Goal: Task Accomplishment & Management: Manage account settings

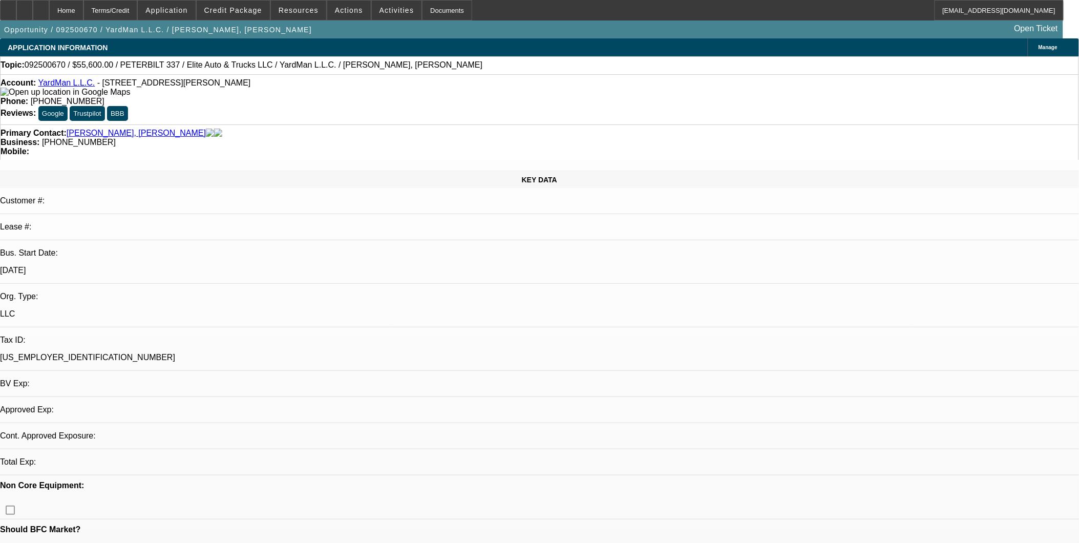
select select "0.2"
select select "2"
select select "0.1"
select select "1"
select select "2"
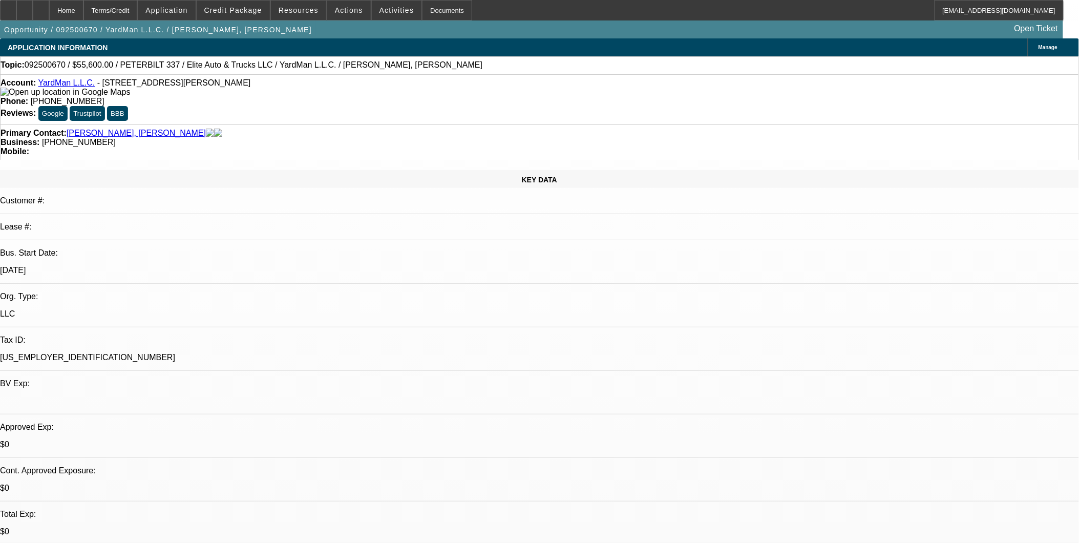
select select "4"
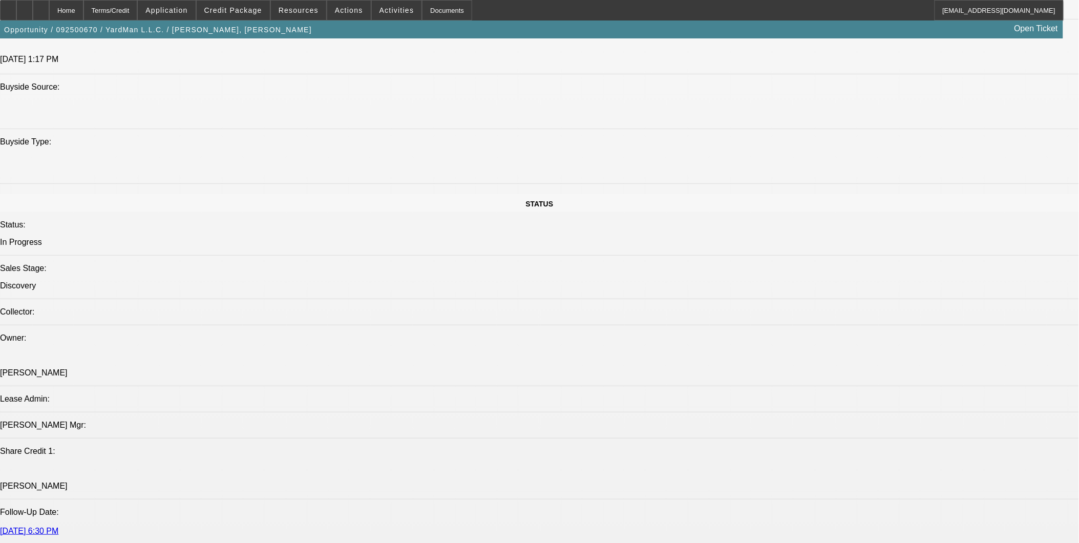
scroll to position [941, 0]
click at [260, 9] on span "Credit Package" at bounding box center [233, 10] width 58 height 8
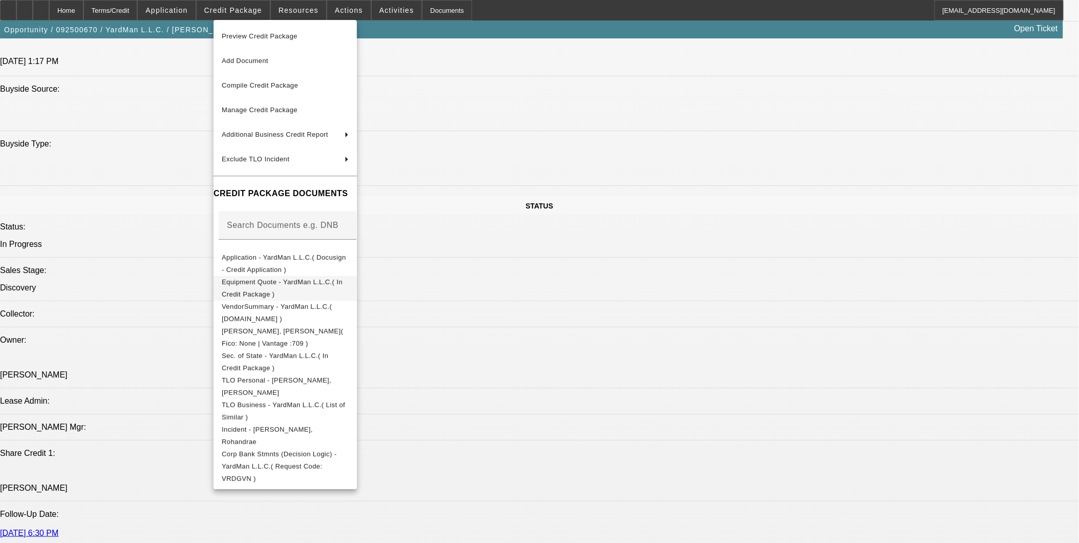
click at [343, 287] on span "Equipment Quote - YardMan L.L.C.( In Credit Package )" at bounding box center [282, 288] width 121 height 20
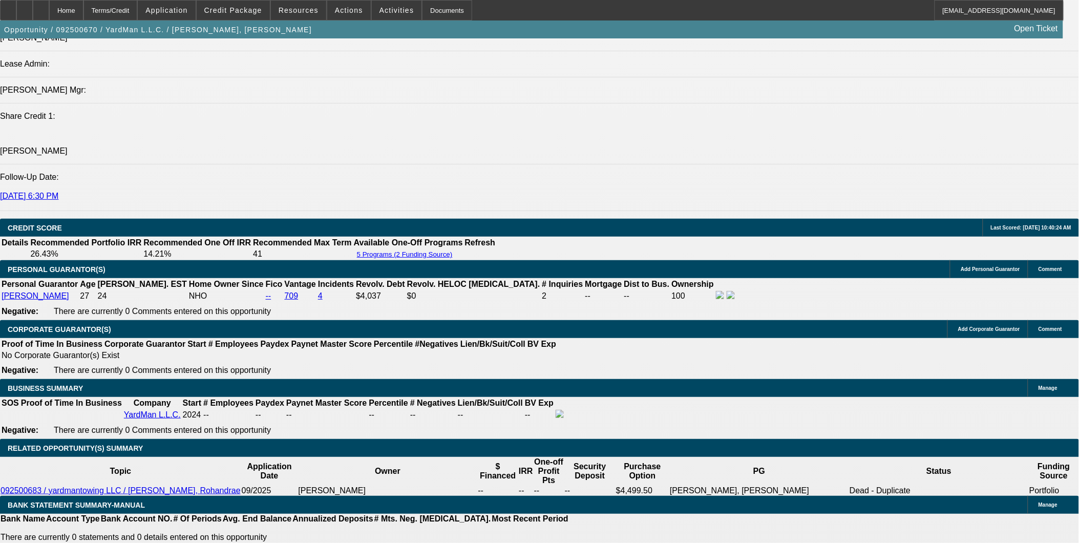
scroll to position [1282, 0]
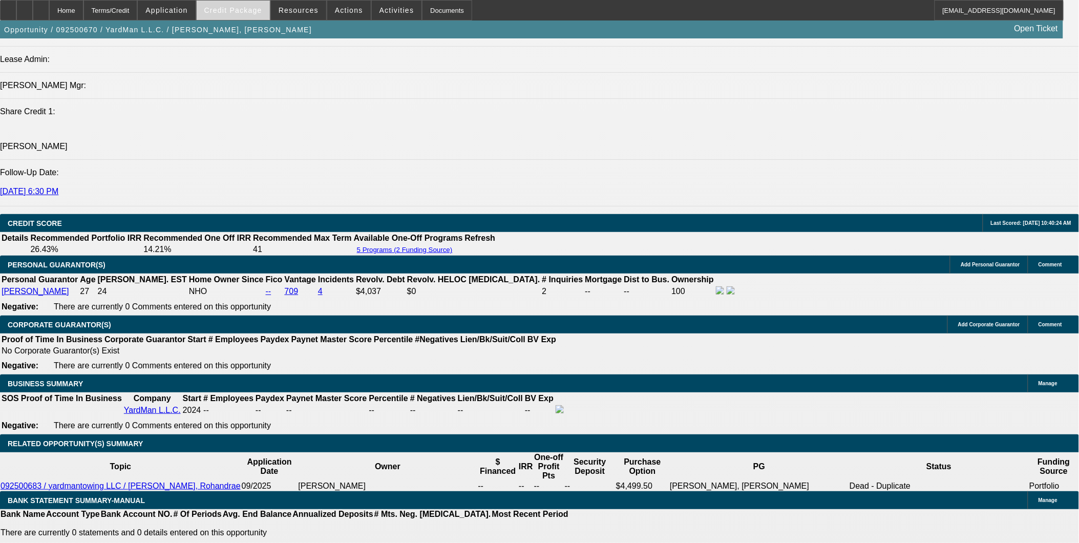
click at [247, 7] on span "Credit Package" at bounding box center [233, 10] width 58 height 8
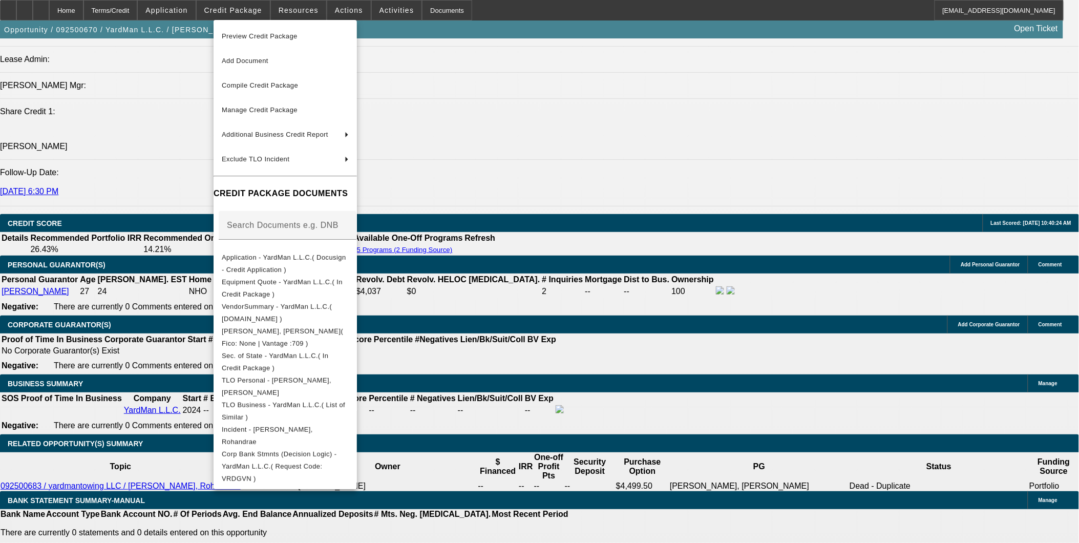
click at [640, 271] on div at bounding box center [539, 271] width 1079 height 543
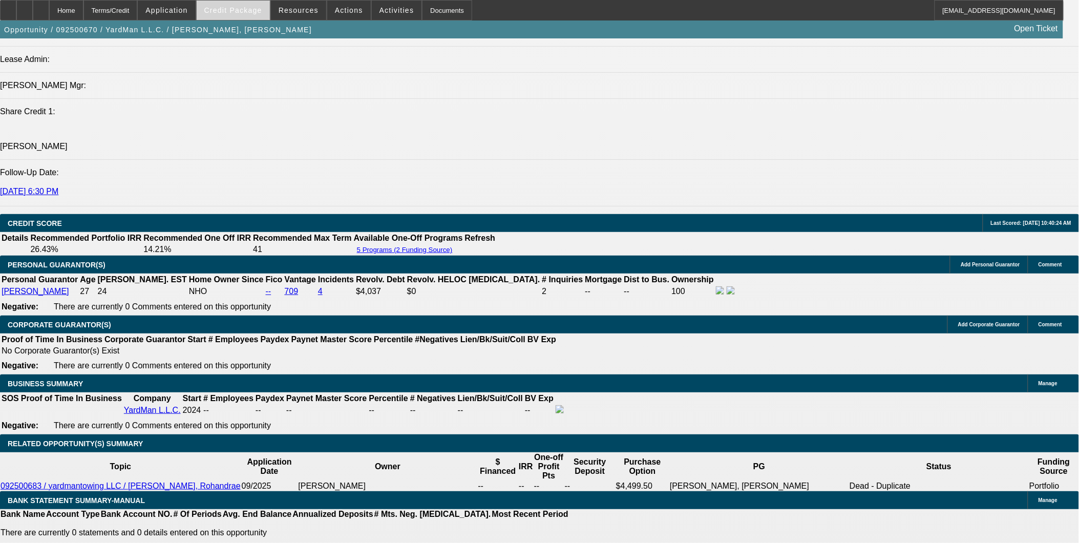
click at [248, 12] on span "Credit Package" at bounding box center [233, 10] width 58 height 8
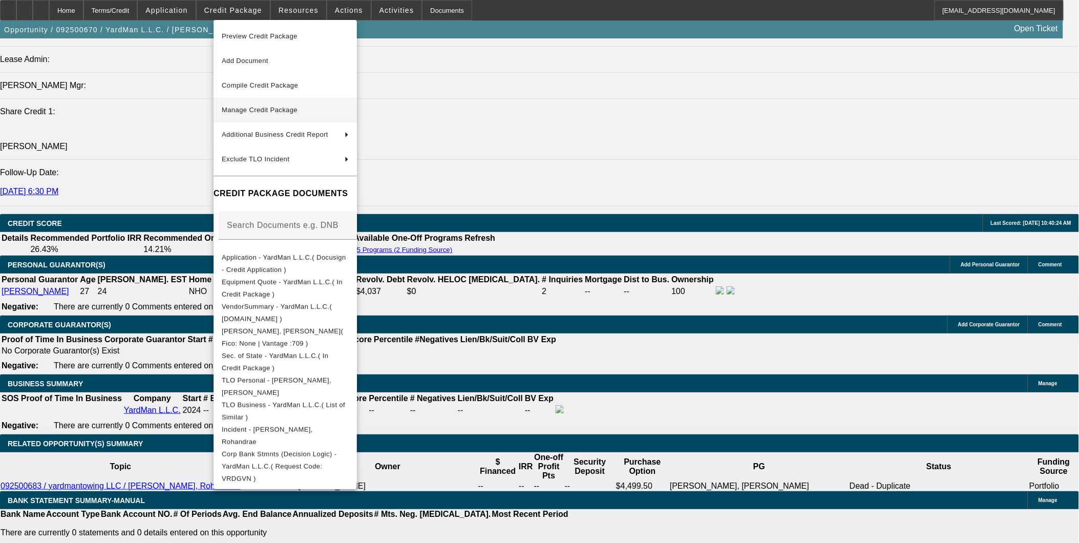
click at [283, 109] on span "Manage Credit Package" at bounding box center [260, 110] width 76 height 8
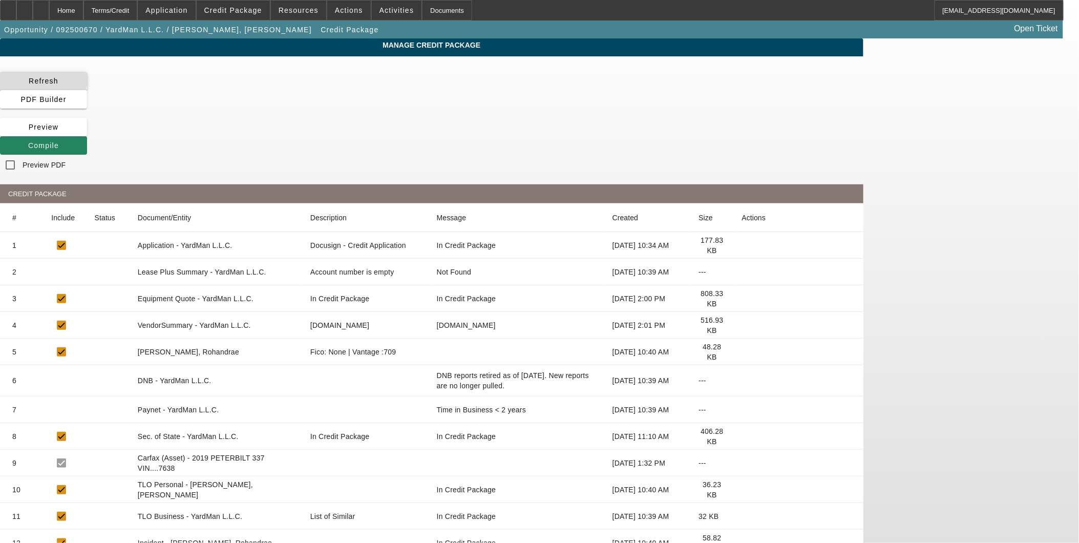
click at [58, 78] on span "Refresh" at bounding box center [44, 81] width 30 height 8
click at [59, 141] on span "Compile" at bounding box center [43, 145] width 31 height 8
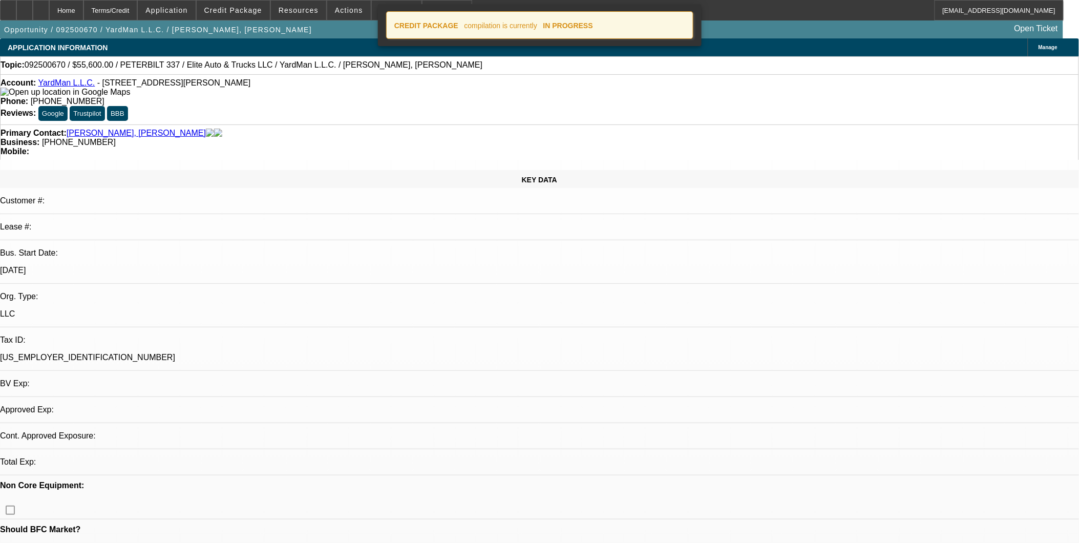
select select "0.2"
select select "2"
select select "0.1"
select select "4"
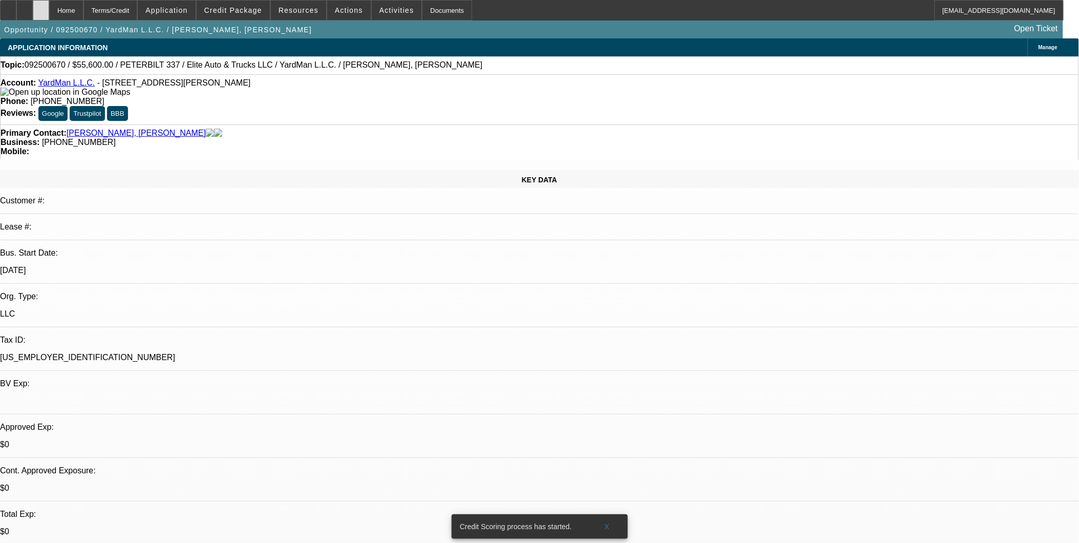
click at [49, 6] on div at bounding box center [41, 10] width 16 height 20
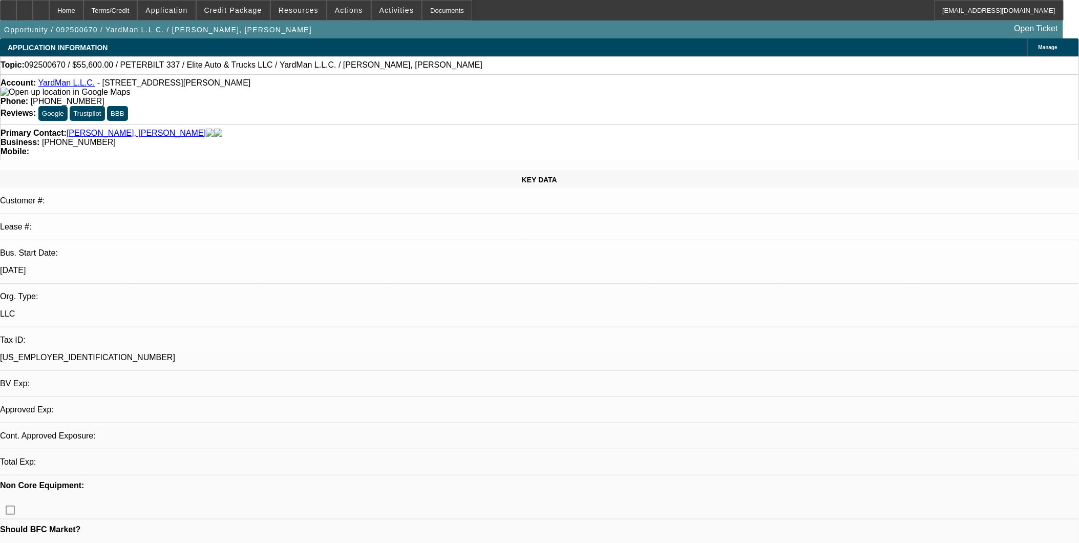
select select "0.2"
select select "2"
select select "0.1"
select select "1"
select select "2"
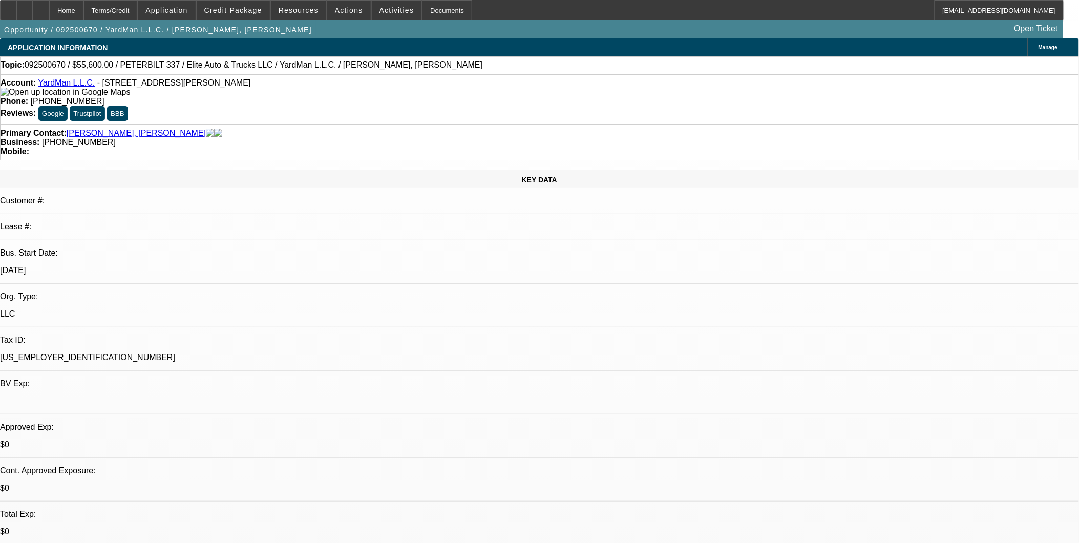
select select "4"
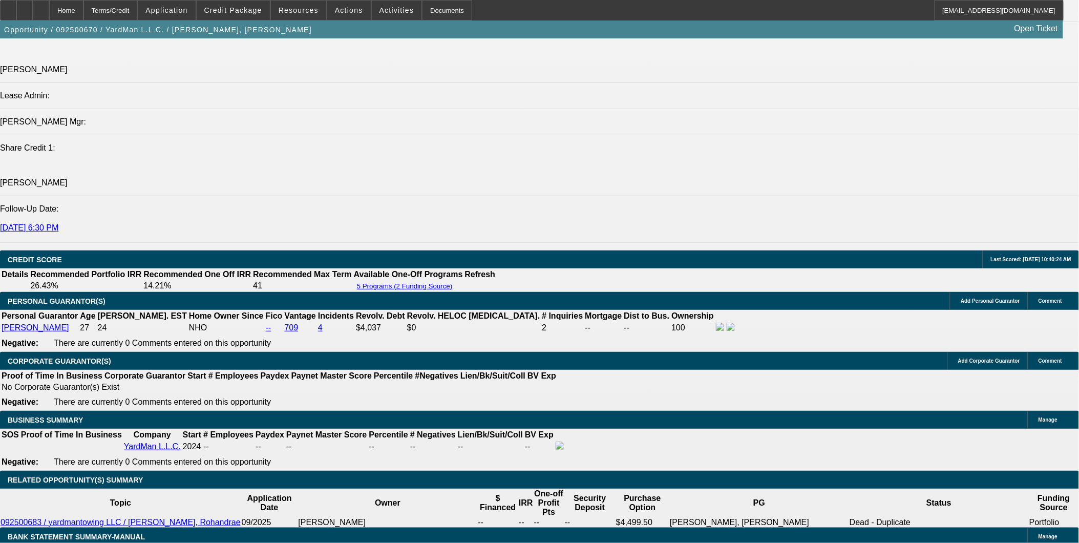
scroll to position [1251, 0]
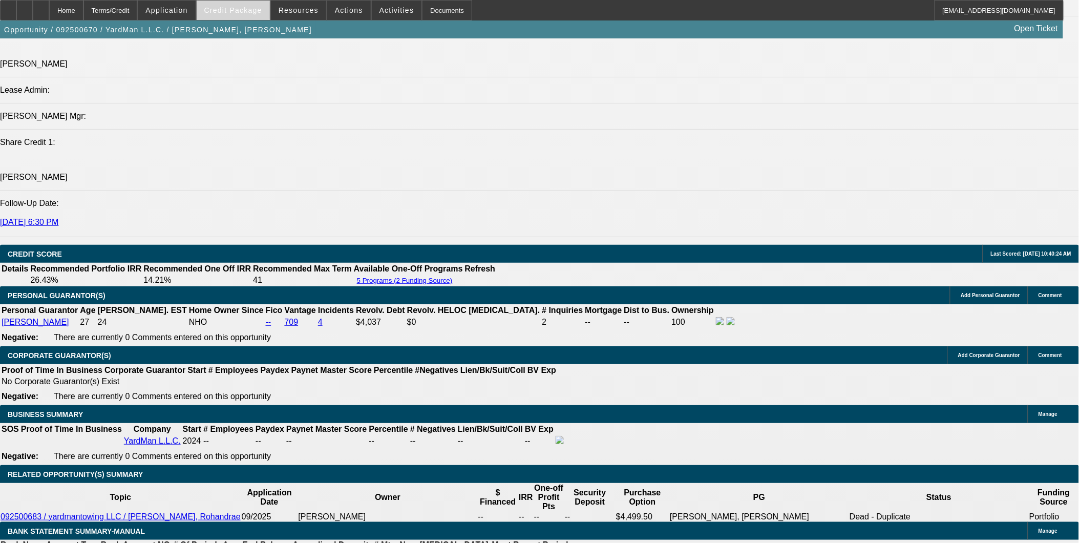
click at [239, 7] on span "Credit Package" at bounding box center [233, 10] width 58 height 8
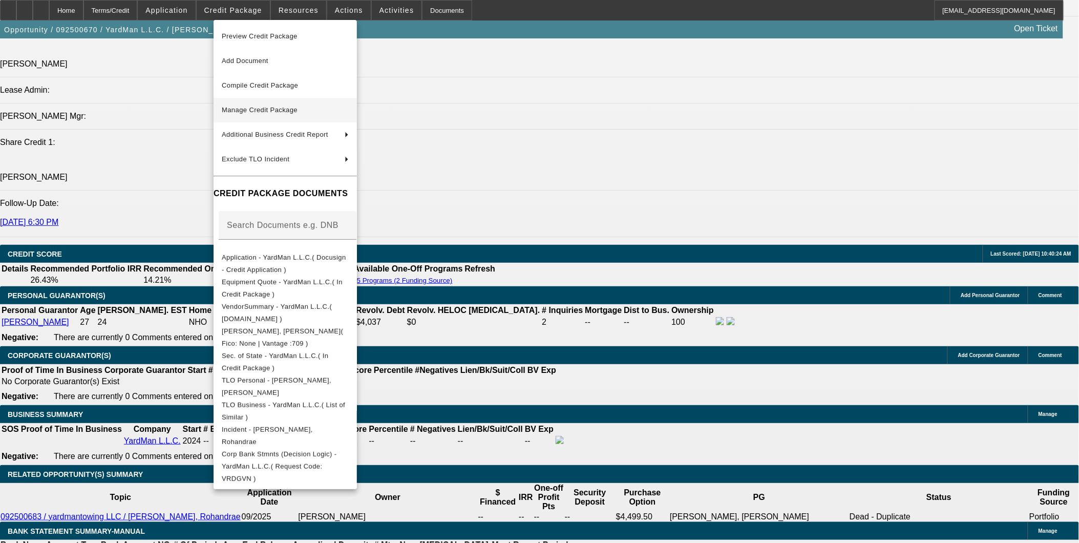
click at [273, 108] on span "Manage Credit Package" at bounding box center [260, 110] width 76 height 8
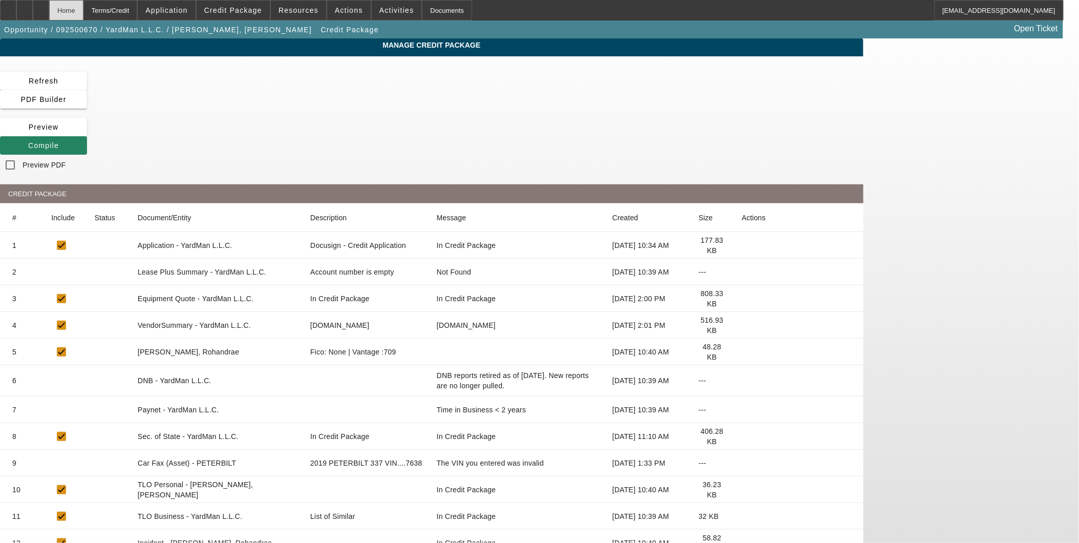
drag, startPoint x: 92, startPoint y: 6, endPoint x: 105, endPoint y: 8, distance: 13.0
click at [83, 6] on div "Home" at bounding box center [66, 10] width 34 height 20
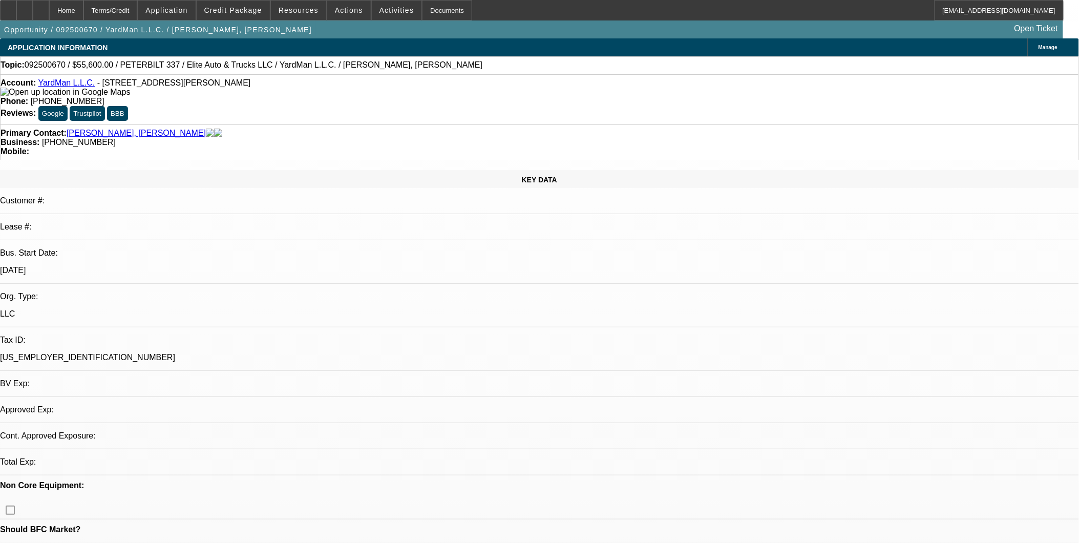
select select "0.2"
select select "2"
select select "0.1"
select select "4"
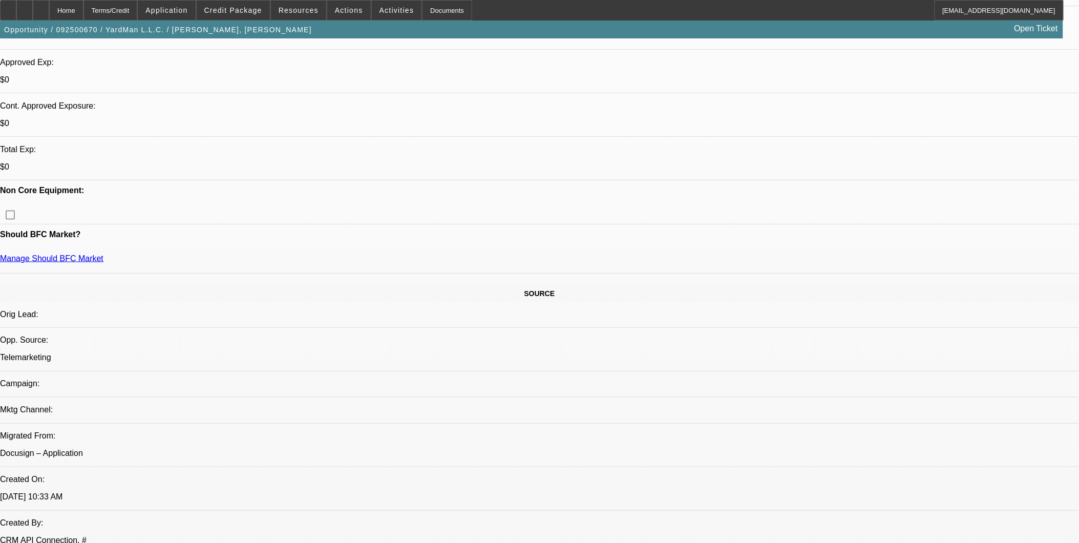
scroll to position [569, 0]
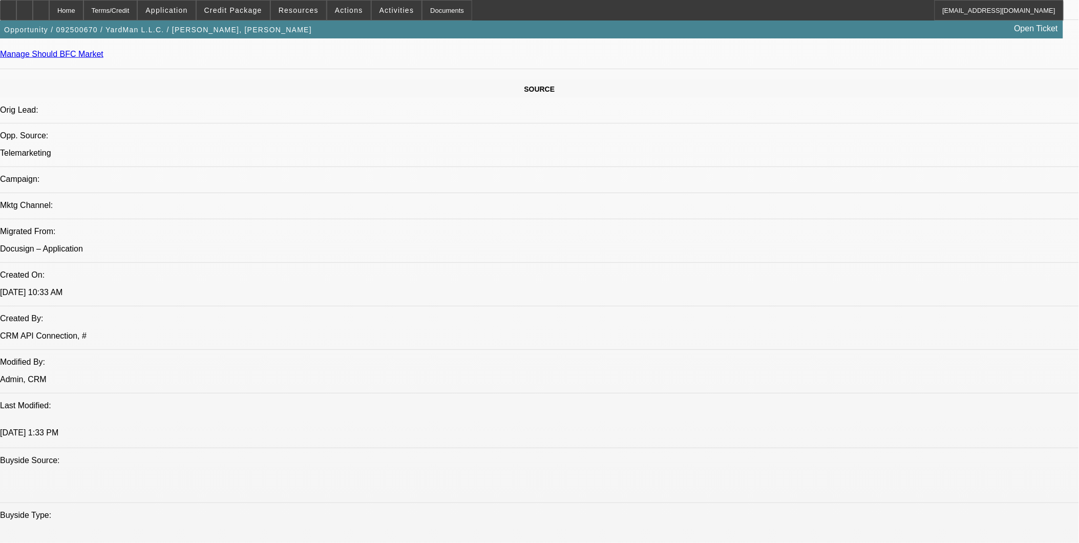
drag, startPoint x: 574, startPoint y: 246, endPoint x: 596, endPoint y: 245, distance: 21.6
drag, startPoint x: 596, startPoint y: 245, endPoint x: 591, endPoint y: 257, distance: 13.1
drag, startPoint x: 504, startPoint y: 252, endPoint x: 527, endPoint y: 245, distance: 24.3
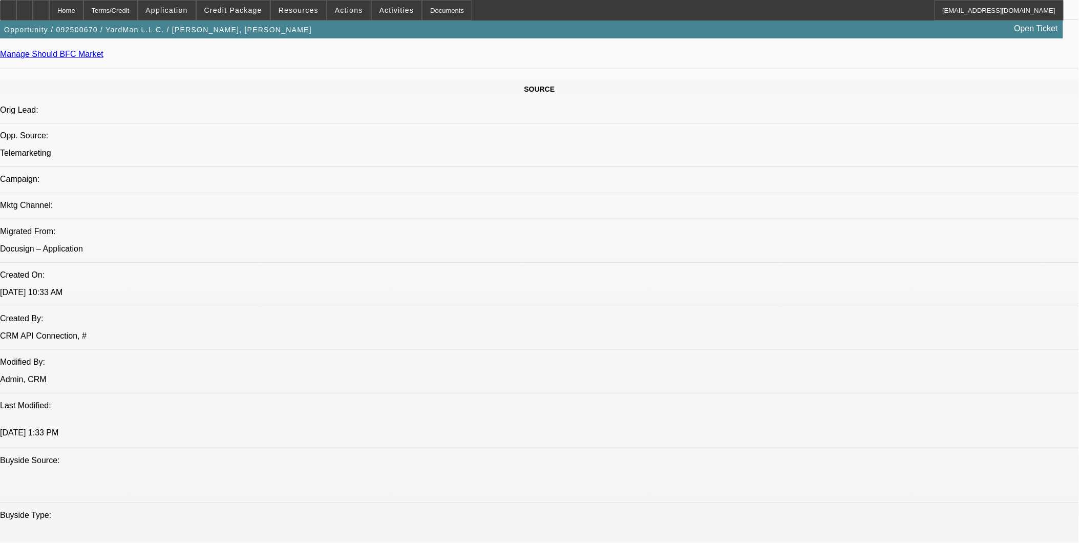
drag, startPoint x: 507, startPoint y: 241, endPoint x: 535, endPoint y: 245, distance: 28.0
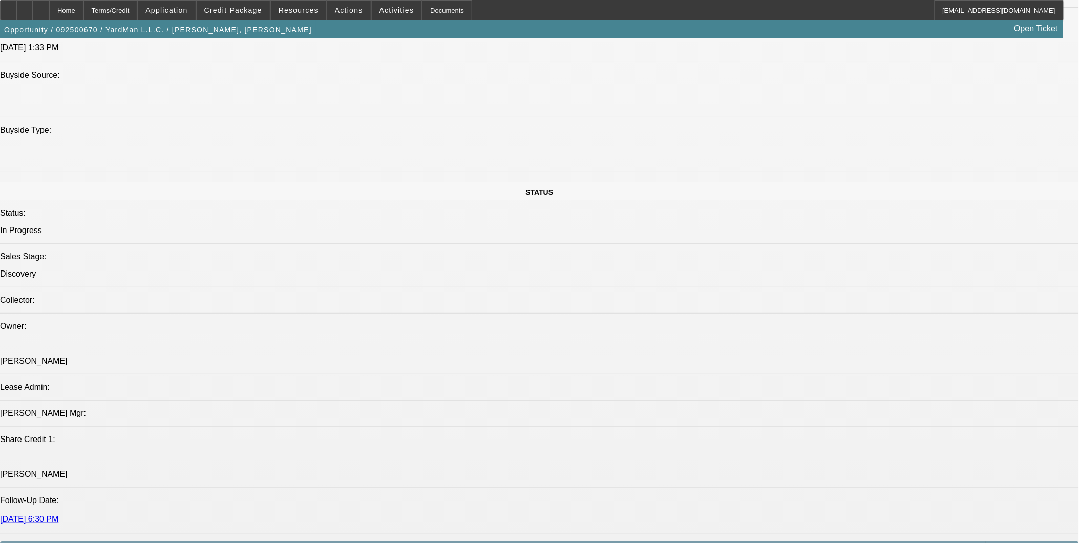
scroll to position [1081, 0]
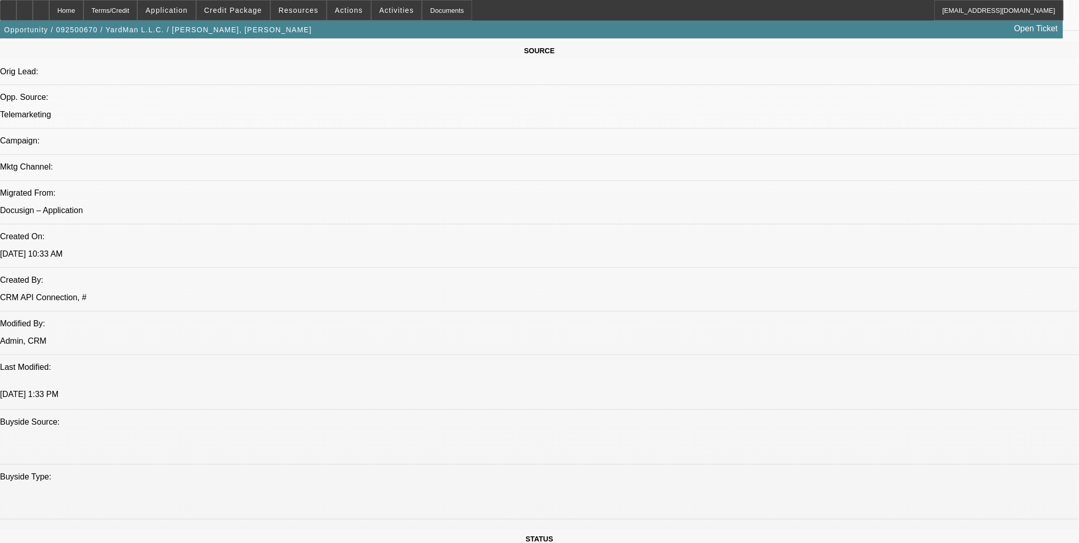
scroll to position [739, 0]
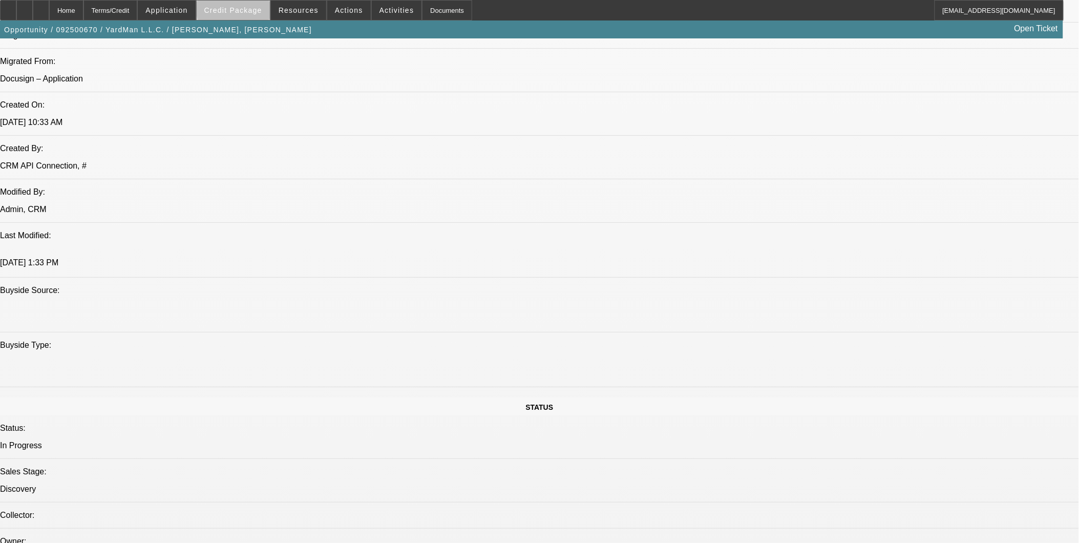
click at [263, 4] on span at bounding box center [233, 10] width 73 height 25
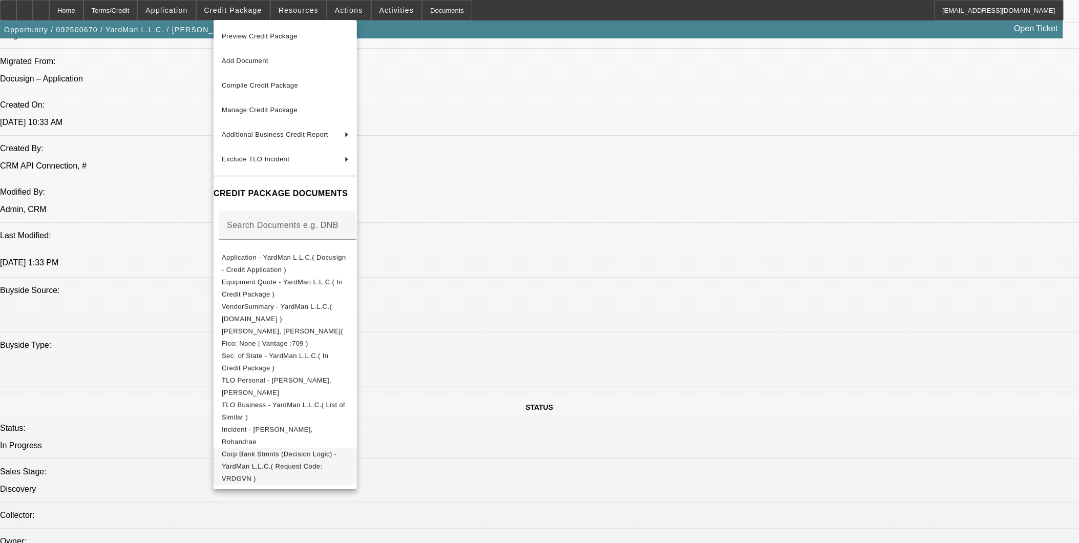
click at [284, 451] on span "Corp Bank Stmnts (Decision Logic) - YardMan L.L.C.( Request Code: VRDGVN )" at bounding box center [285, 466] width 127 height 37
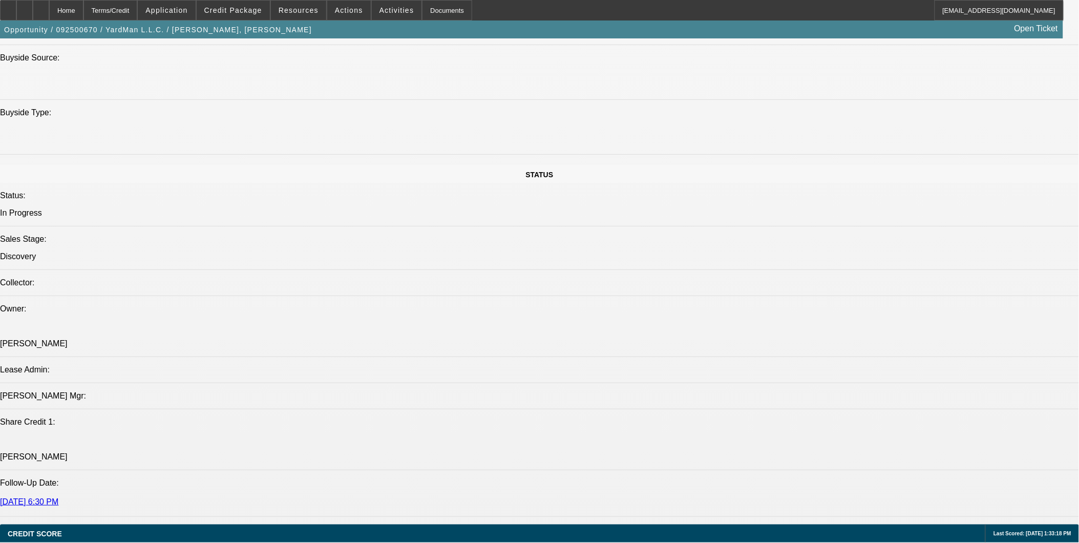
scroll to position [853, 0]
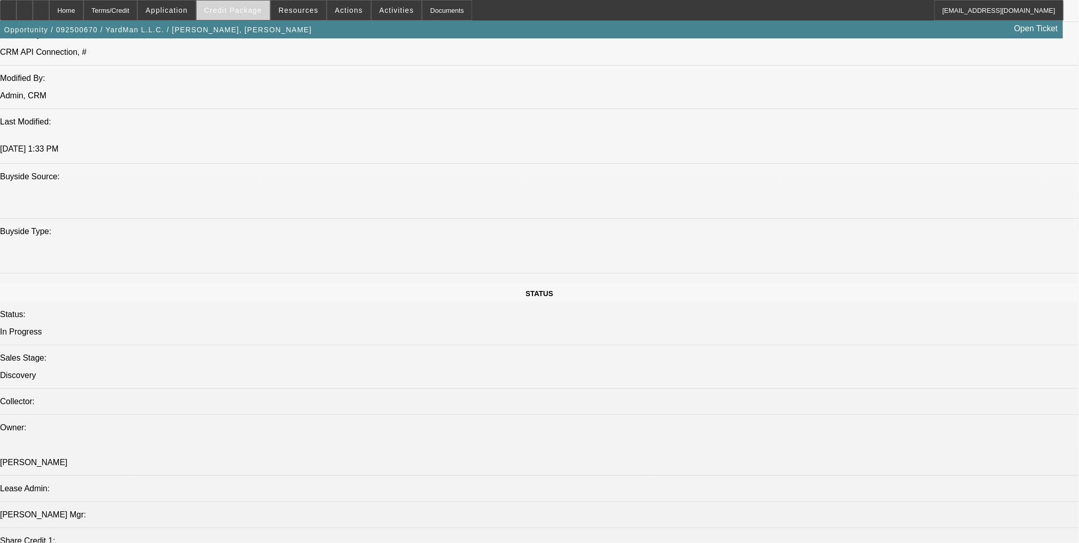
click at [237, 13] on span "Credit Package" at bounding box center [233, 10] width 58 height 8
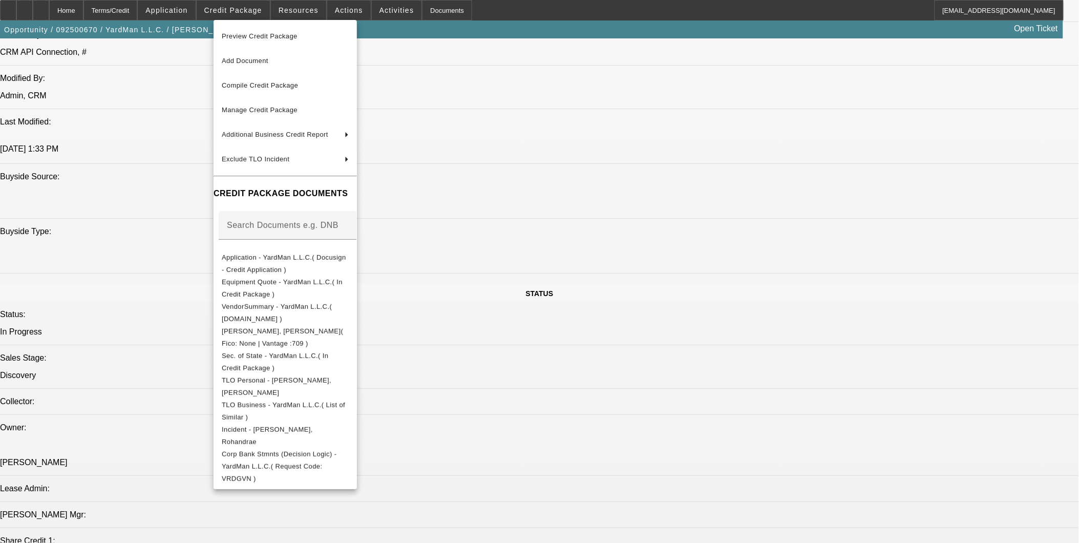
click at [631, 458] on div at bounding box center [539, 271] width 1079 height 543
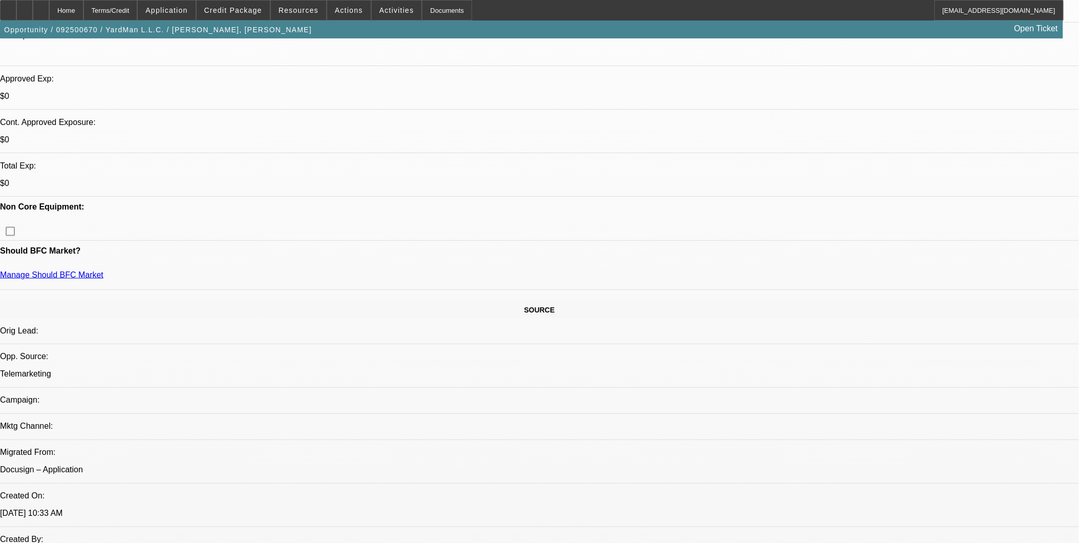
scroll to position [284, 0]
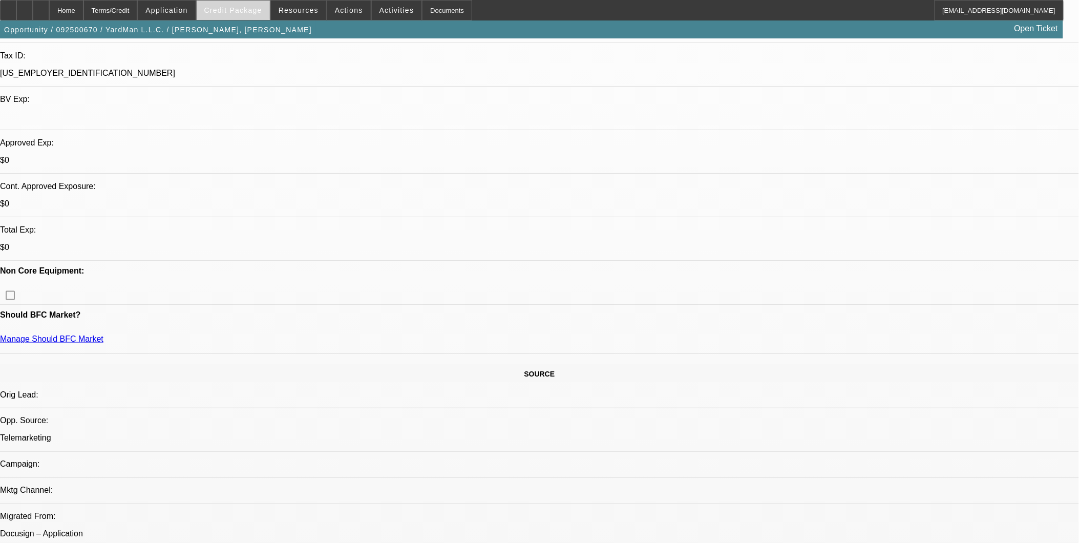
click at [262, 14] on span at bounding box center [233, 10] width 73 height 25
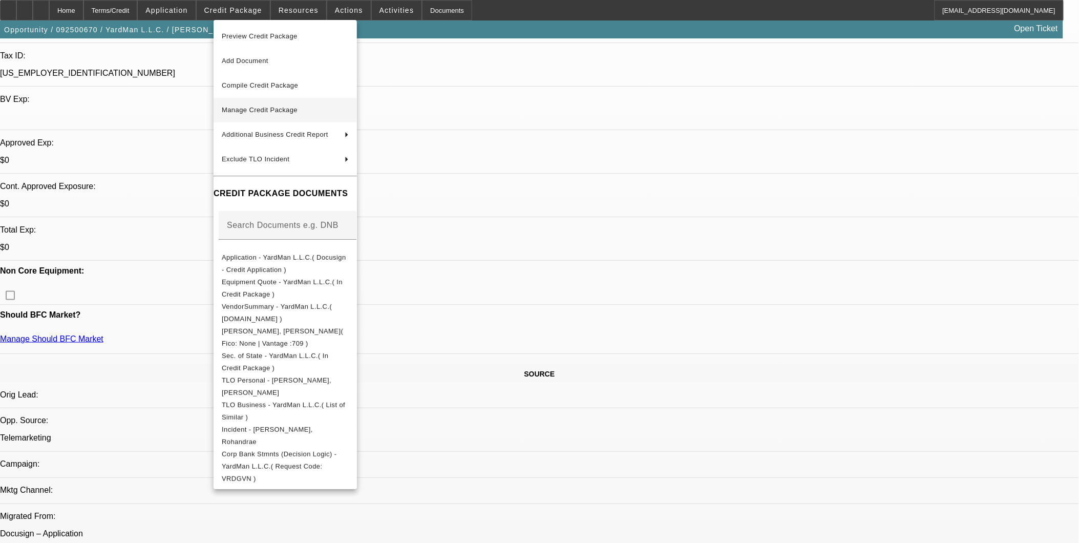
click at [283, 115] on span "Manage Credit Package" at bounding box center [285, 110] width 127 height 12
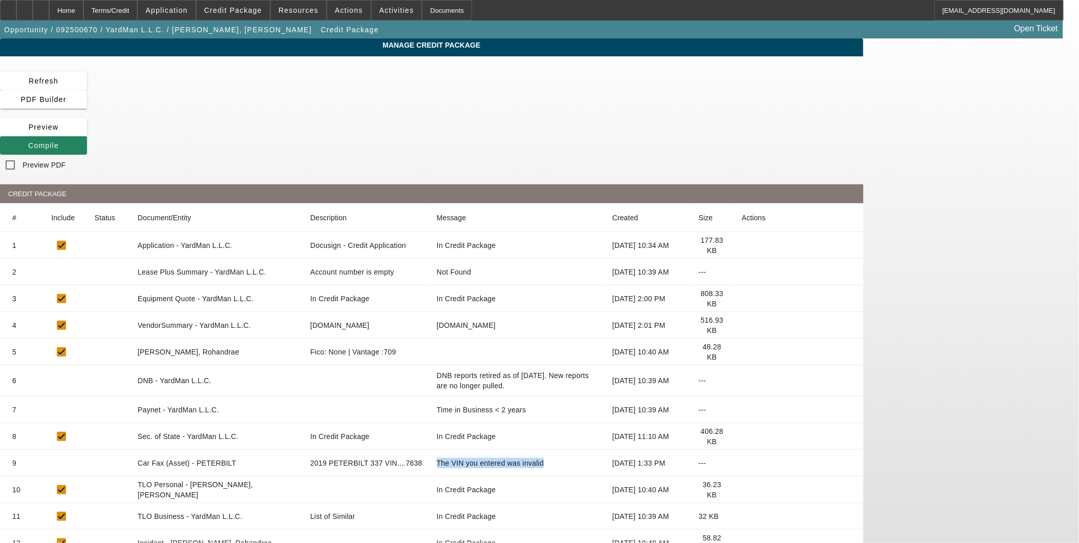
drag, startPoint x: 542, startPoint y: 379, endPoint x: 681, endPoint y: 383, distance: 139.3
click at [604, 450] on mat-cell "The VIN you entered was invalid" at bounding box center [518, 463] width 173 height 27
click at [742, 463] on icon at bounding box center [742, 463] width 0 height 0
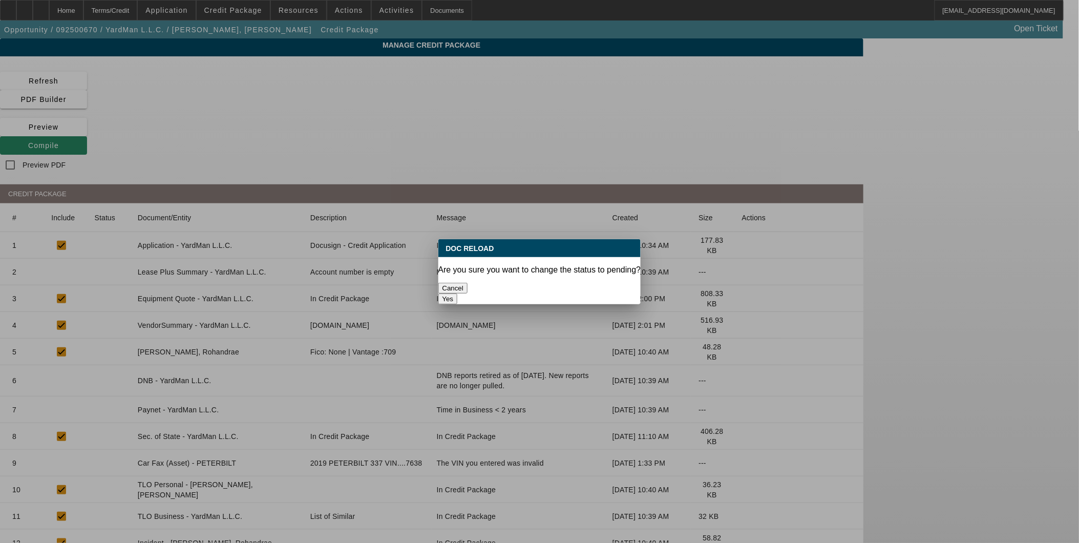
click at [458, 293] on button "Yes" at bounding box center [447, 298] width 19 height 11
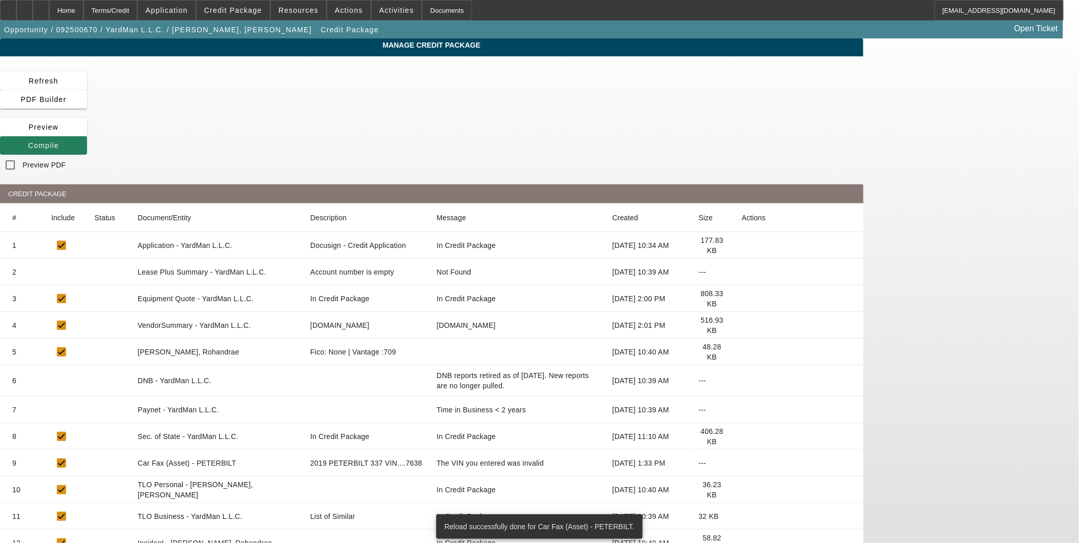
click at [87, 133] on span at bounding box center [43, 145] width 87 height 25
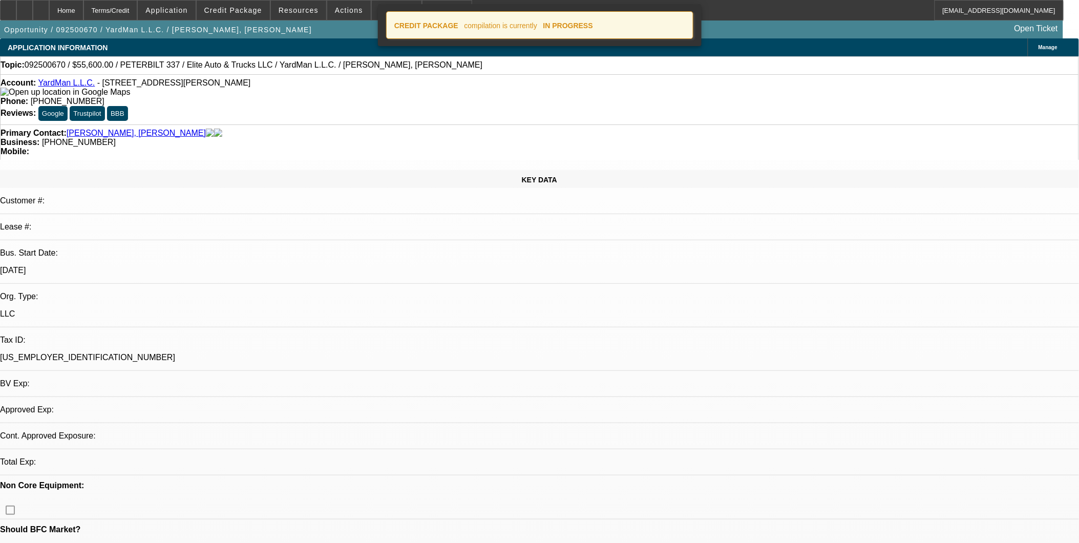
select select "0.2"
select select "2"
select select "0.1"
select select "4"
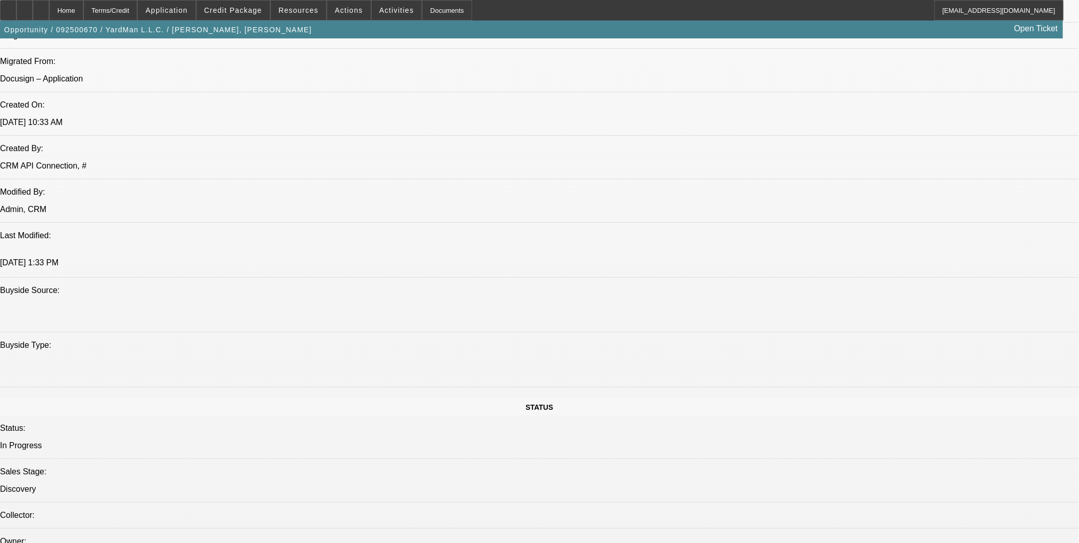
scroll to position [1081, 0]
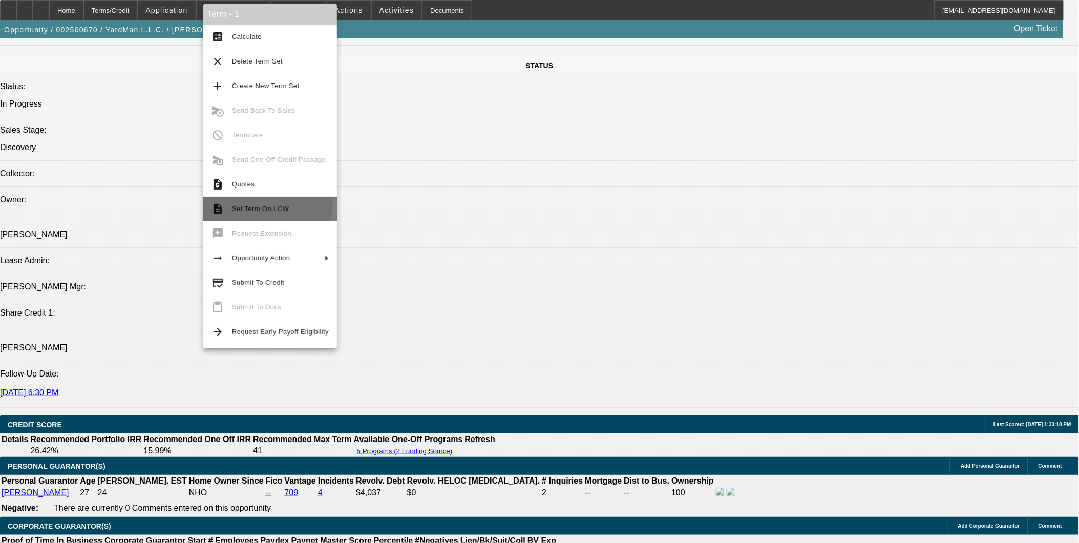
click at [242, 200] on button "description Set Term On LCW" at bounding box center [270, 209] width 134 height 25
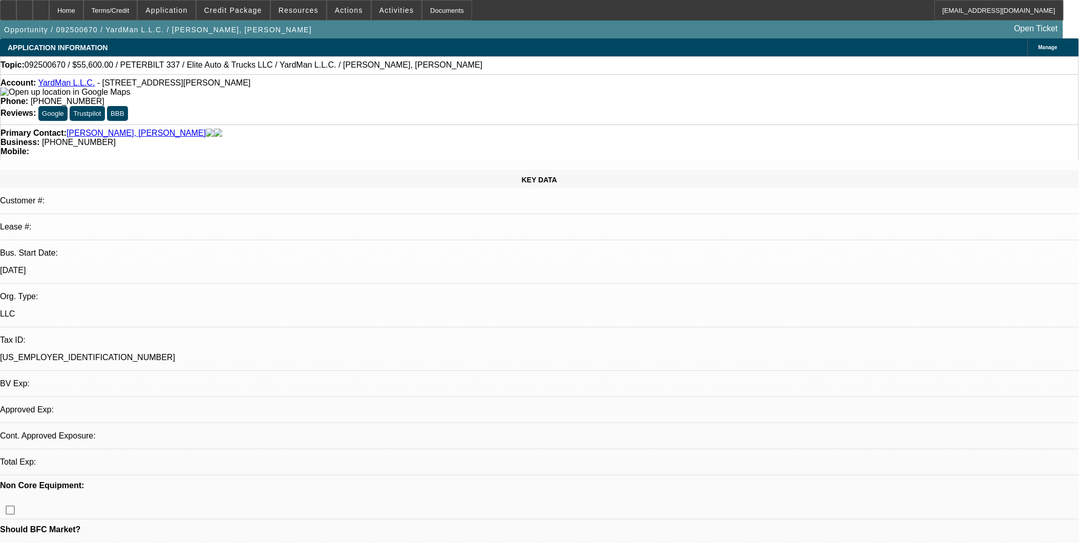
select select "0.2"
select select "2"
select select "0.1"
select select "1"
select select "2"
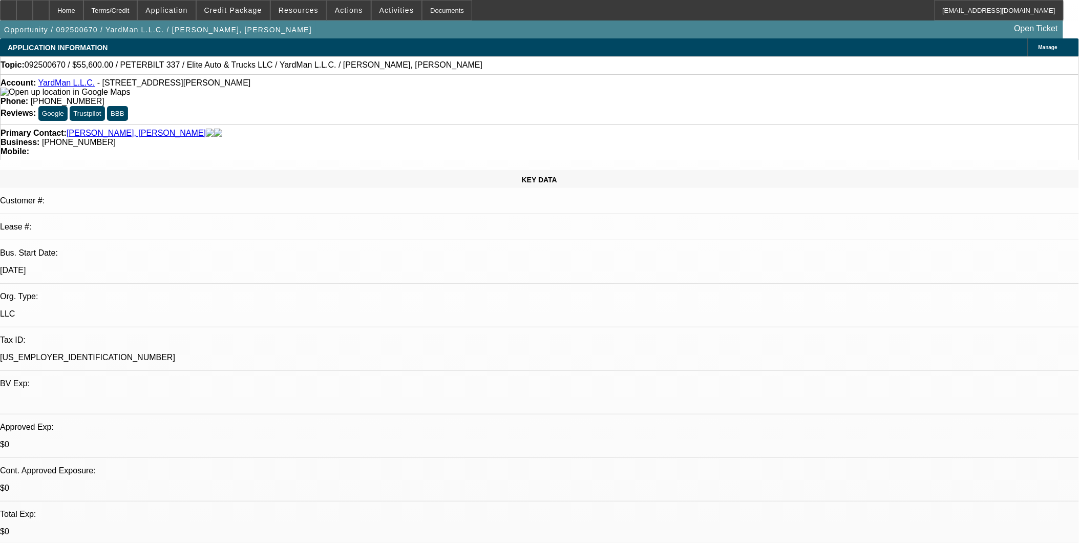
select select "4"
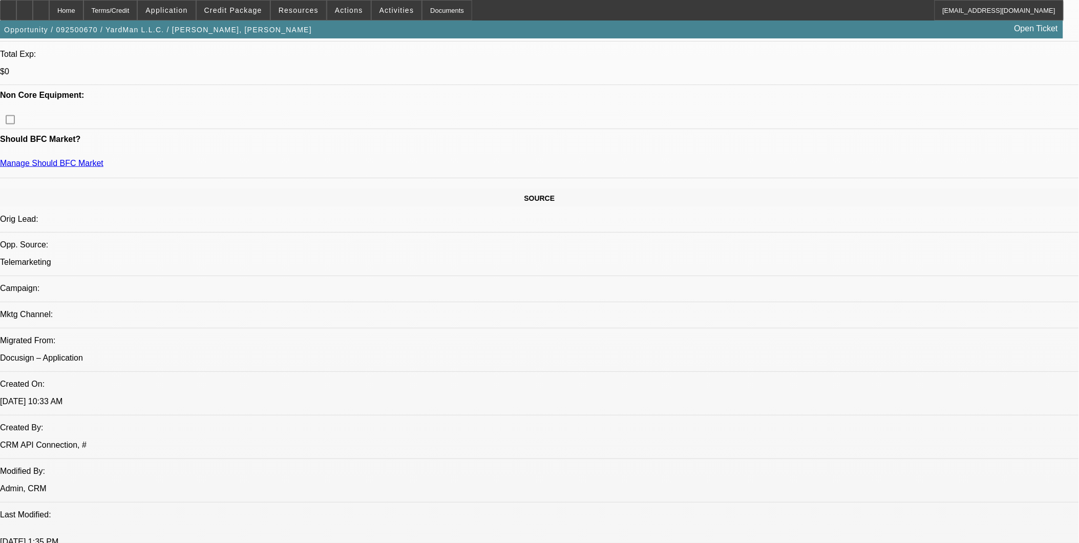
scroll to position [569, 0]
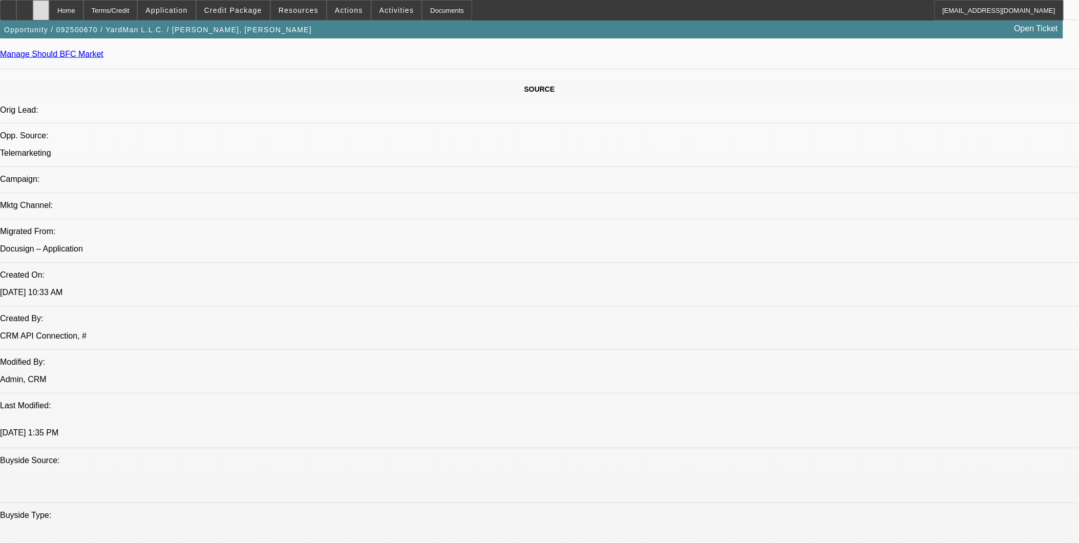
click at [49, 12] on div at bounding box center [41, 10] width 16 height 20
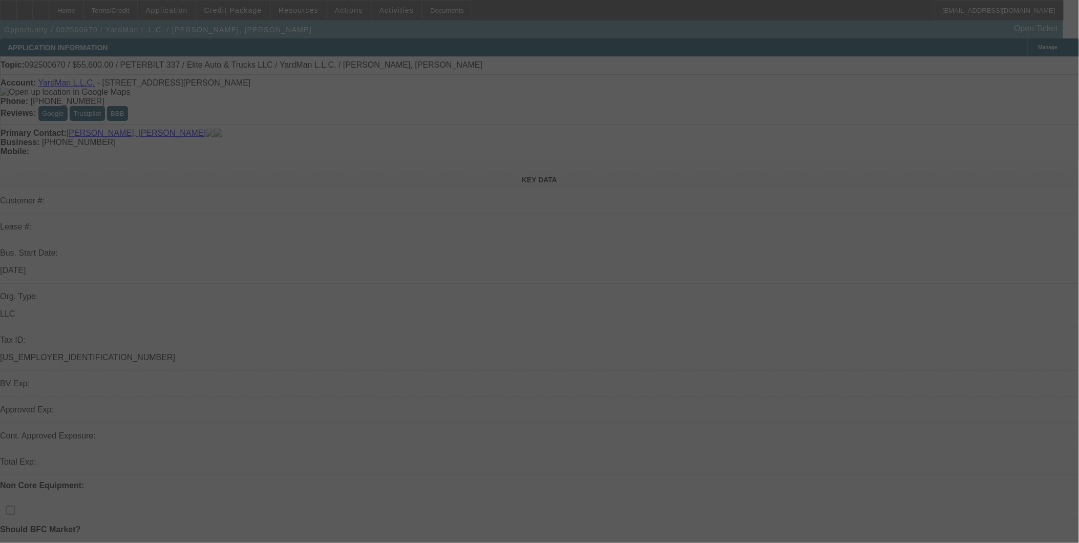
select select "0.2"
select select "2"
select select "0.1"
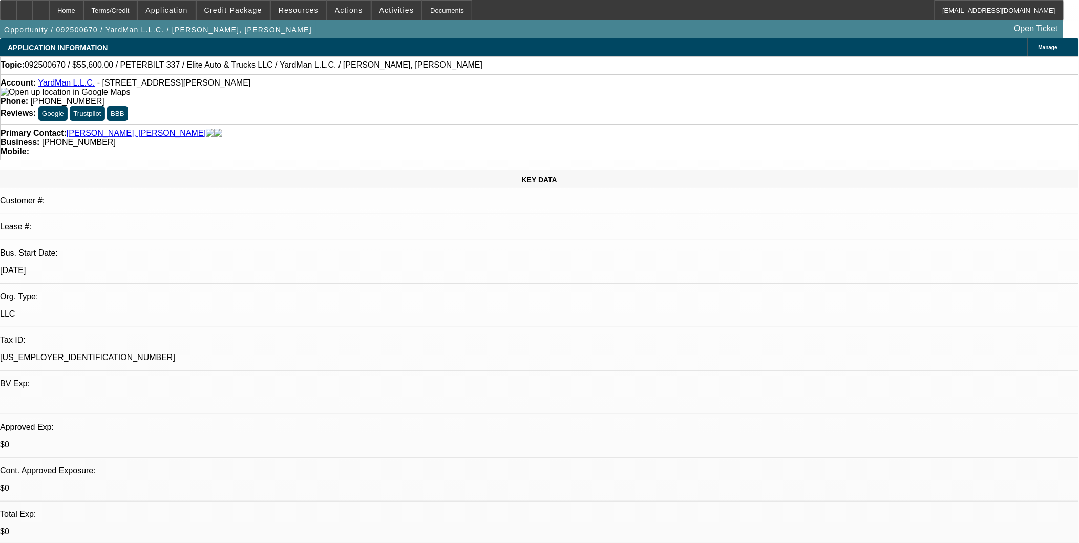
select select "1"
select select "2"
select select "4"
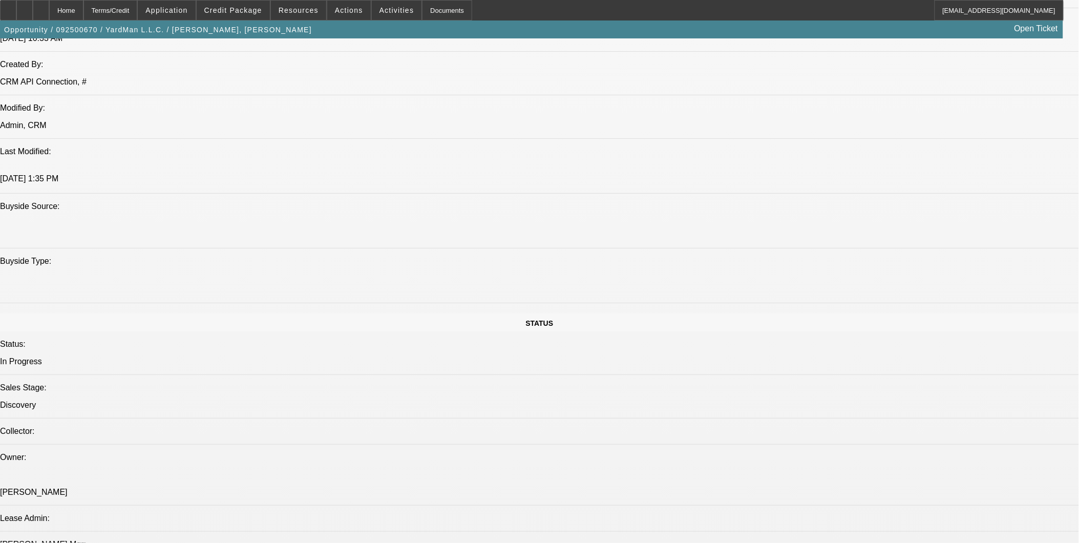
scroll to position [1177, 0]
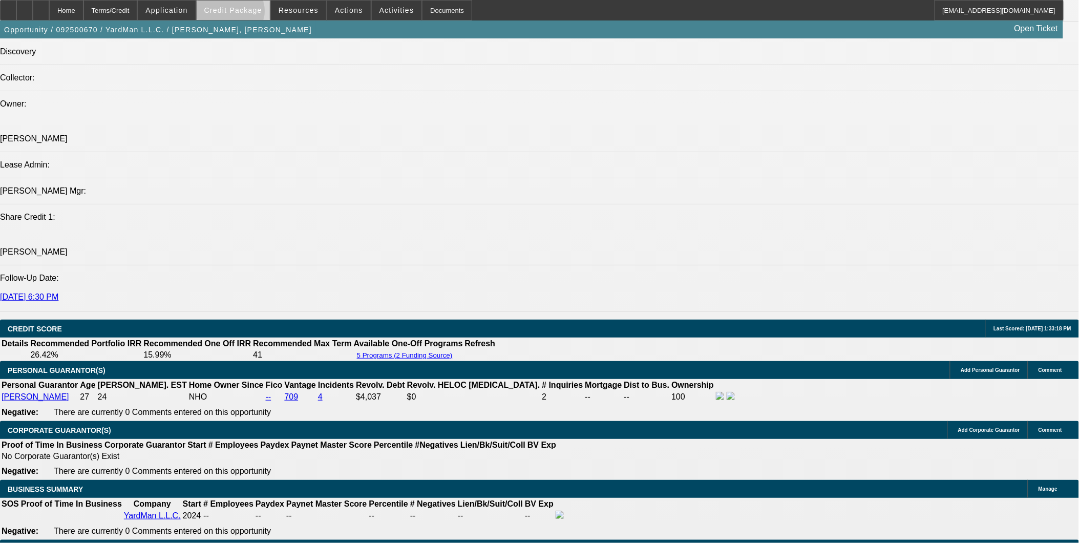
click at [247, 13] on span "Credit Package" at bounding box center [233, 10] width 58 height 8
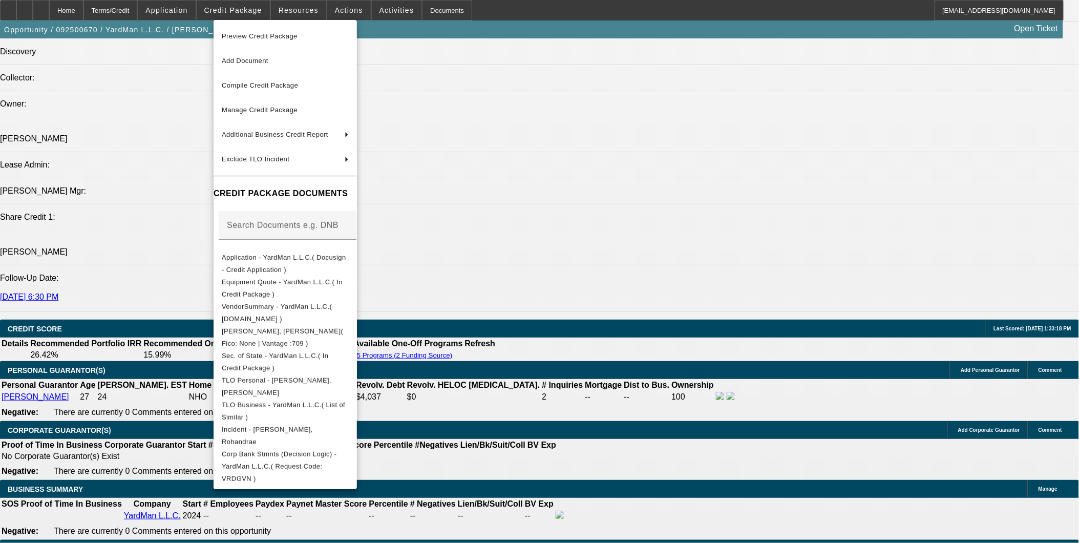
click at [703, 391] on div at bounding box center [539, 271] width 1079 height 543
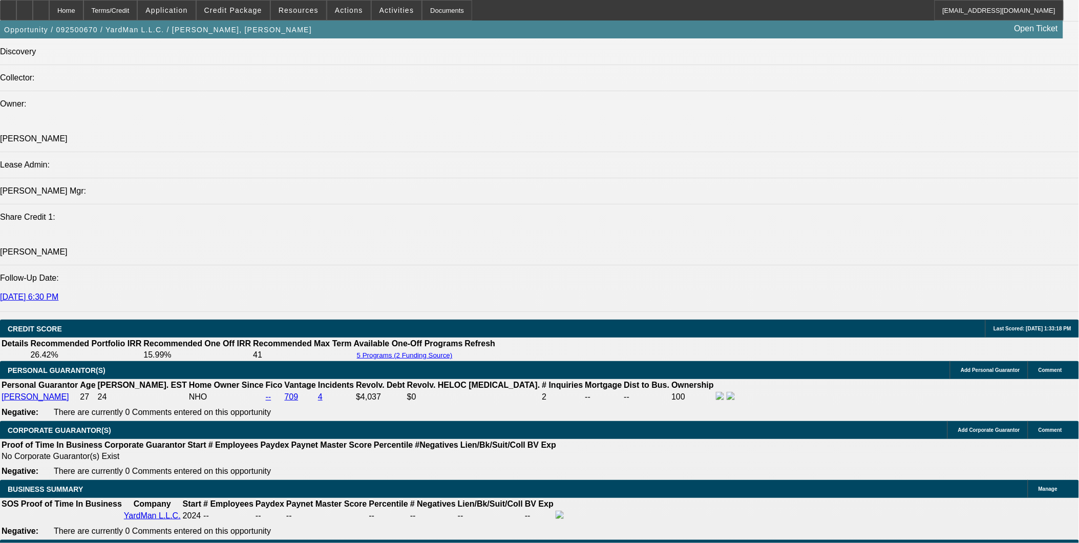
scroll to position [1207, 0]
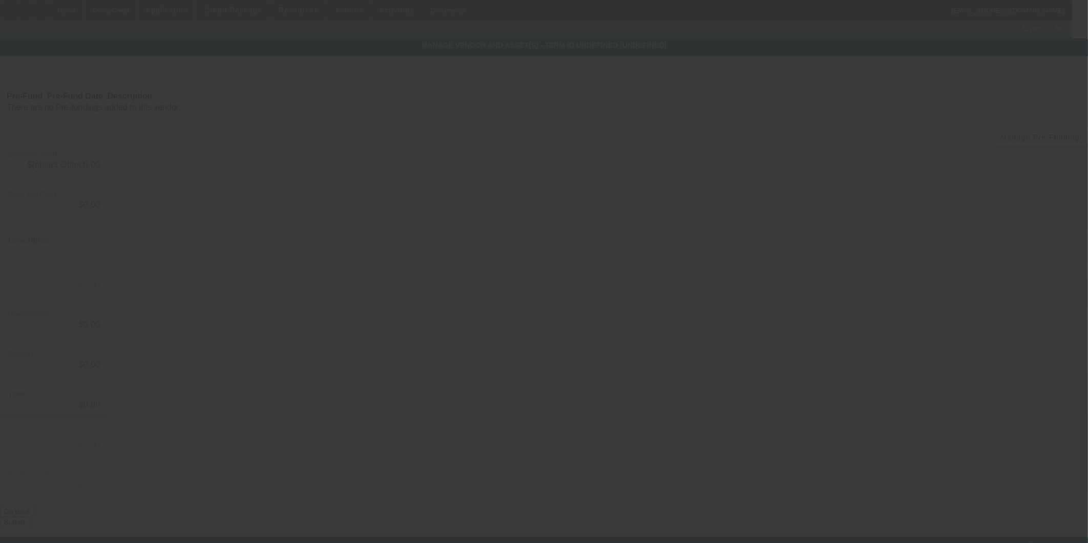
type input "$69,500.00"
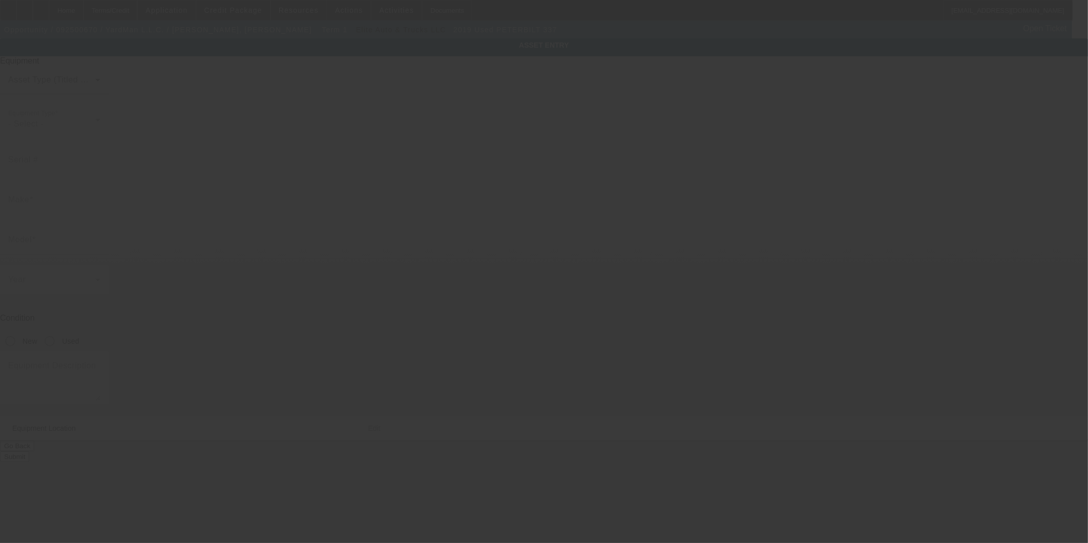
type input "2NP2HM6X3KM617638"
type input "Peterbilt"
type input "337"
radio input "true"
type textarea "Peterbilt 337"
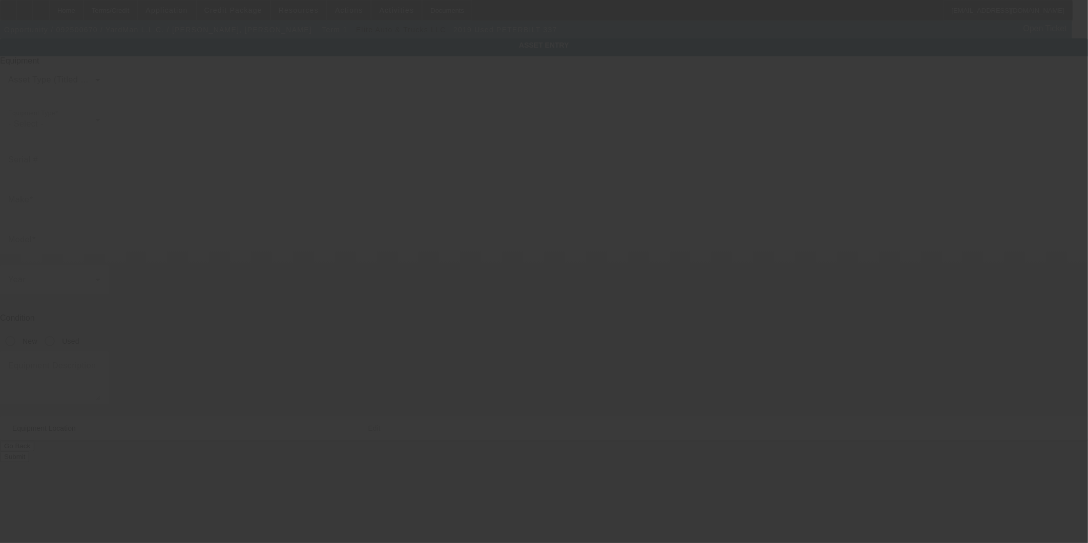
type input "6501 Old Marshall Rd"
type input "Upper Darby"
type input "19082"
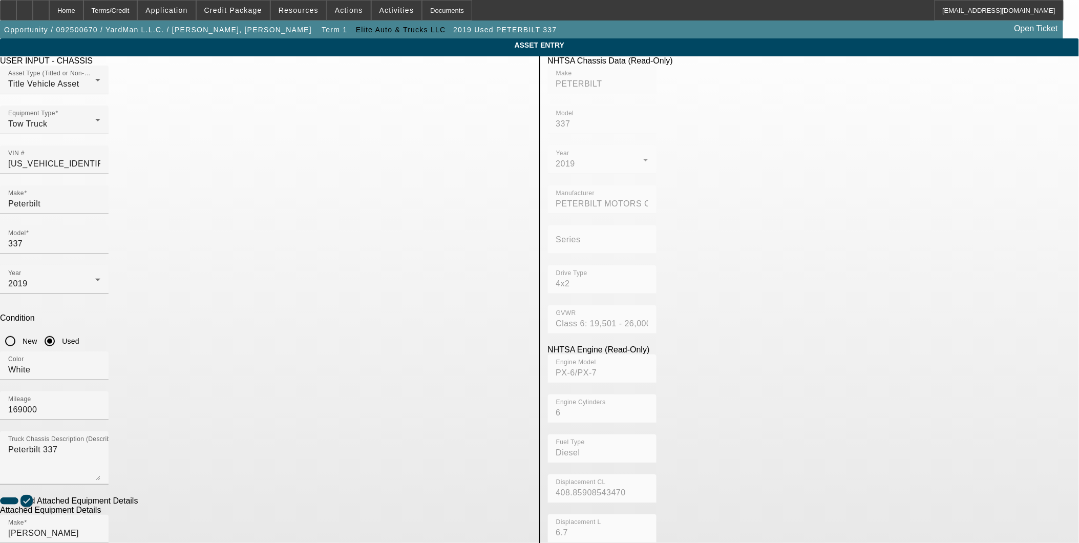
click at [654, 305] on mat-form-field "GVWR Class 6: 19,501 - 26,000 lb (8,845 - 11,794 kg)" at bounding box center [602, 325] width 109 height 40
drag, startPoint x: 654, startPoint y: 237, endPoint x: 593, endPoint y: 244, distance: 61.9
click at [653, 345] on div "NHTSA Engine (Read-Only)" at bounding box center [814, 349] width 532 height 9
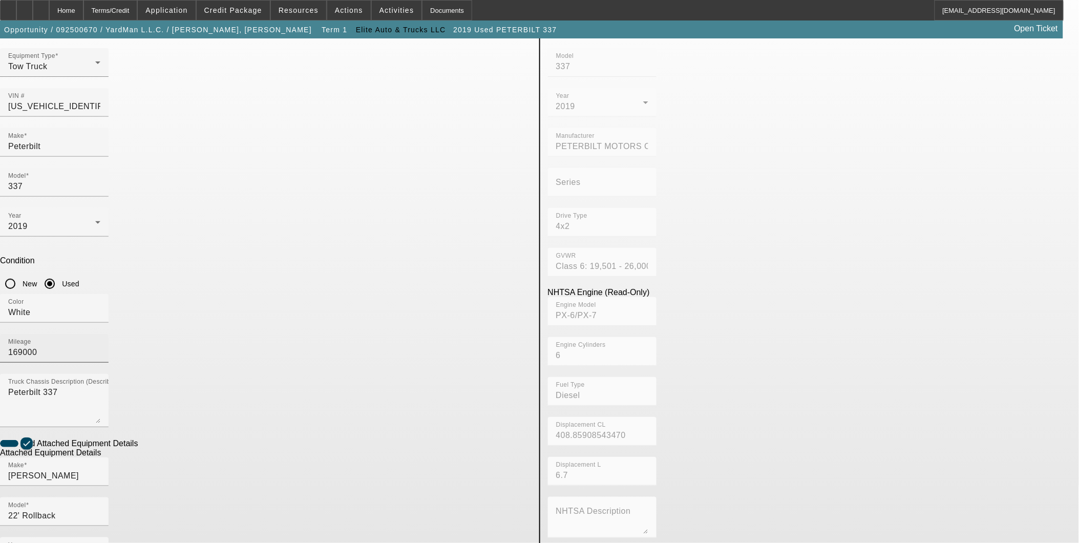
scroll to position [116, 0]
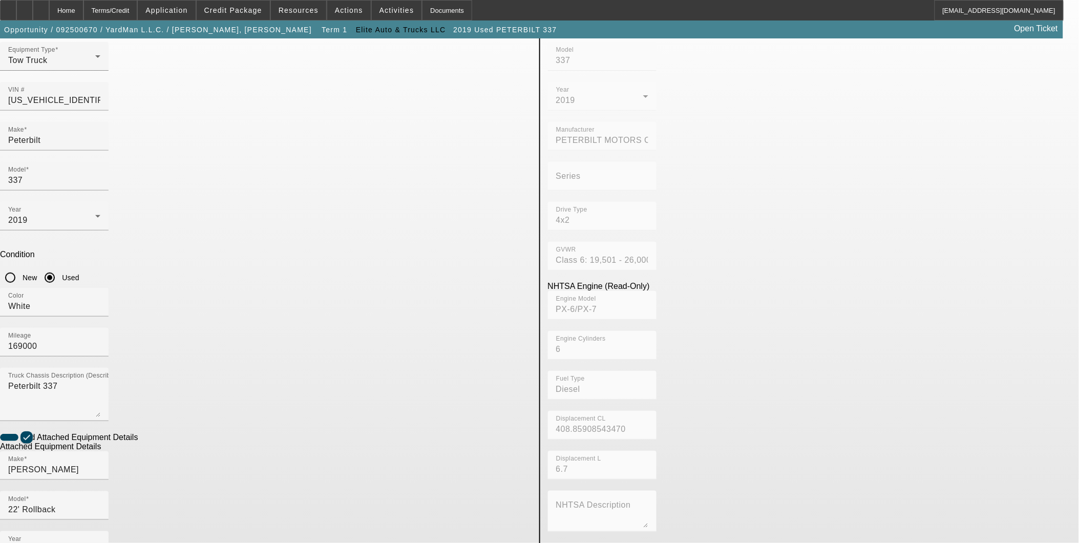
scroll to position [2, 0]
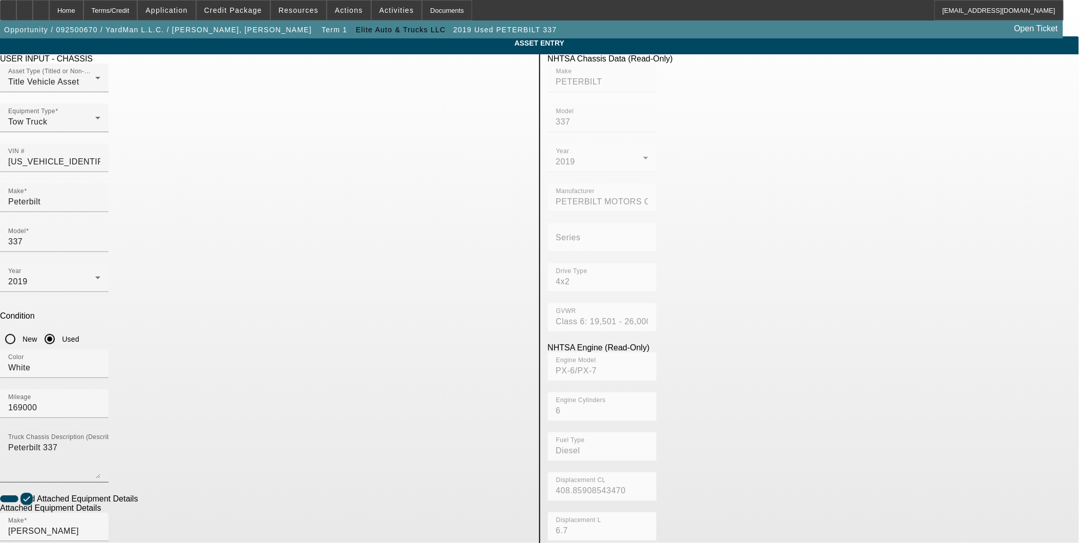
click at [100, 441] on textarea "Peterbilt 337" at bounding box center [54, 459] width 92 height 37
click at [175, 139] on app-asset-collateral-manage "ASSET ENTRY Delete asset USER INPUT - CHASSIS Asset Type (Titled or Non-Titled)…" at bounding box center [539, 434] width 1079 height 797
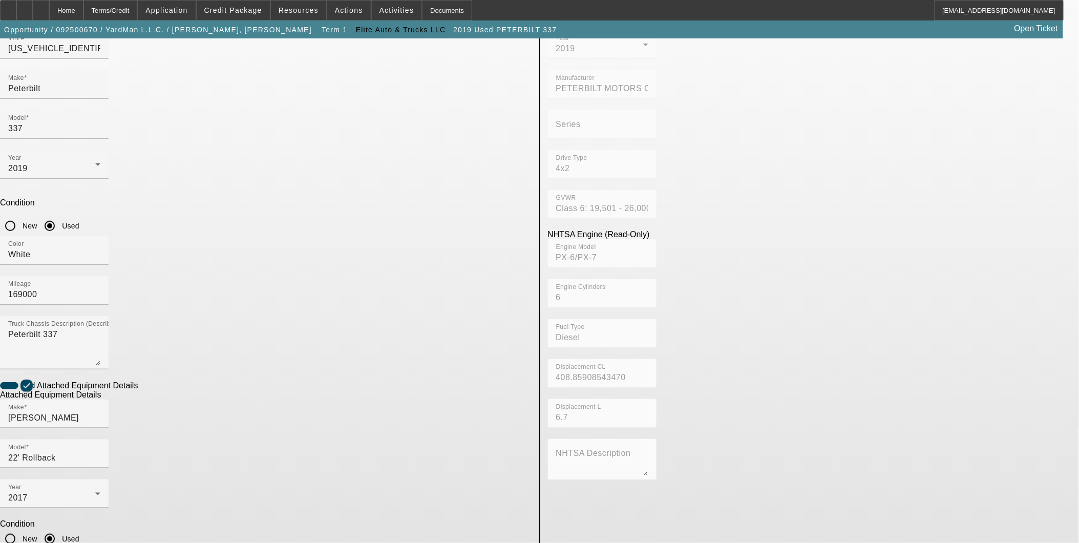
scroll to position [116, 0]
click at [83, 13] on div "Home" at bounding box center [66, 10] width 34 height 20
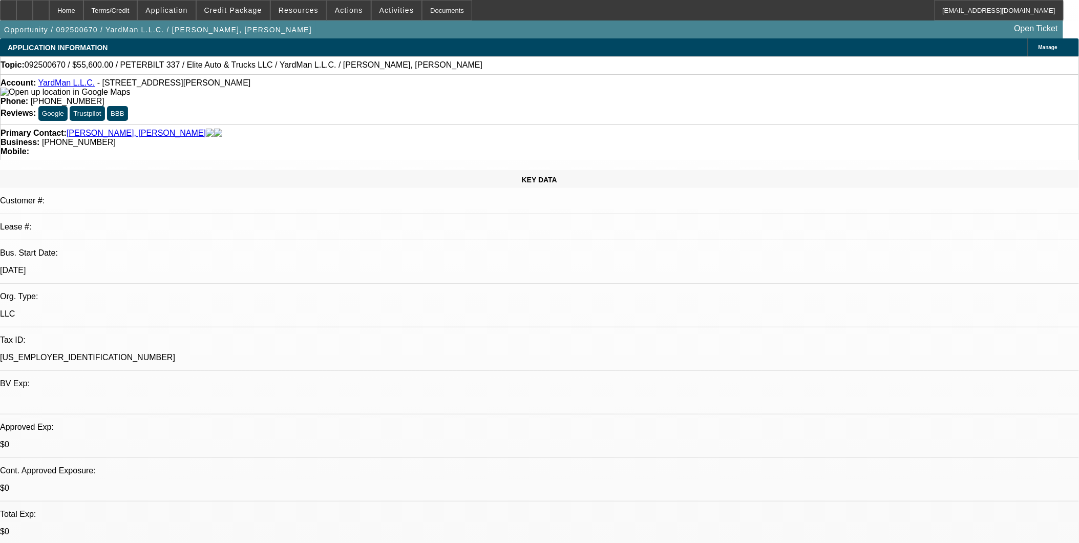
select select "0.2"
select select "2"
select select "0.1"
select select "4"
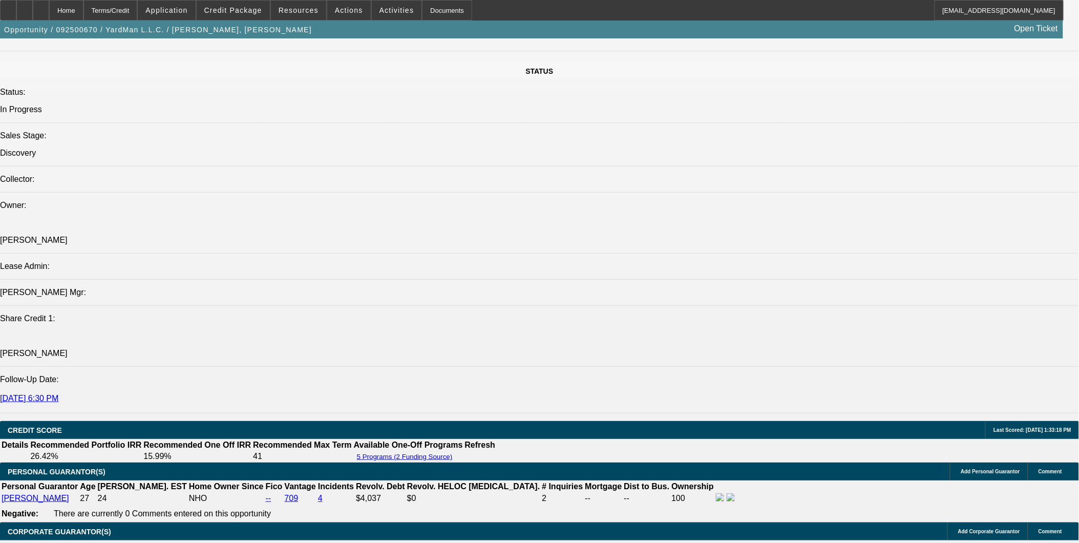
scroll to position [1251, 0]
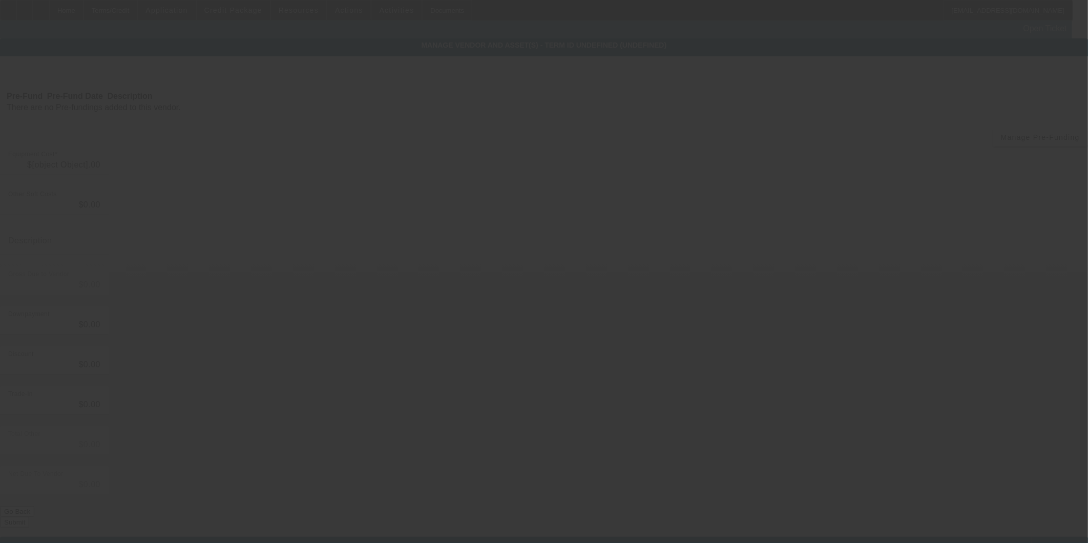
type input "$69,500.00"
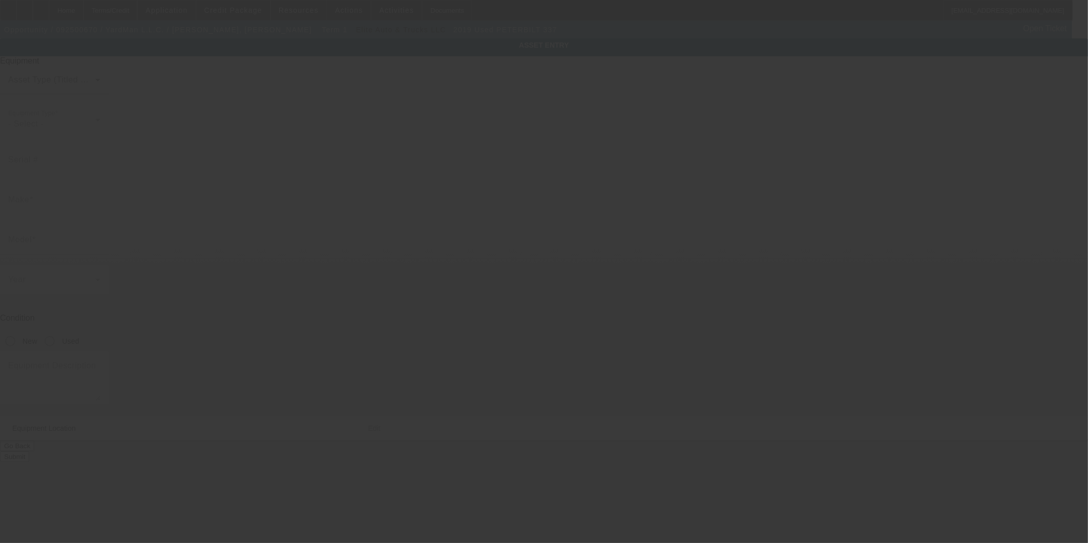
type input "2NP2HM6X3KM617638"
type input "Peterbilt"
type input "337"
radio input "true"
type textarea "Peterbilt 337"
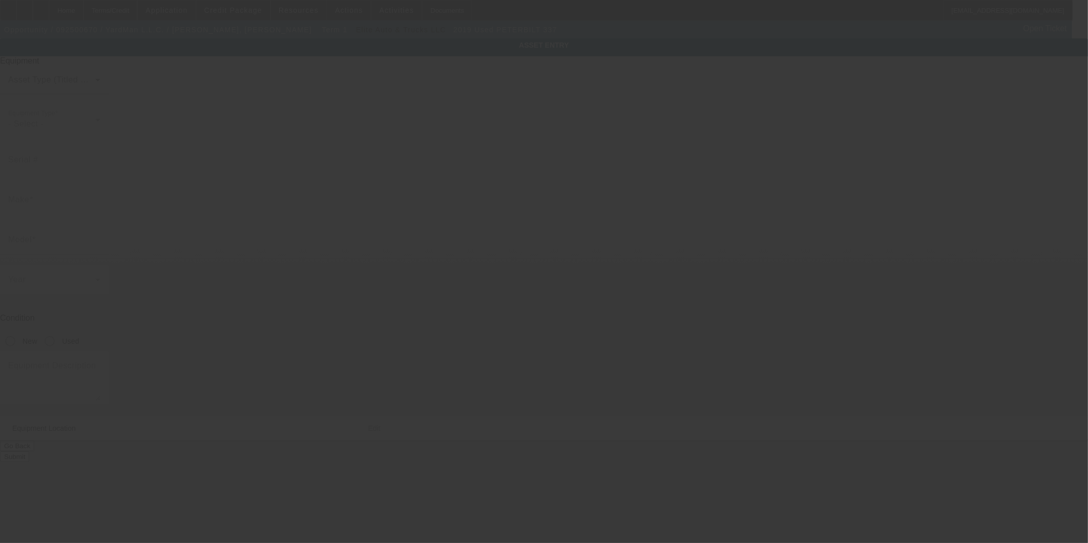
type input "6501 Old Marshall Rd"
type input "Upper Darby"
type input "19082"
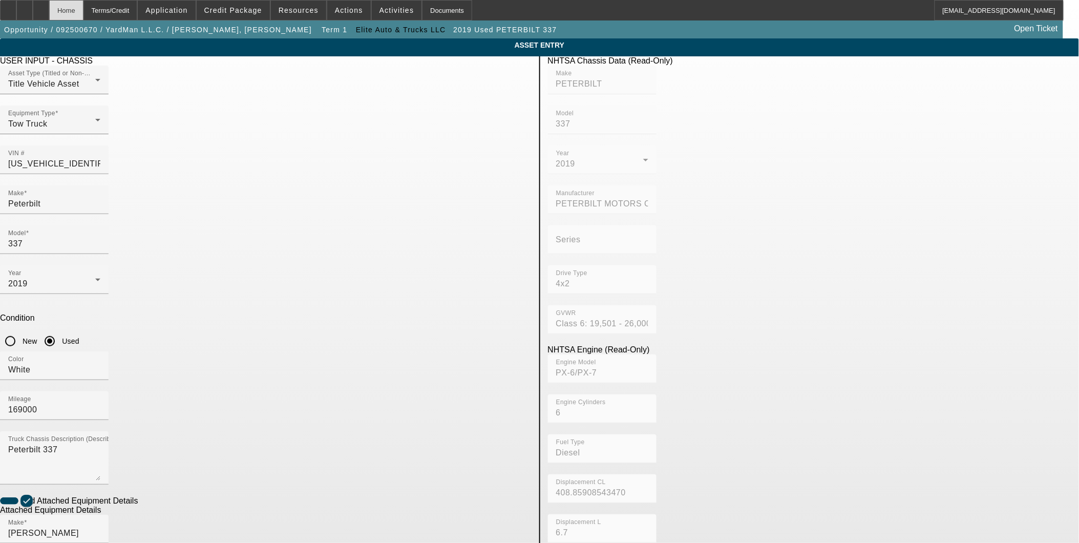
click at [83, 12] on div "Home" at bounding box center [66, 10] width 34 height 20
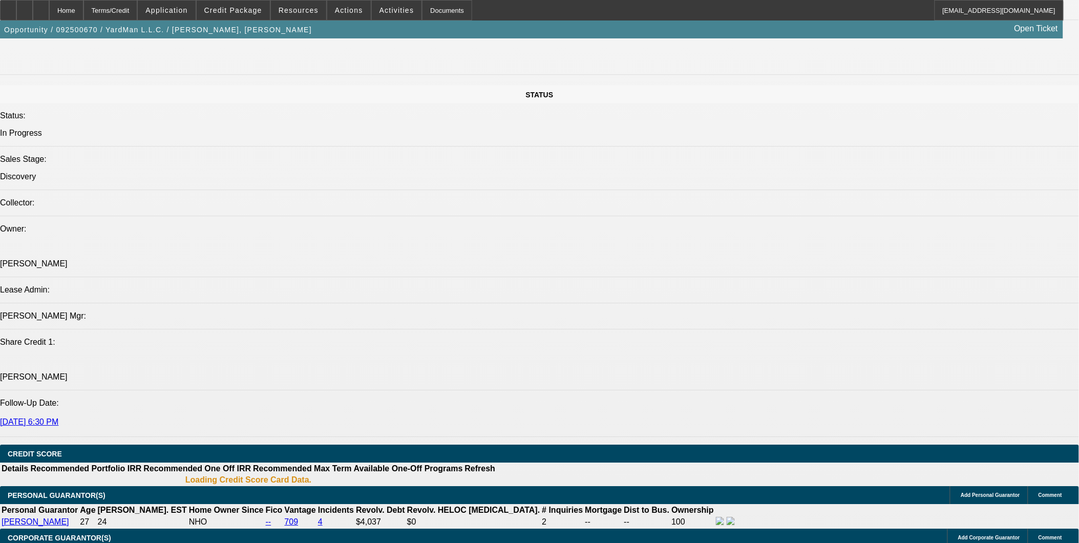
select select "0.2"
select select "2"
select select "0.1"
select select "4"
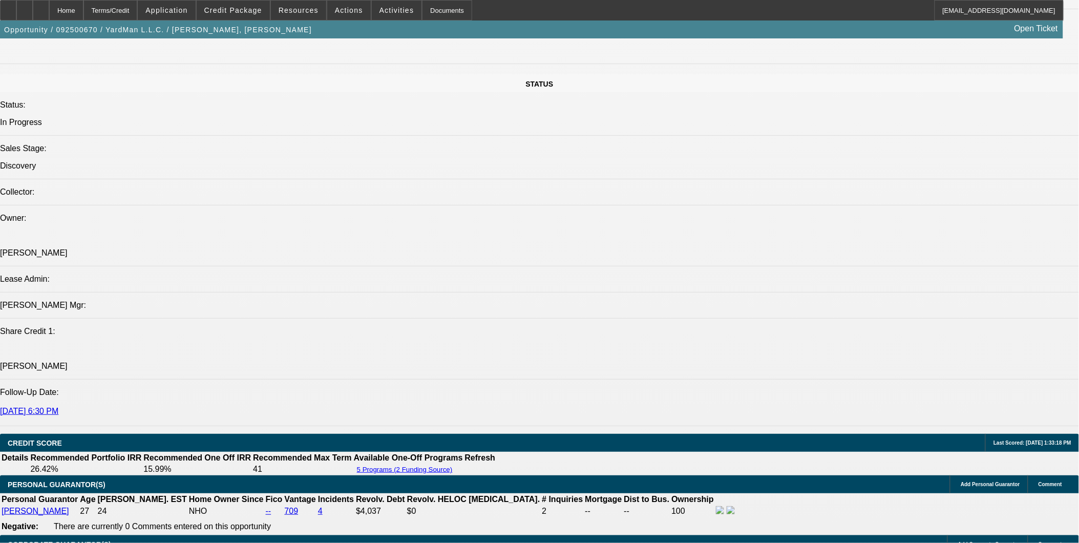
scroll to position [1166, 0]
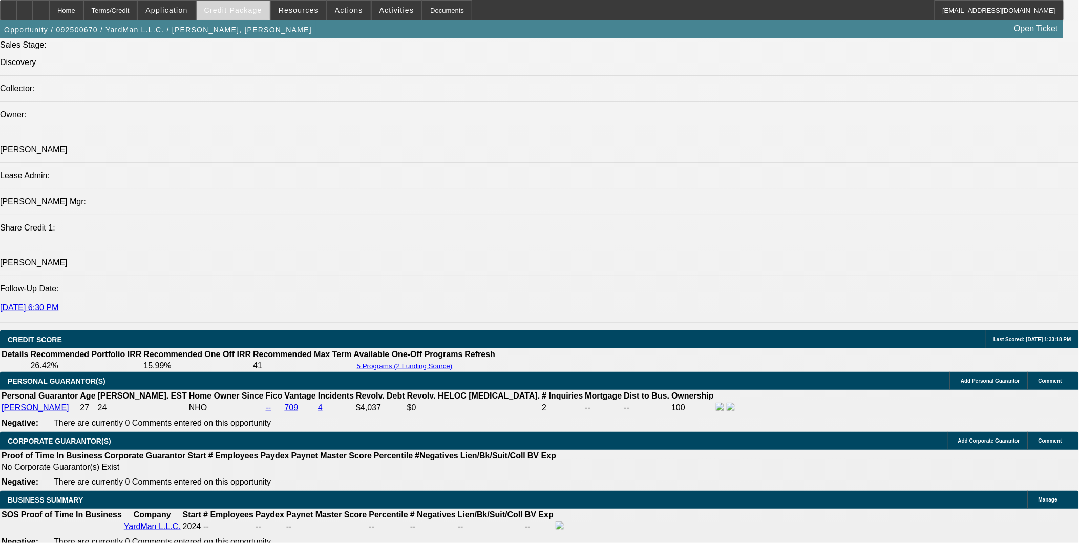
click at [236, 14] on span at bounding box center [233, 10] width 73 height 25
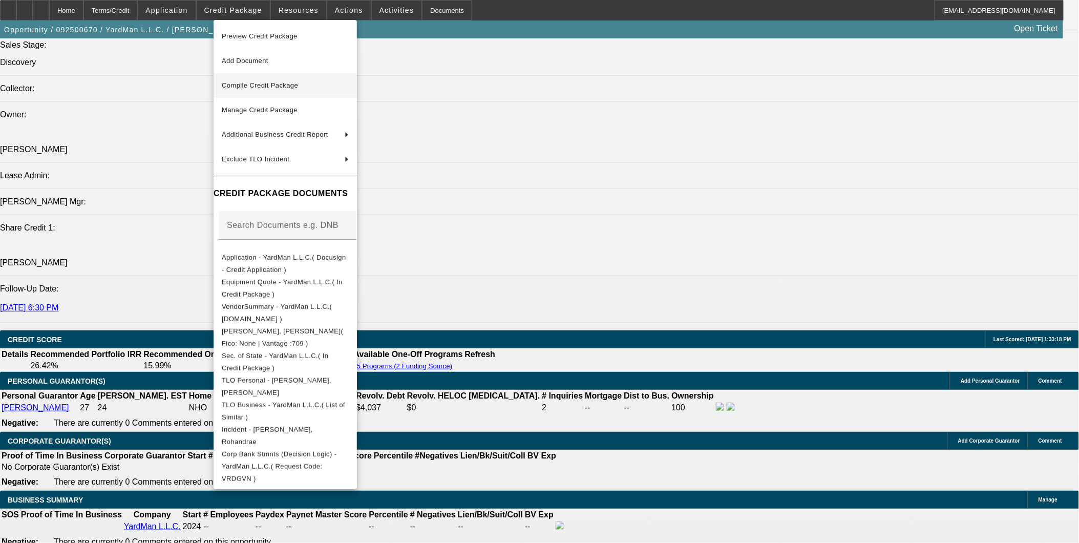
click at [279, 95] on button "Compile Credit Package" at bounding box center [285, 85] width 143 height 25
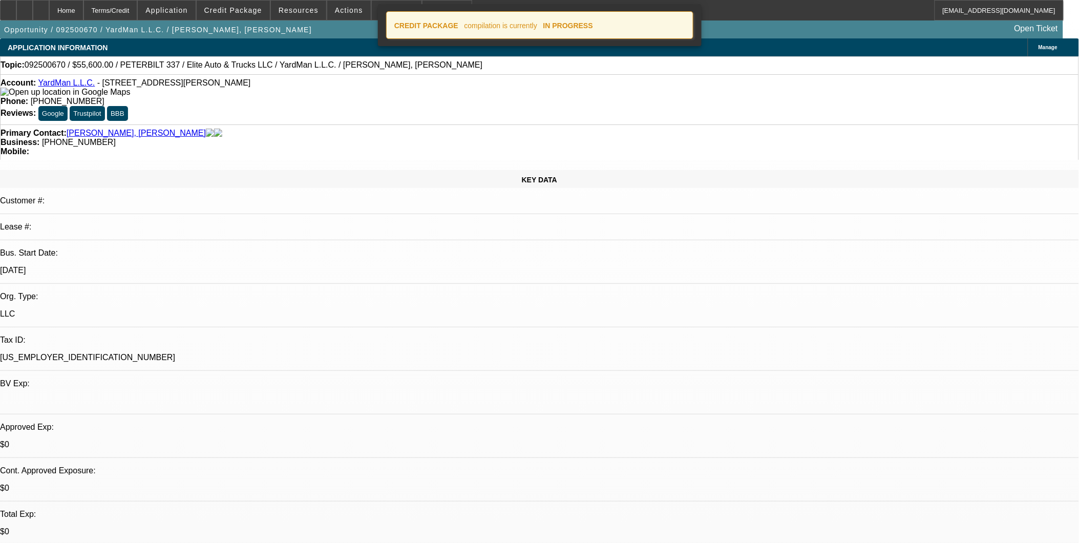
select select "0.2"
select select "2"
select select "0.1"
select select "4"
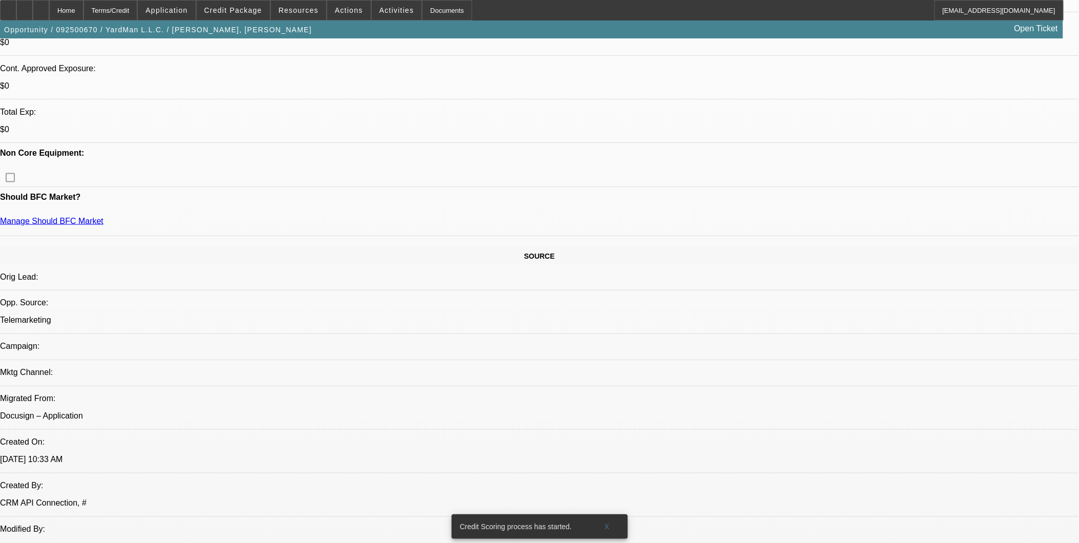
scroll to position [626, 0]
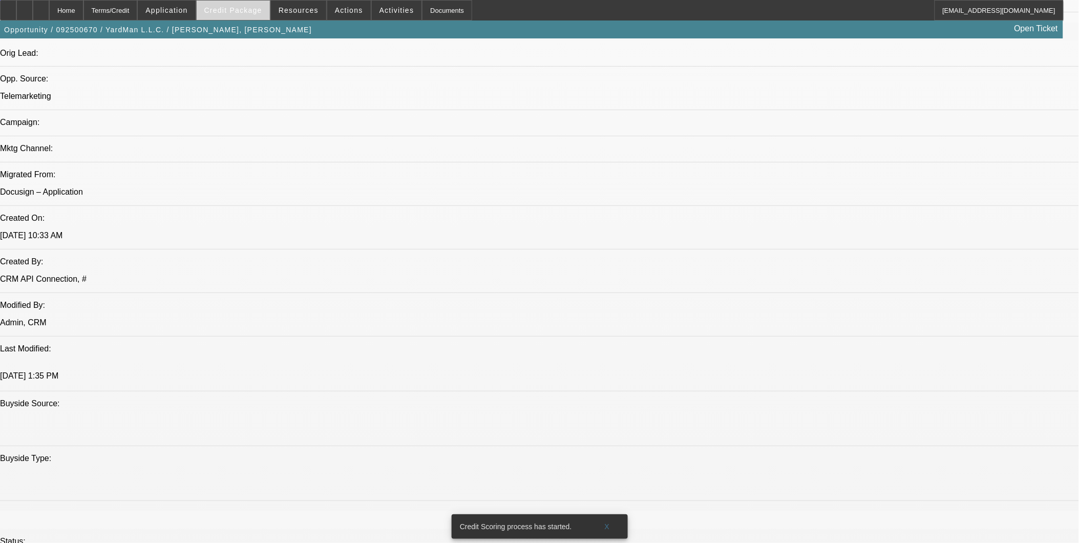
click at [258, 14] on span at bounding box center [233, 10] width 73 height 25
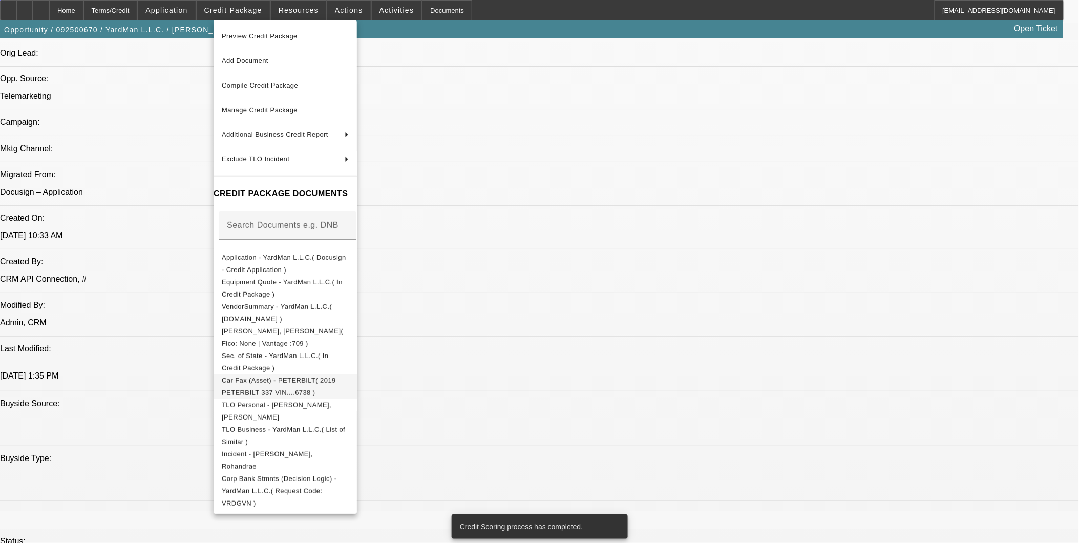
click at [327, 376] on span "Car Fax (Asset) - PETERBILT( 2019 PETERBILT 337 VIN....6738 )" at bounding box center [285, 386] width 127 height 25
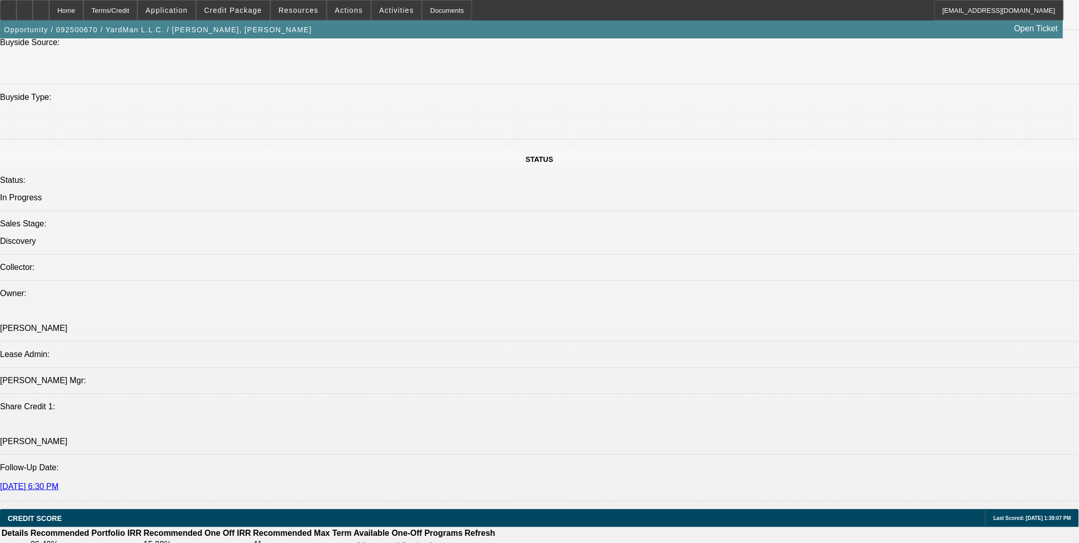
scroll to position [1247, 0]
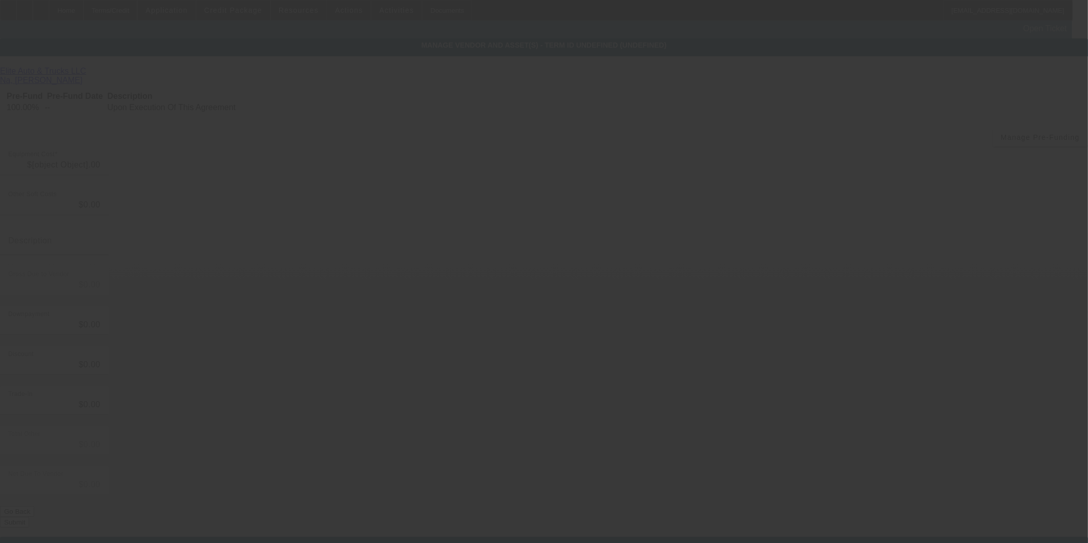
type input "$69,500.00"
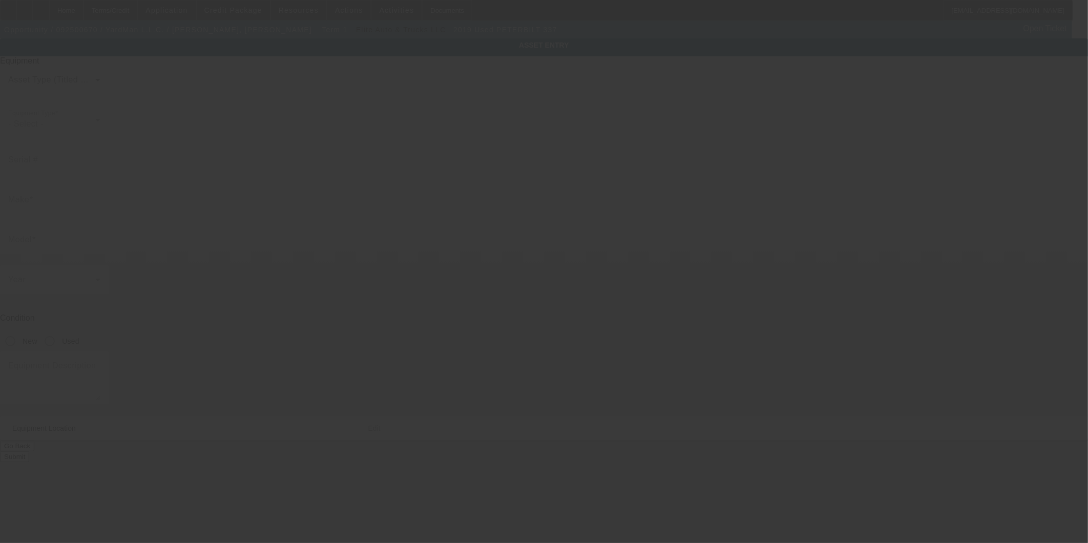
type input "2NP2HM6X3KM616738"
type input "Peterbilt"
type input "337"
radio input "true"
type textarea "Peterbilt 337"
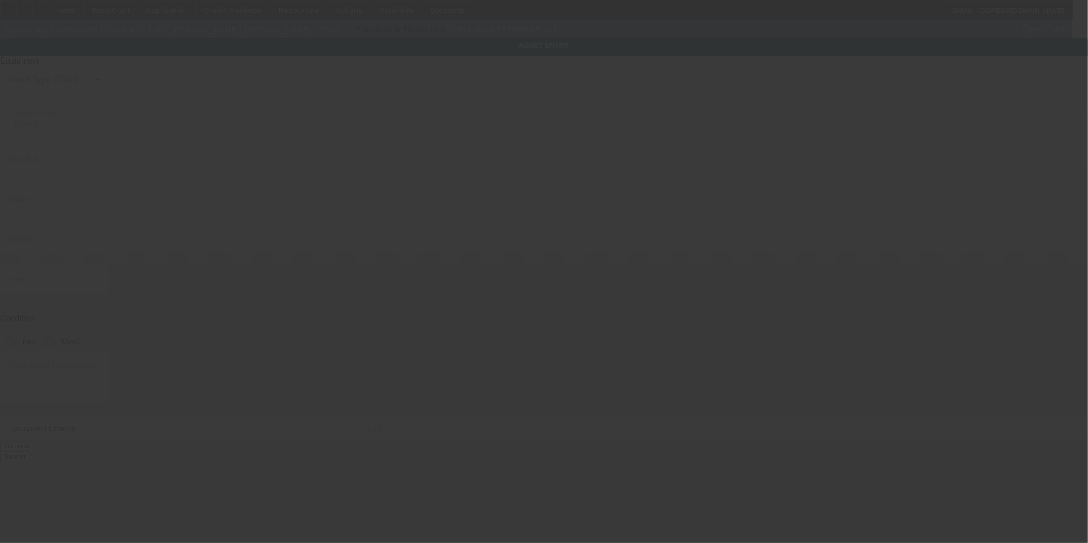
type input "6501 Old Marshall Rd"
type input "Upper Darby"
type input "19082"
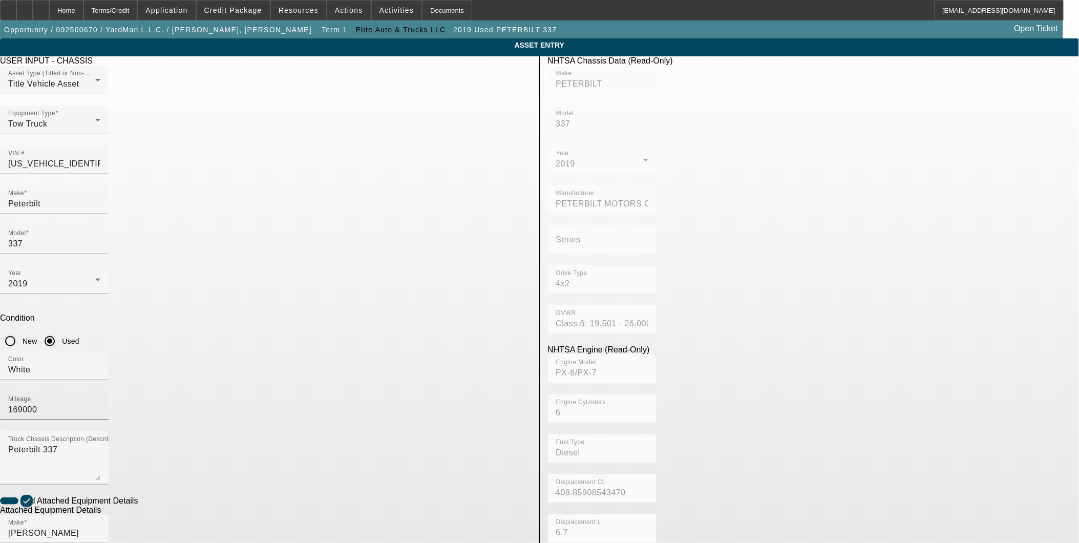
click at [100, 391] on div "Mileage 169000" at bounding box center [54, 405] width 92 height 29
click at [100, 404] on input "169000" at bounding box center [54, 410] width 92 height 12
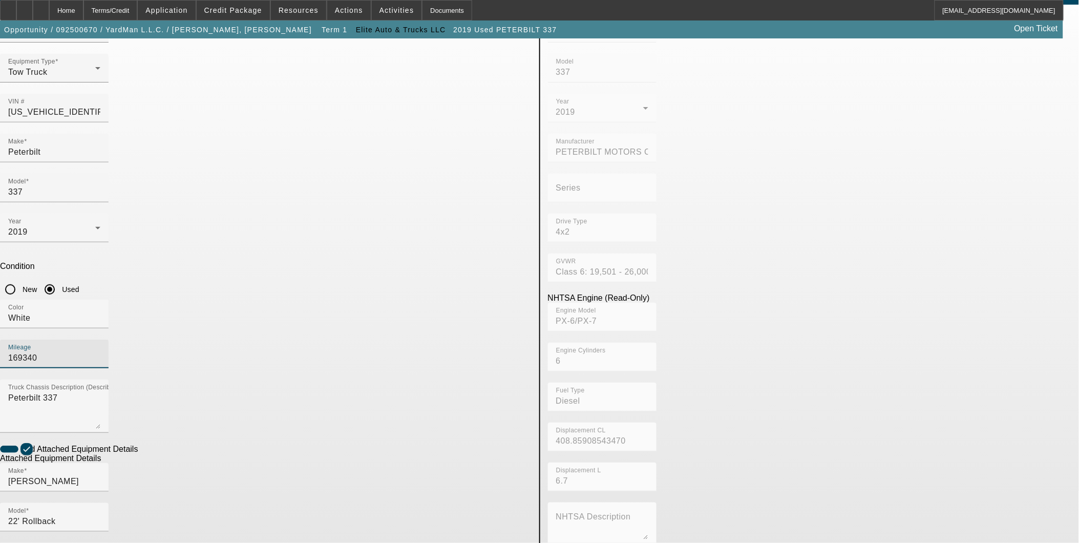
scroll to position [116, 0]
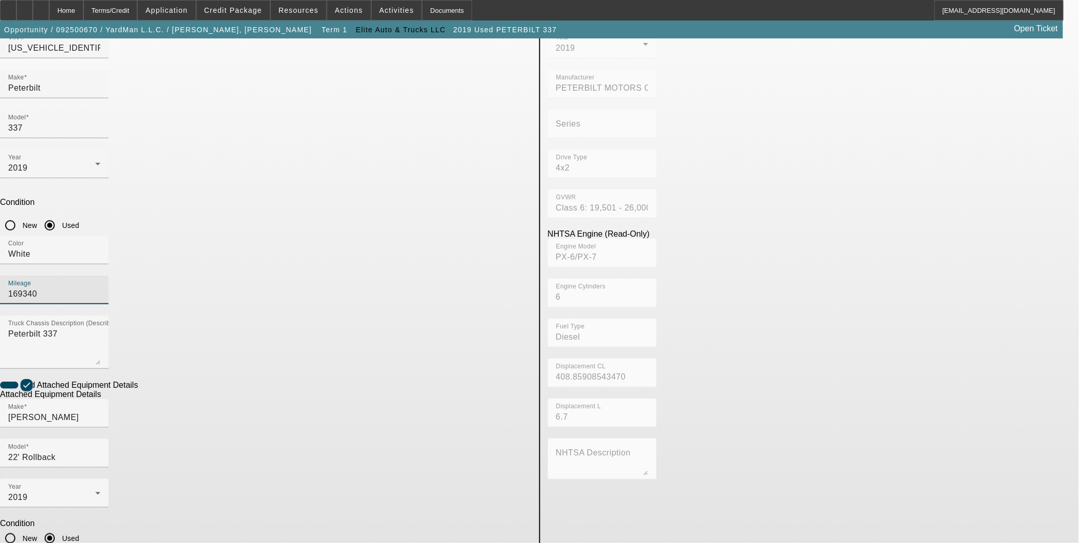
type input "169340"
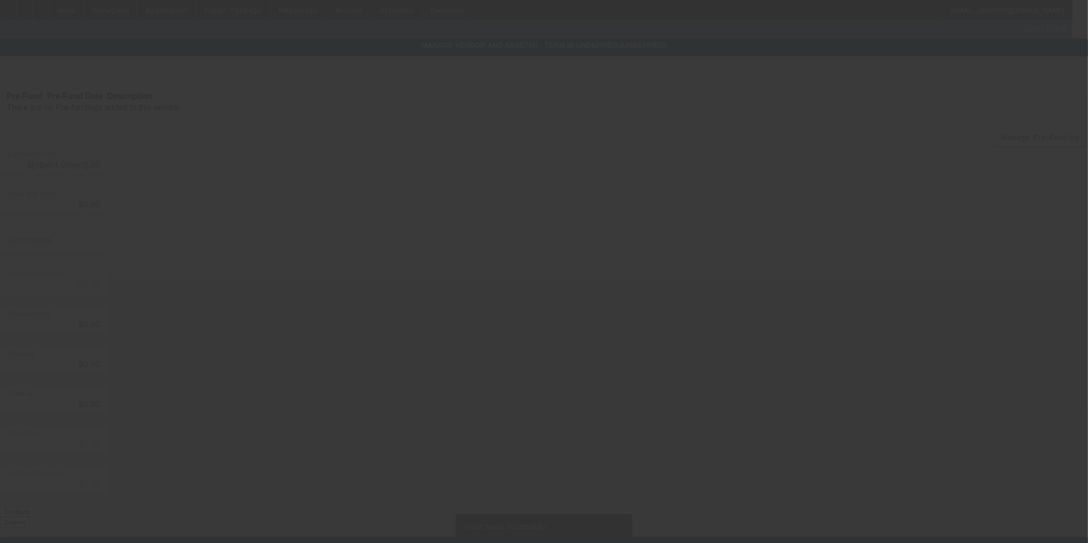
type input "$69,500.00"
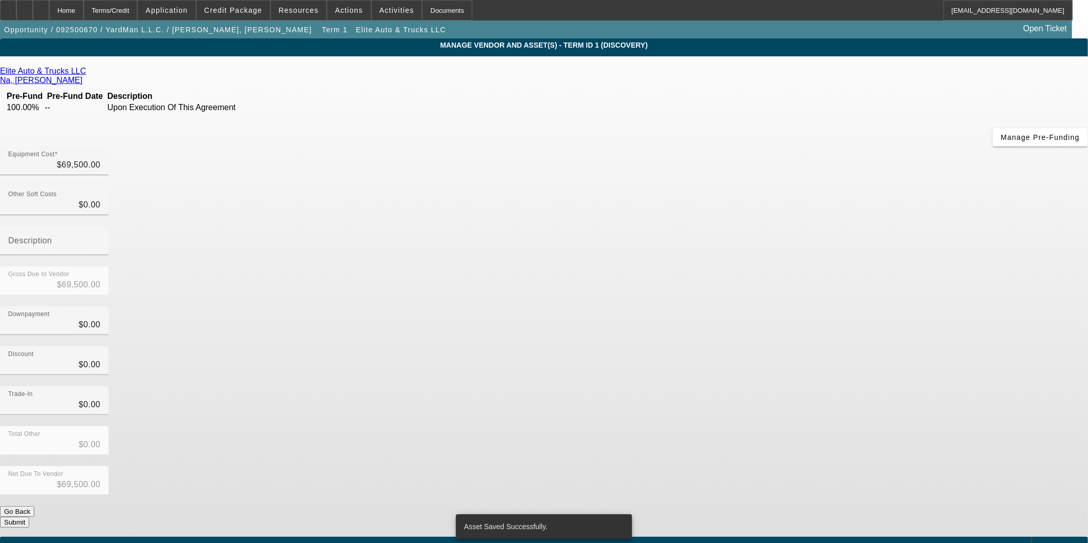
click at [29, 517] on button "Submit" at bounding box center [14, 522] width 29 height 11
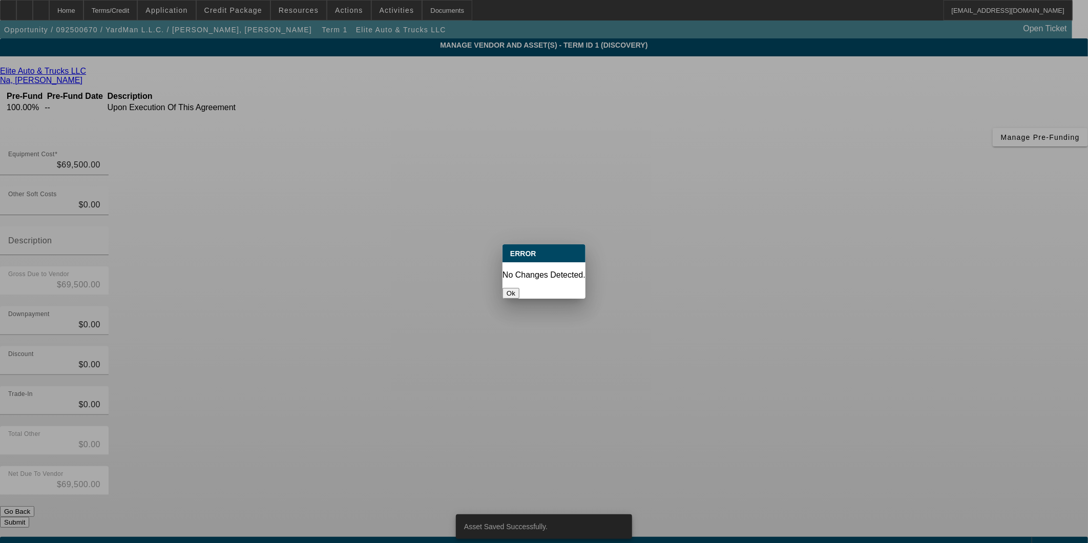
click at [766, 393] on div at bounding box center [544, 271] width 1088 height 543
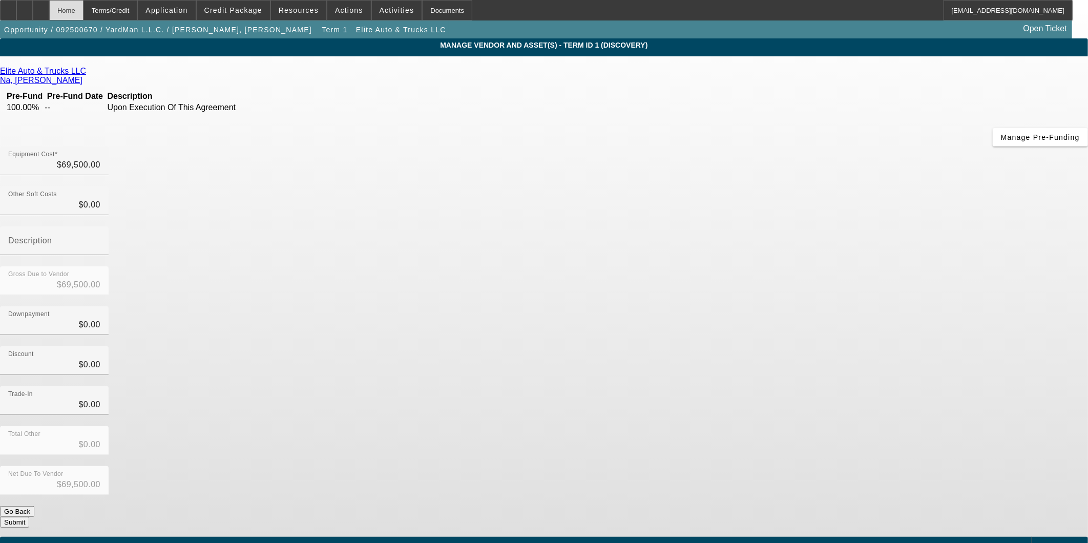
click at [83, 11] on div "Home" at bounding box center [66, 10] width 34 height 20
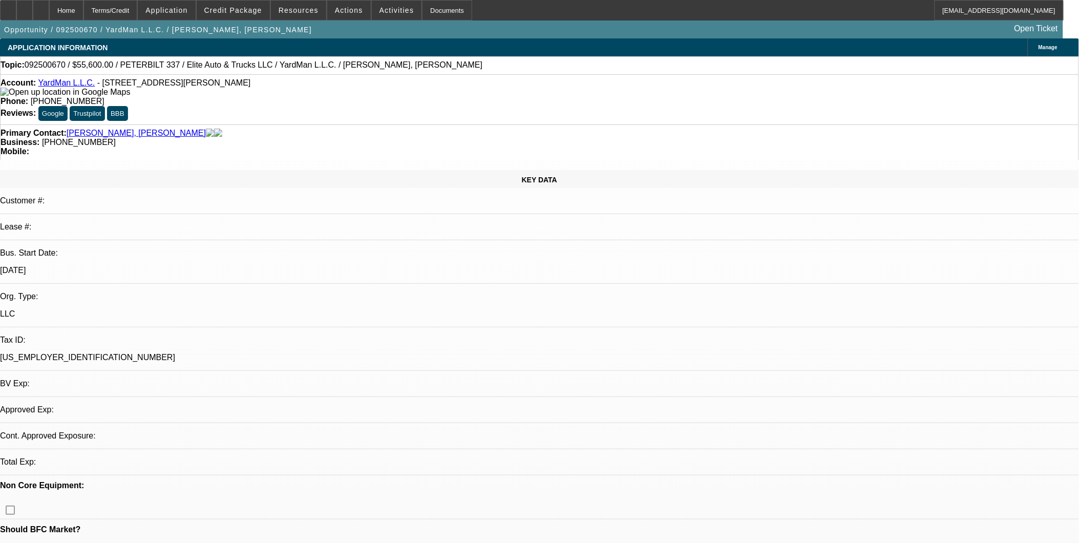
select select "0.2"
select select "2"
select select "0.1"
select select "4"
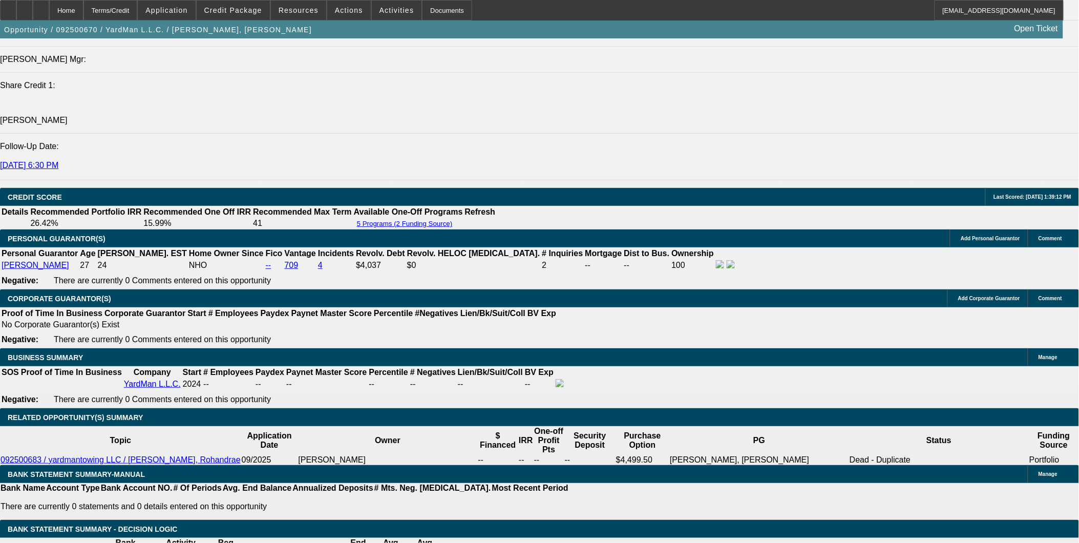
scroll to position [1339, 0]
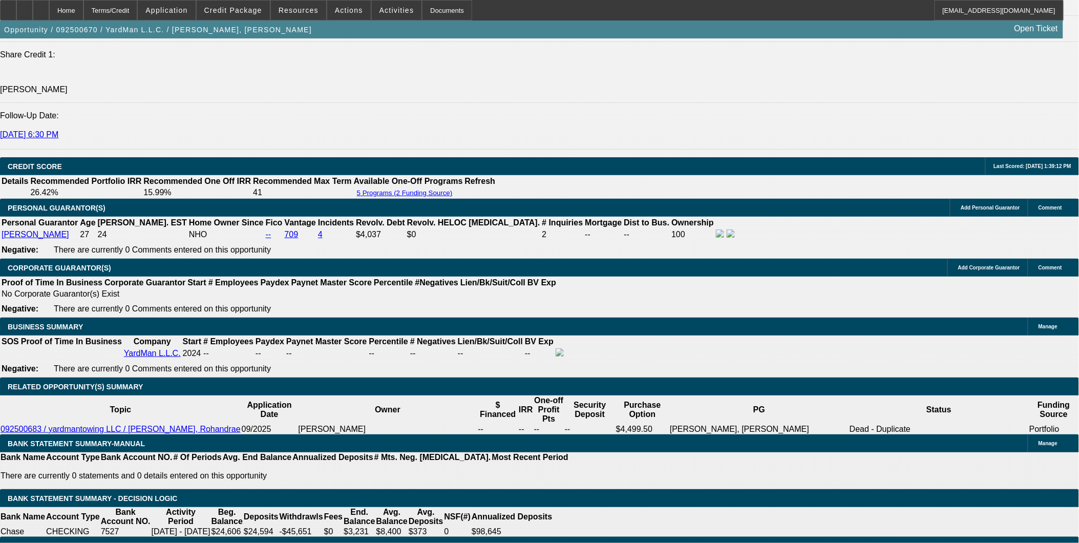
click at [49, 13] on div at bounding box center [41, 10] width 16 height 20
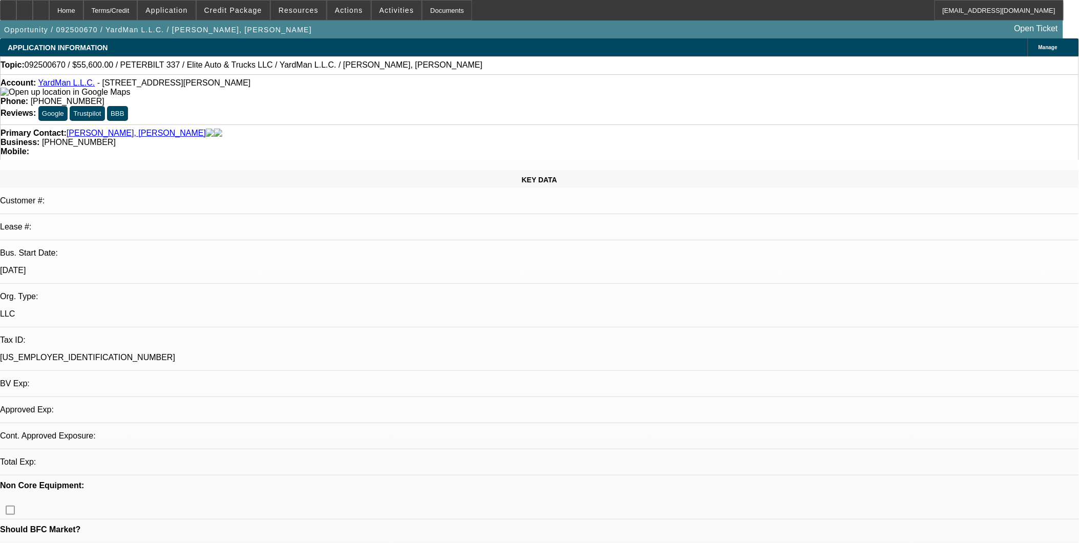
select select "0.2"
select select "2"
select select "0.1"
select select "1"
select select "2"
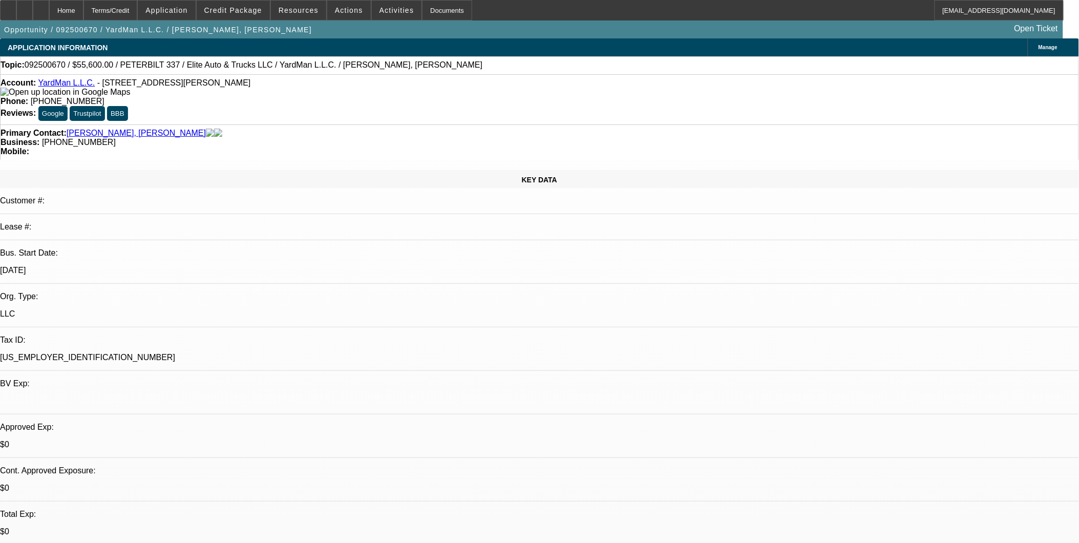
select select "4"
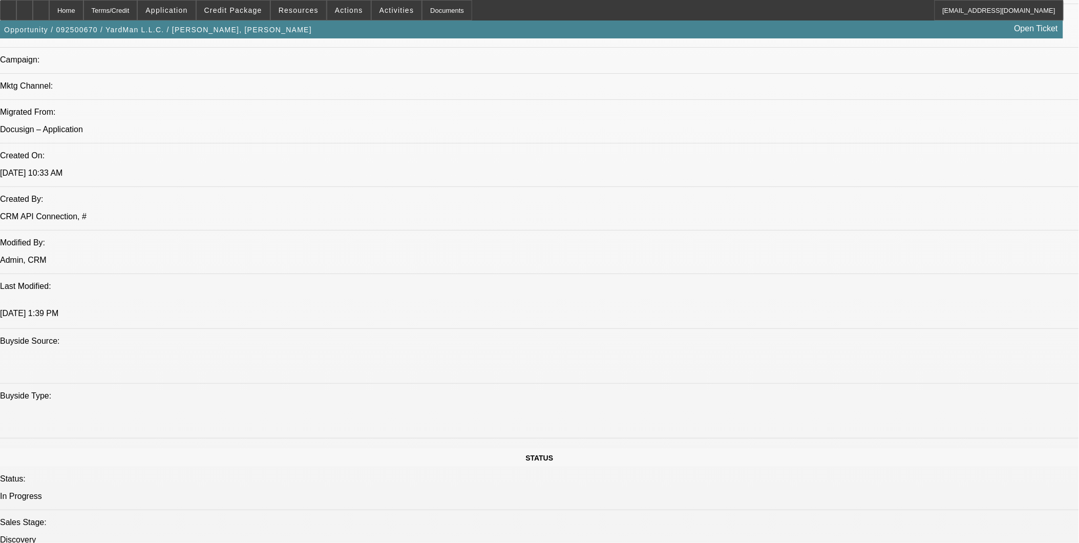
scroll to position [656, 0]
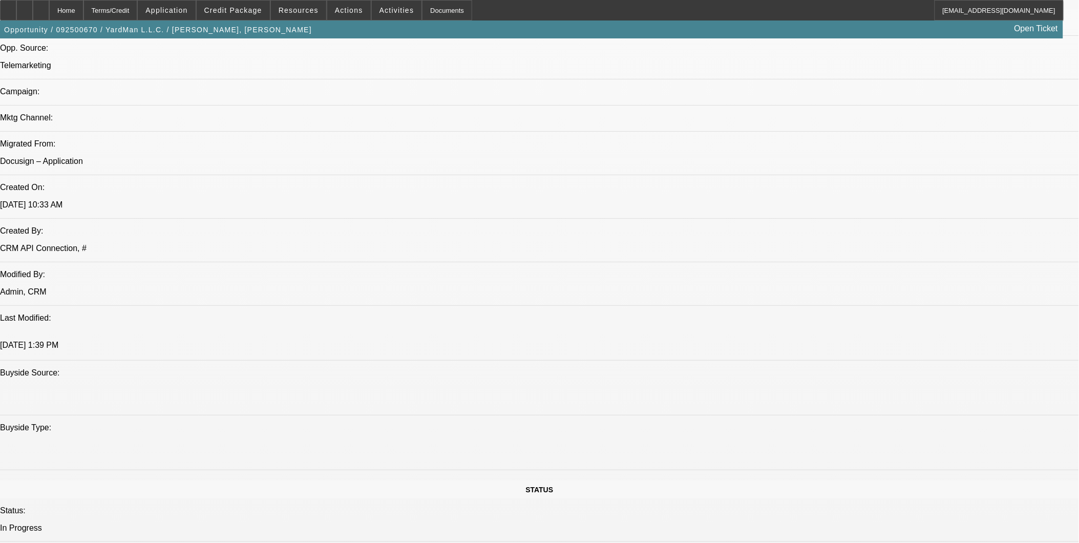
click at [49, 6] on div at bounding box center [41, 10] width 16 height 20
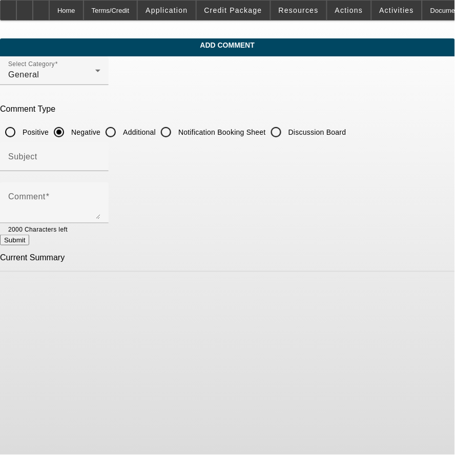
click at [121, 134] on input "Additional" at bounding box center [110, 132] width 20 height 20
radio input "true"
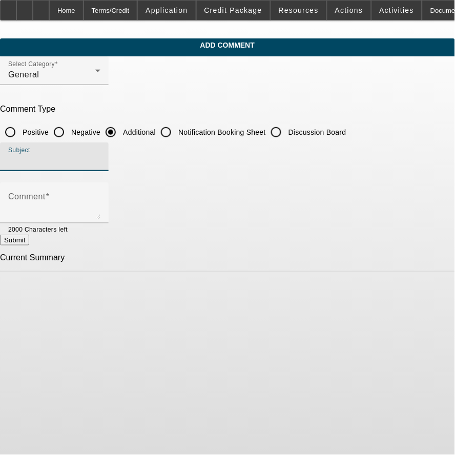
click at [100, 155] on input "Subject" at bounding box center [54, 161] width 92 height 12
type input "Notes"
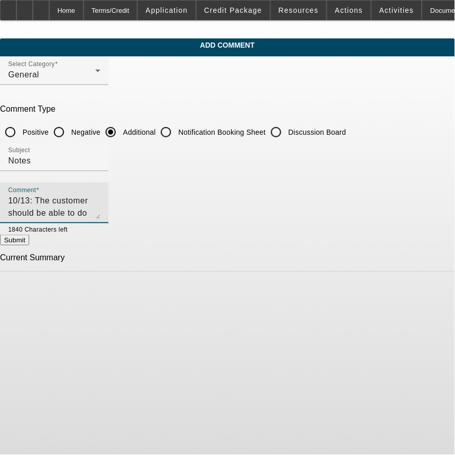
type textarea "10/13: The customer should be able to do 41-48 months based on the monthly paym…"
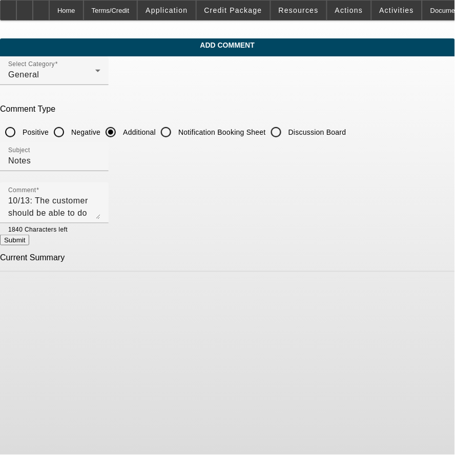
click at [100, 230] on div at bounding box center [84, 228] width 33 height 11
click at [29, 235] on button "Submit" at bounding box center [14, 240] width 29 height 11
radio input "true"
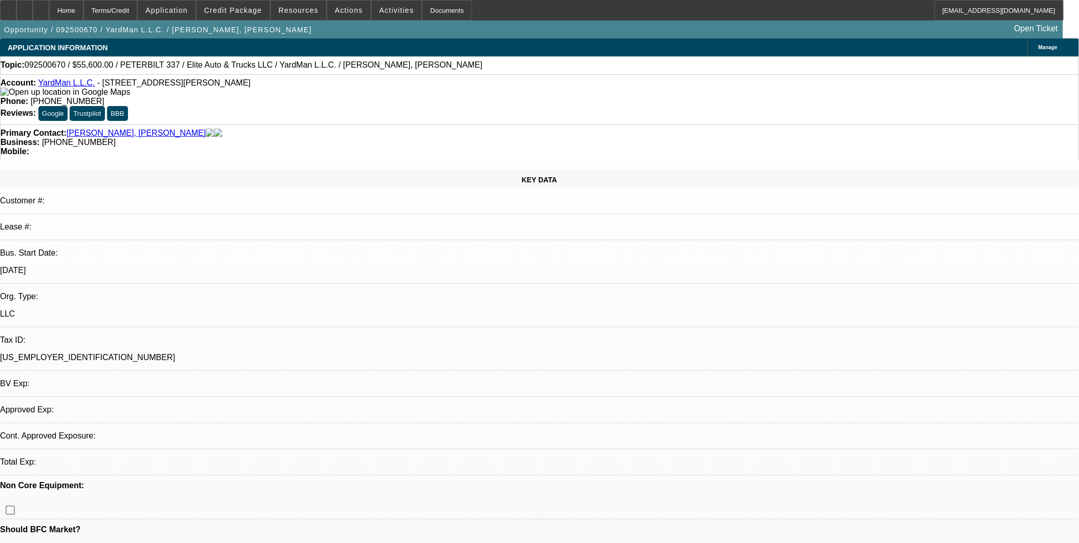
select select "0.2"
select select "2"
select select "0.1"
select select "1"
select select "2"
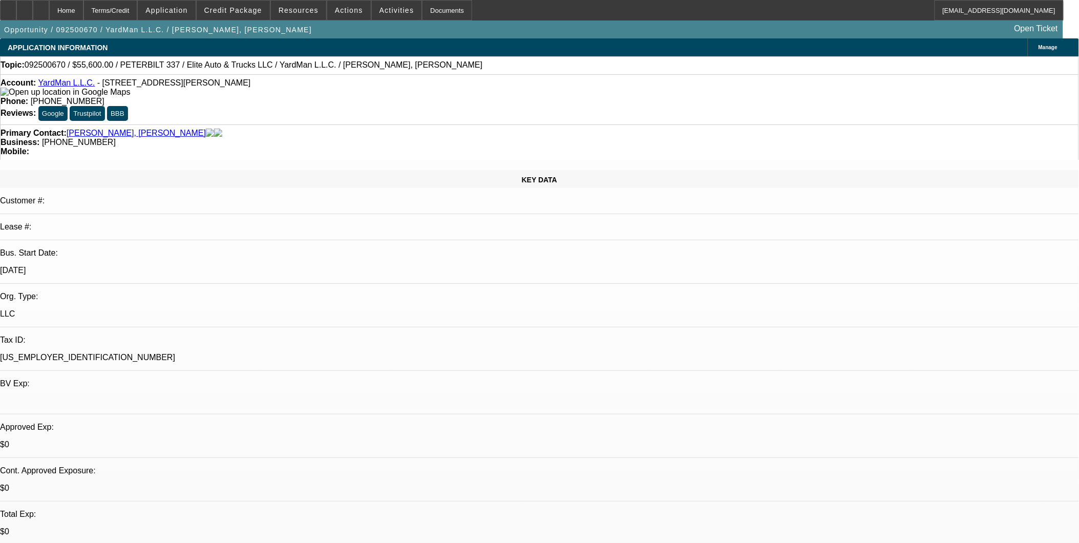
select select "4"
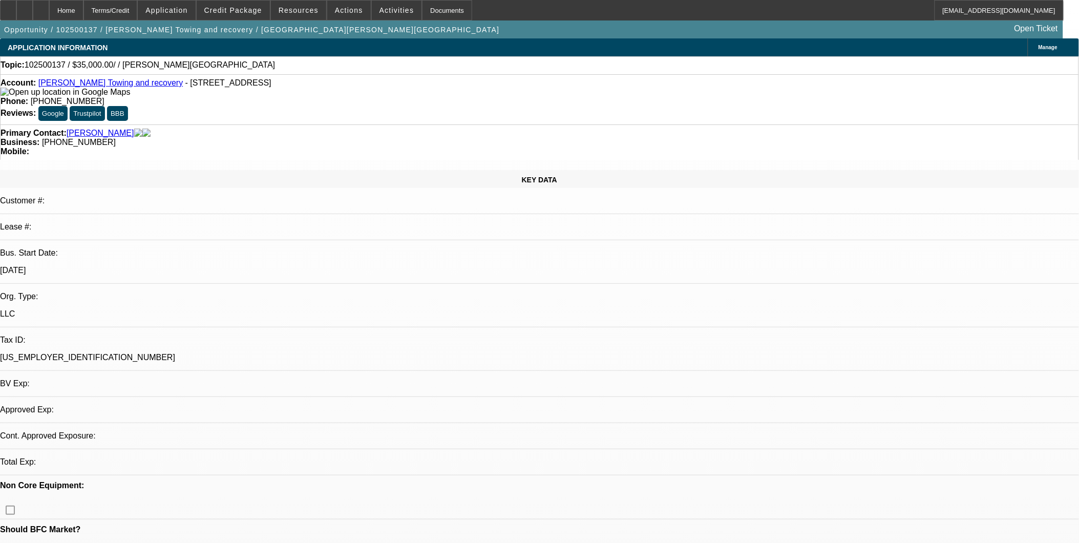
select select "0"
select select "2"
select select "0.1"
select select "1"
select select "2"
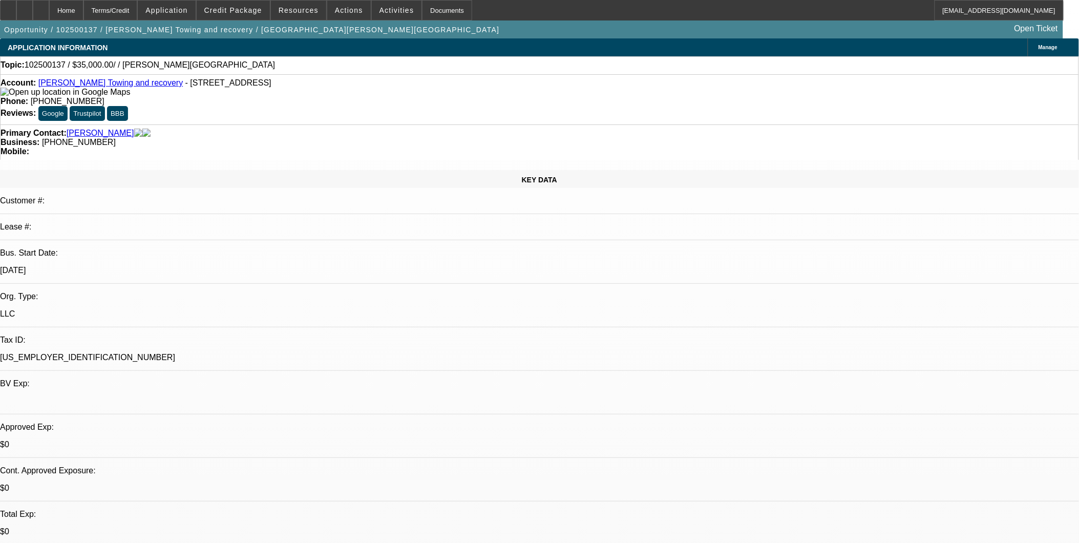
select select "4"
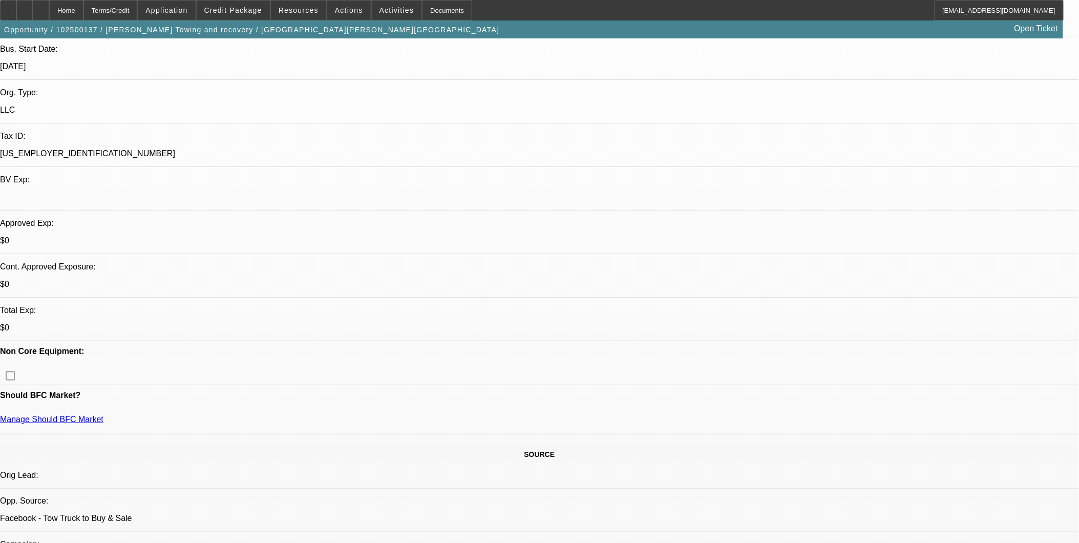
scroll to position [227, 0]
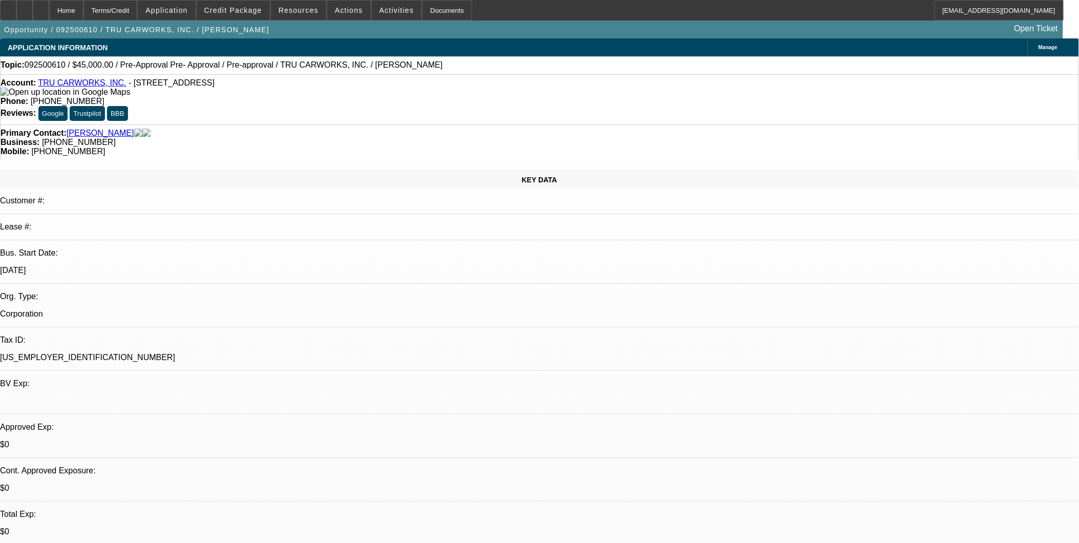
select select "0.1"
select select "0"
select select "0.1"
select select "0"
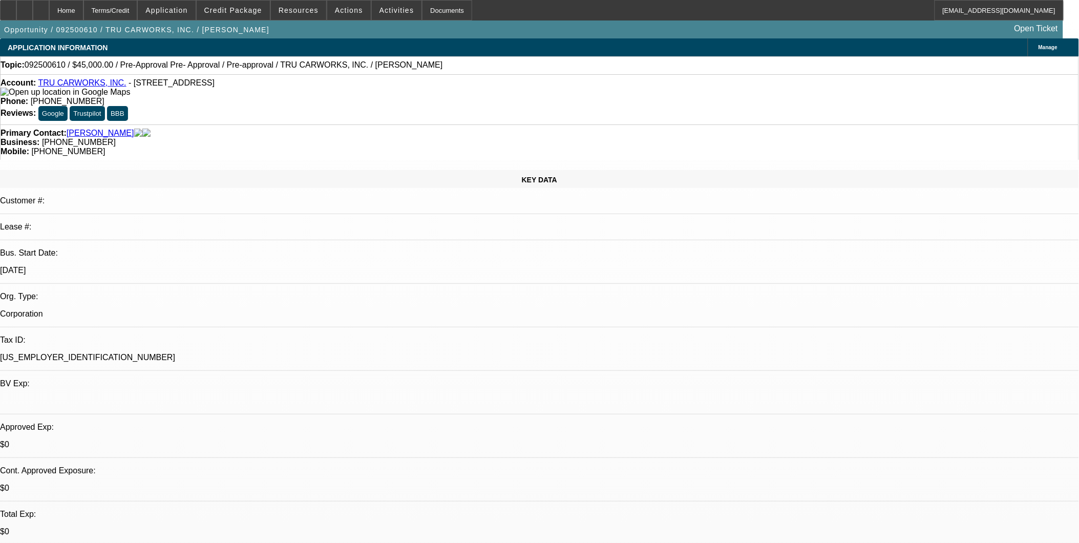
select select "0"
select select "1"
select select "6"
select select "1"
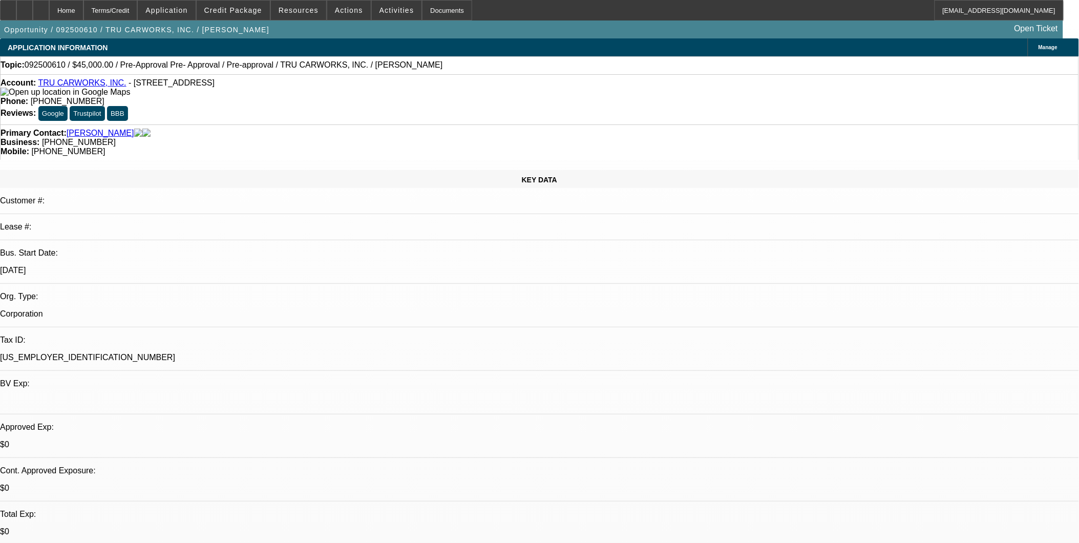
select select "1"
select select "6"
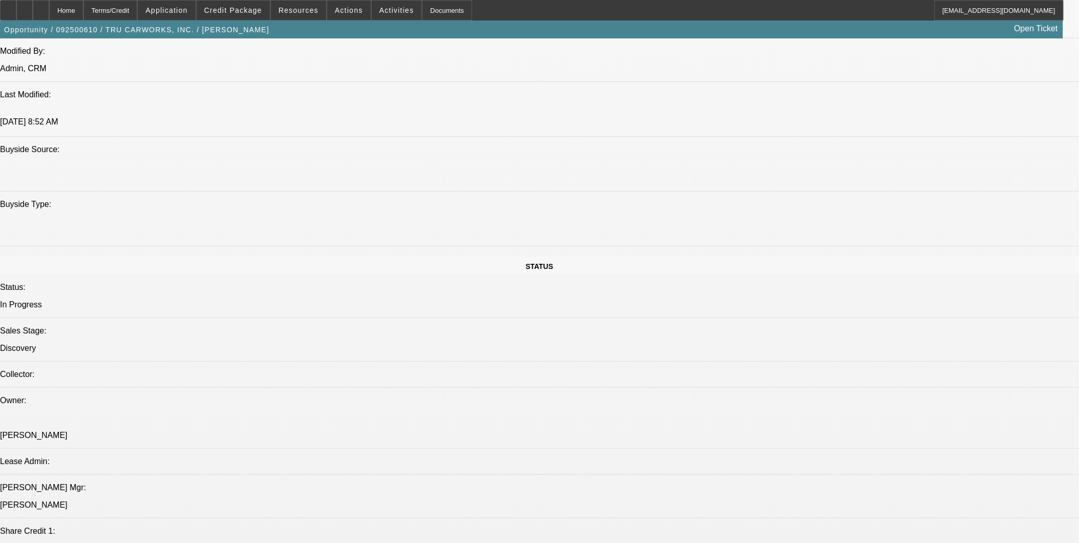
scroll to position [1195, 0]
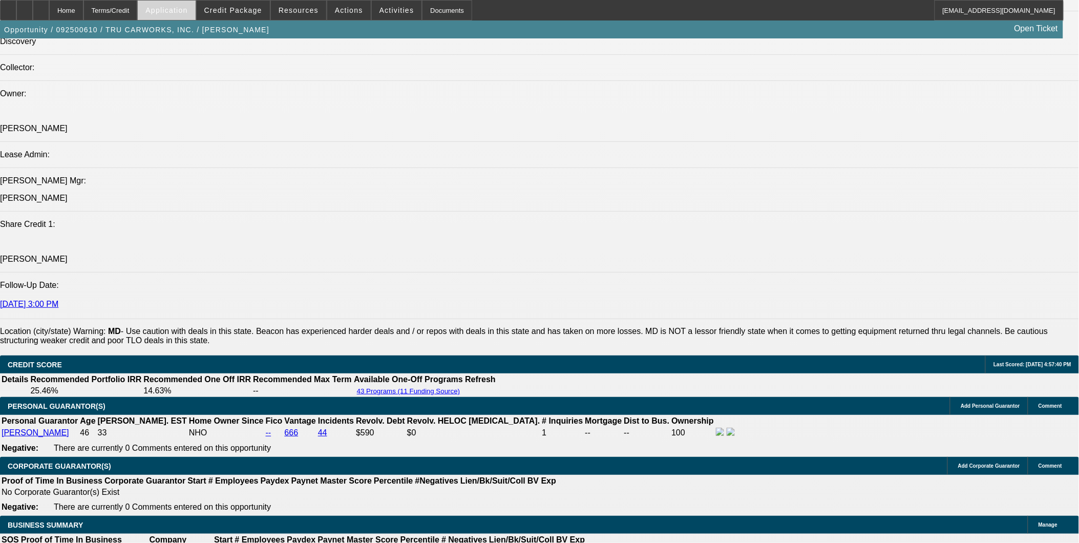
click at [187, 8] on span "Application" at bounding box center [166, 10] width 42 height 8
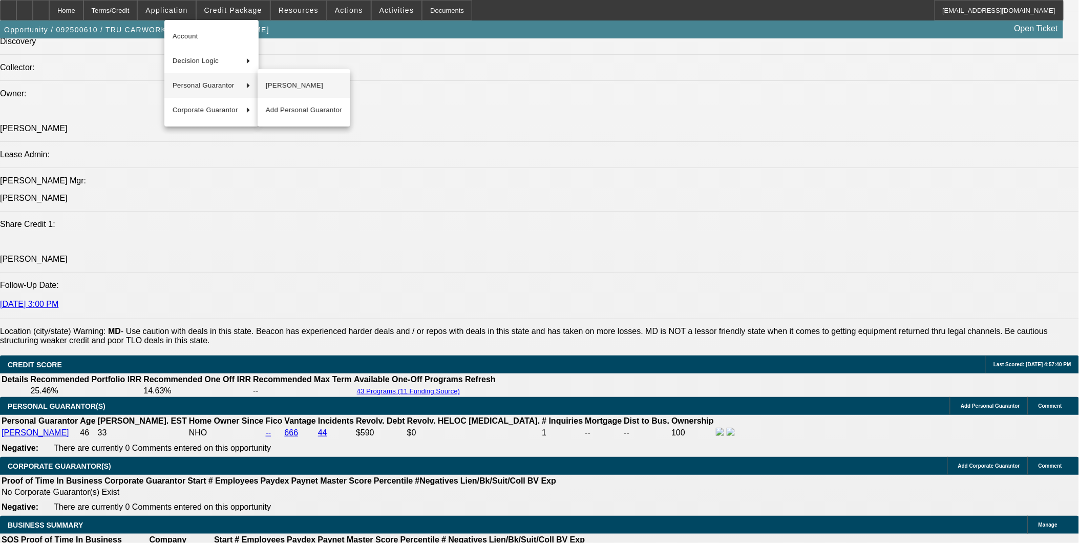
click at [275, 90] on span "Walter Watson" at bounding box center [304, 85] width 76 height 12
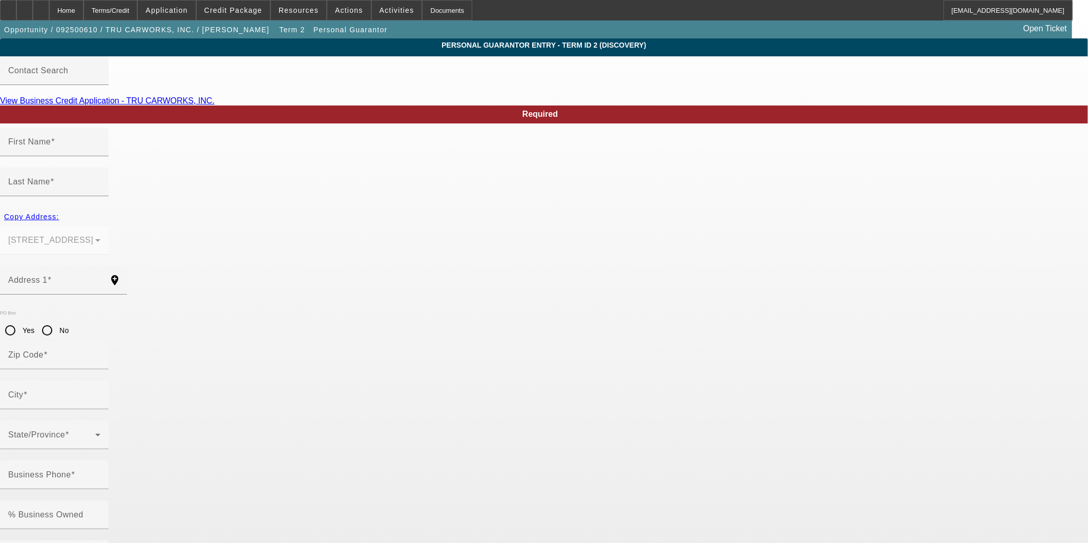
type input "Walter"
type input "Watson"
type input "6312 Old Branch Ave"
radio input "true"
type input "20748"
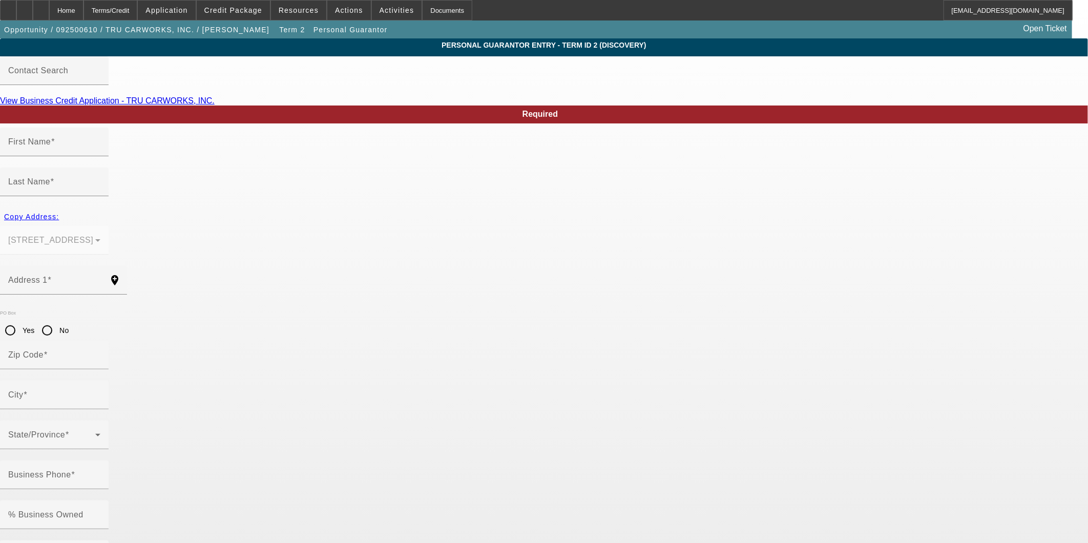
type input "Temple Hills"
type input "(202) 903-4670"
type input "100"
type input "213-19-1408"
type input "trucarworks20735@gmail.com"
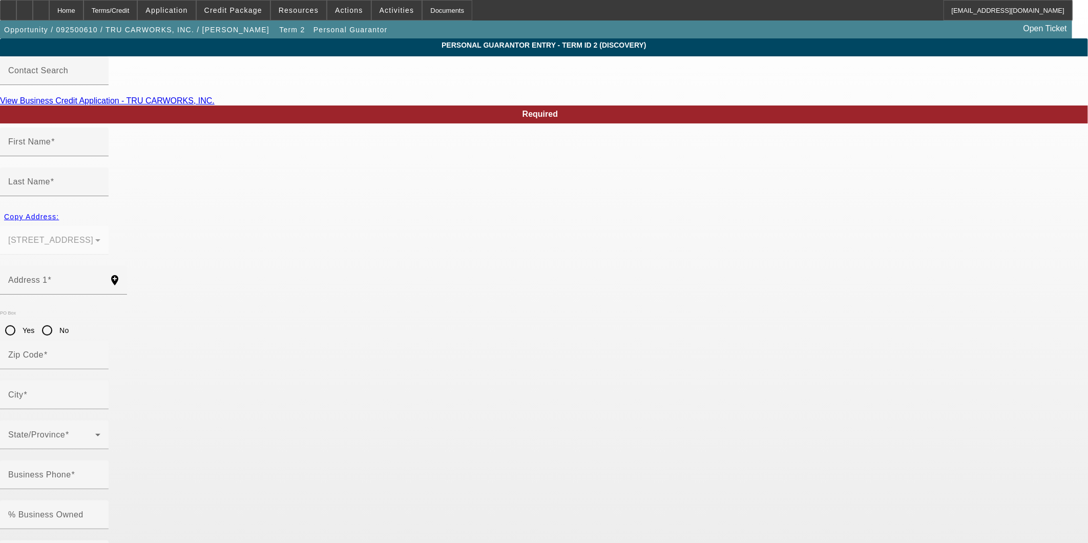
type input "(301) 449-4100"
type input "trucarworks20735@gmail.co"
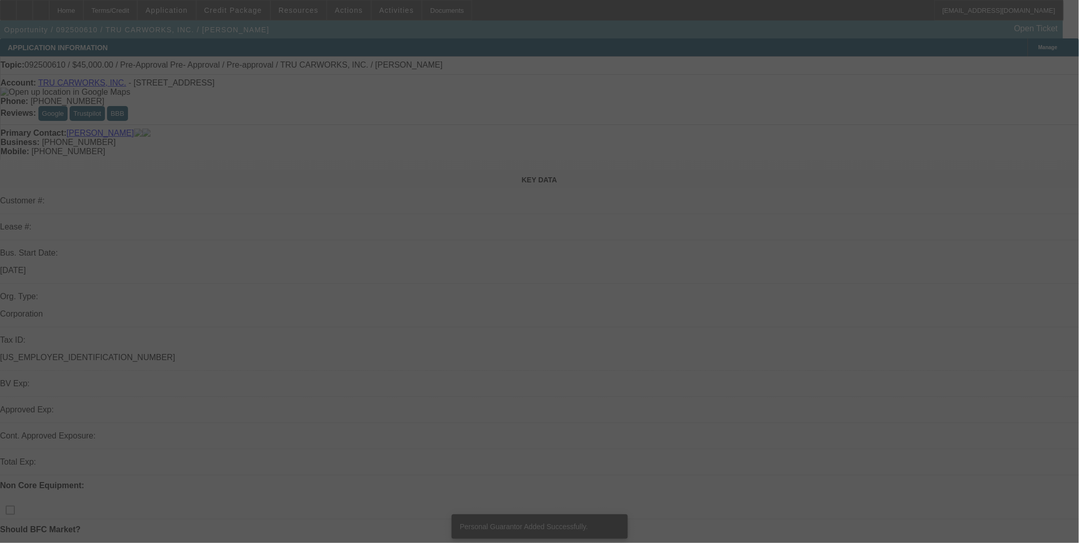
click at [183, 6] on div at bounding box center [539, 271] width 1079 height 543
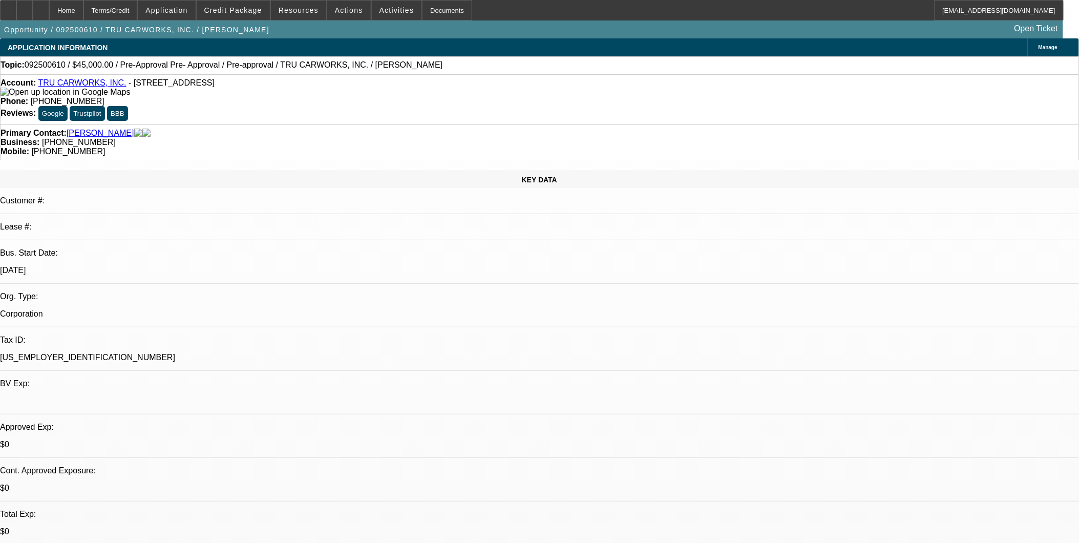
select select "0.1"
select select "0"
select select "6"
select select "0.1"
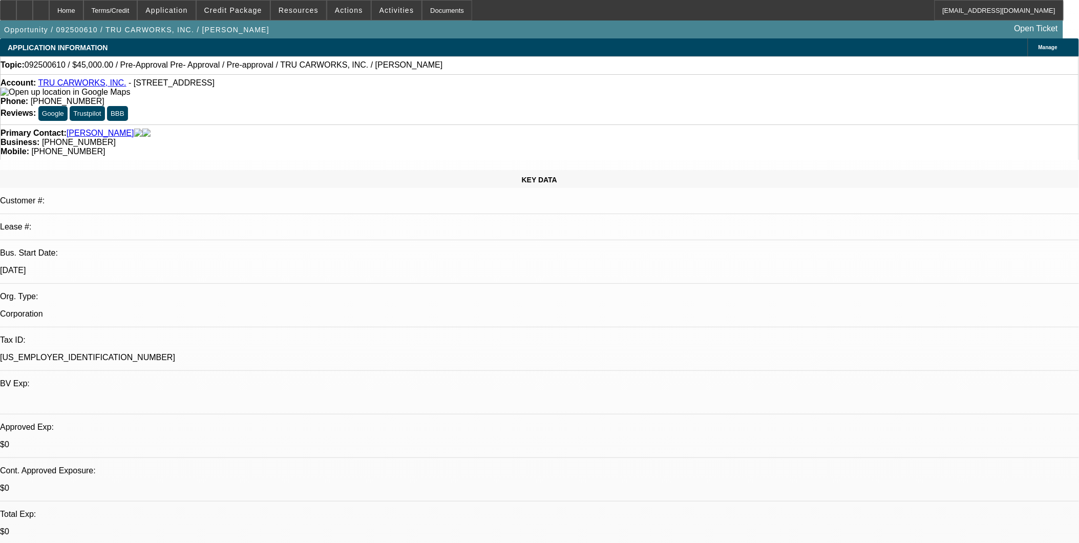
select select "0"
select select "6"
click at [181, 8] on span "Application" at bounding box center [166, 10] width 42 height 8
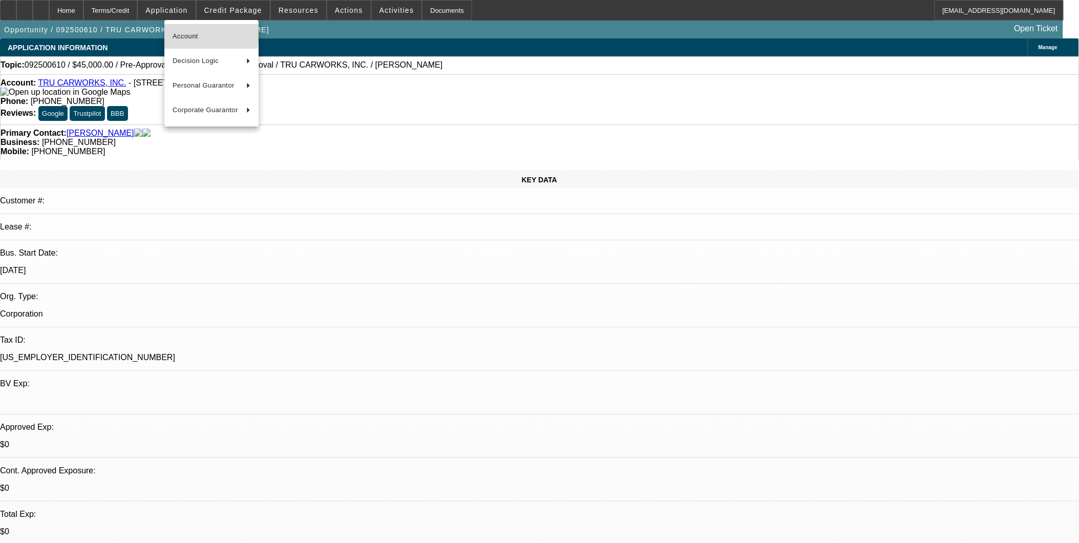
click at [178, 31] on span "Account" at bounding box center [212, 36] width 78 height 12
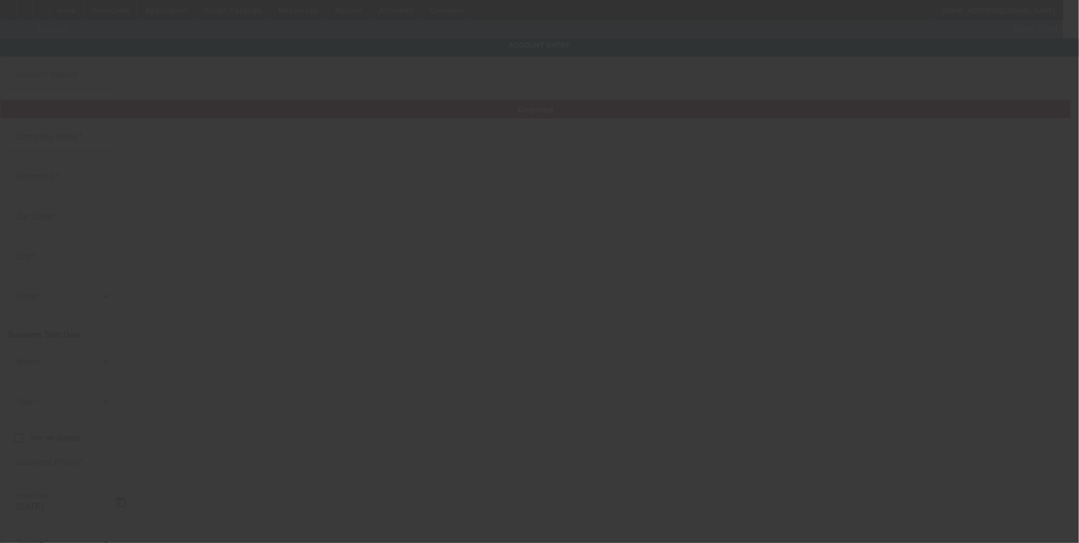
type input "TRU CARWORKS, INC."
type input "6312 Old Branch Ave"
type input "20748"
type input "Temple Hills"
type input "(202) 903-4670"
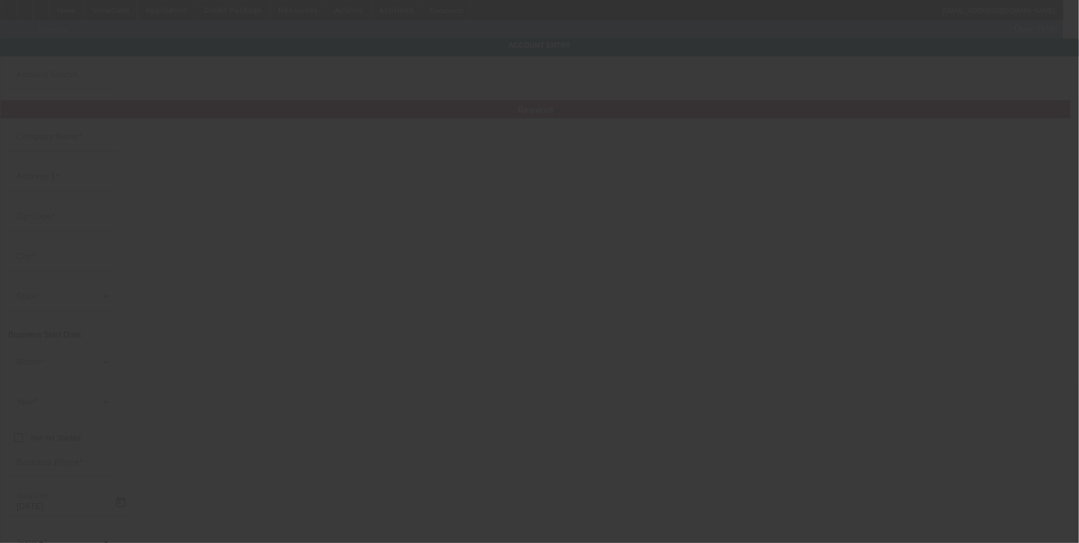
type input "trucarworks20735@gmail.com"
type input "32-0246581"
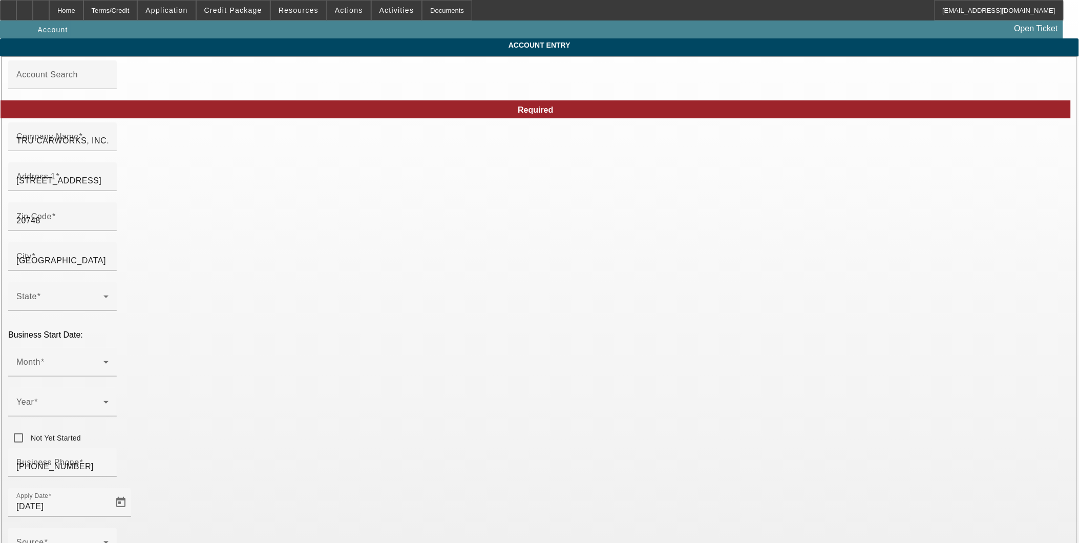
type input "9/26/2025"
type input "trucarworks20735@gmail.co"
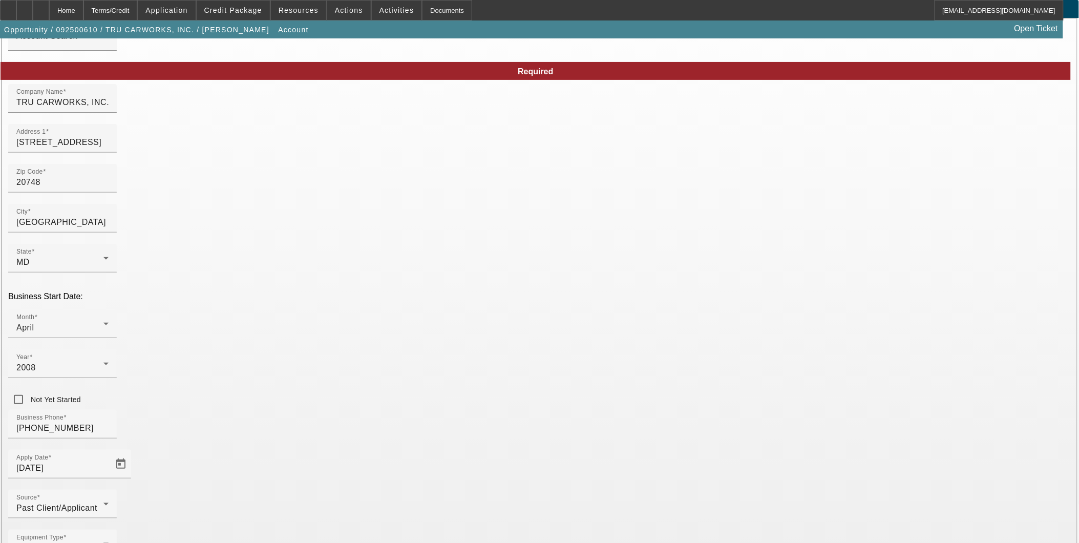
scroll to position [58, 0]
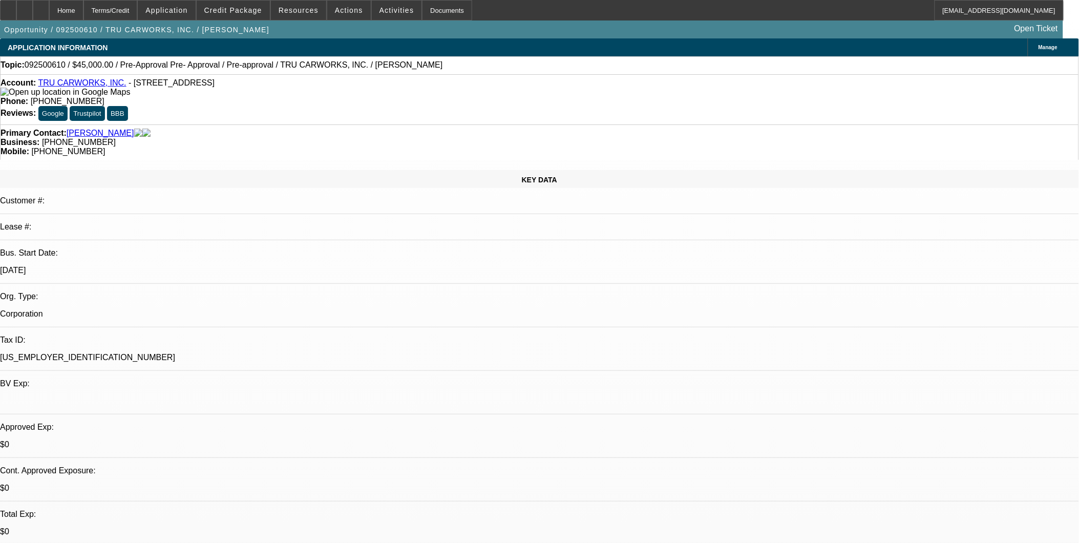
select select "0.1"
select select "0"
select select "6"
select select "0.1"
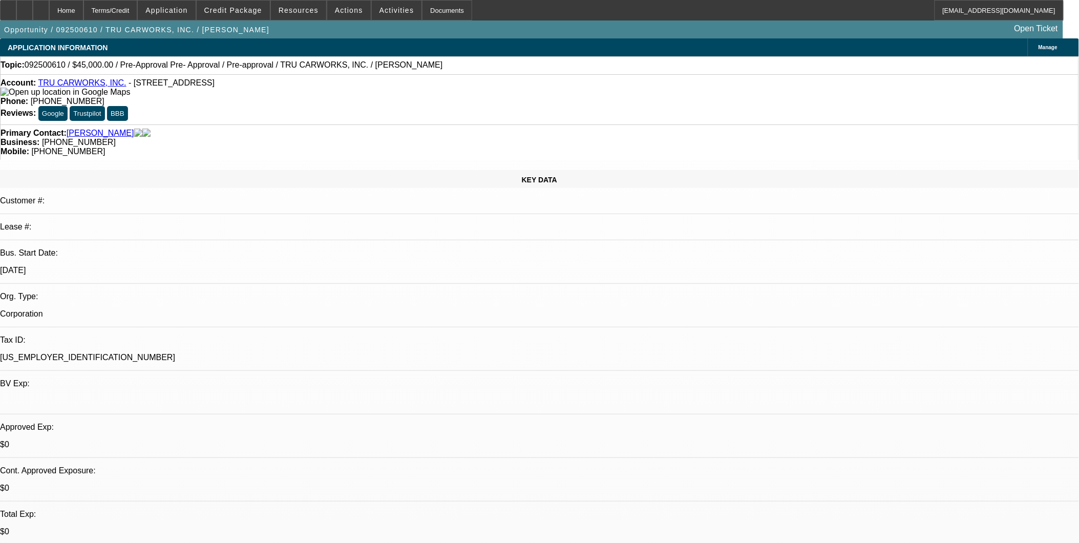
select select "0"
select select "6"
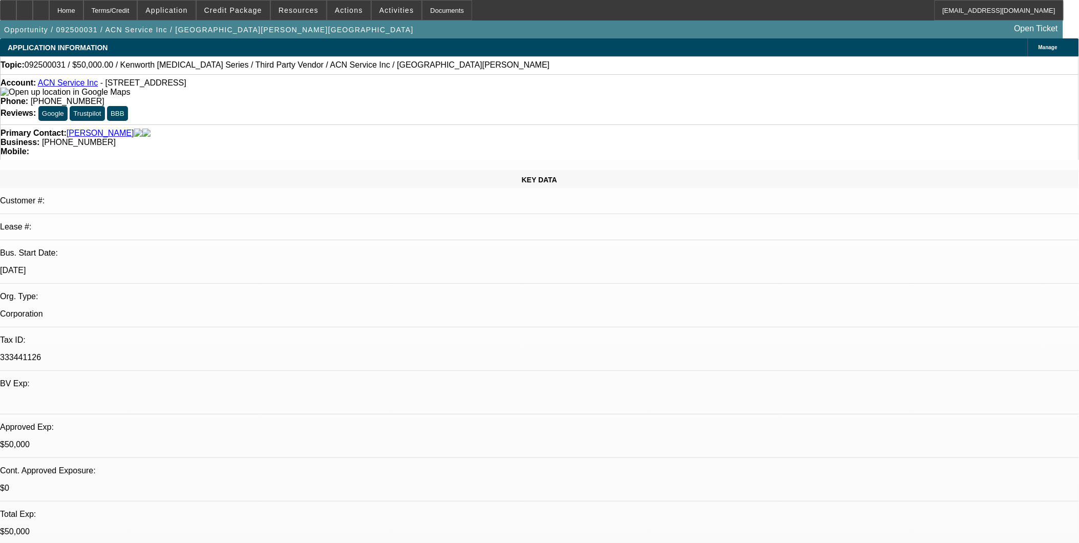
select select "0"
select select "2"
select select "0.1"
select select "0"
select select "2"
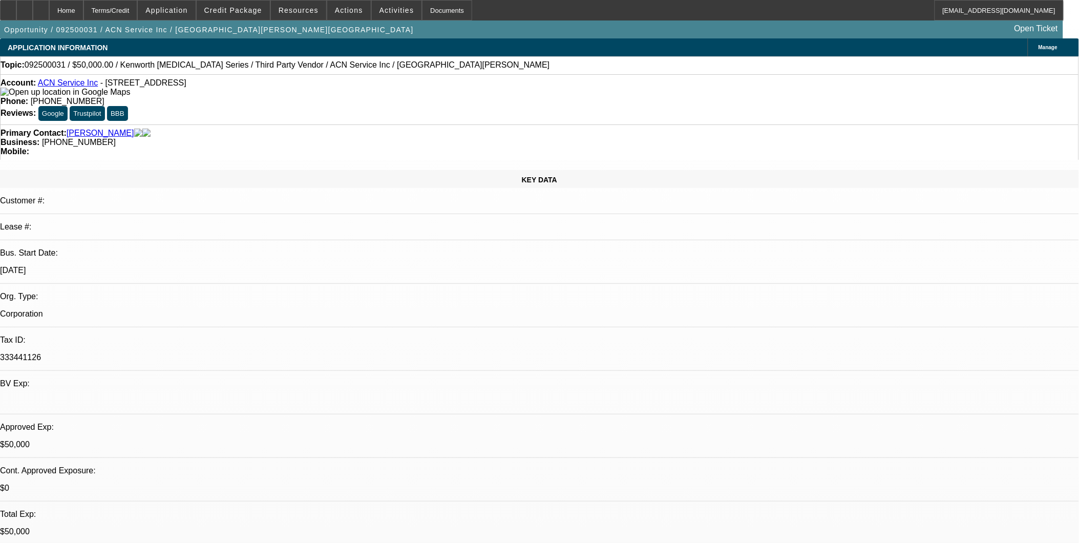
select select "0.1"
select select "0"
select select "2"
select select "0.1"
select select "0"
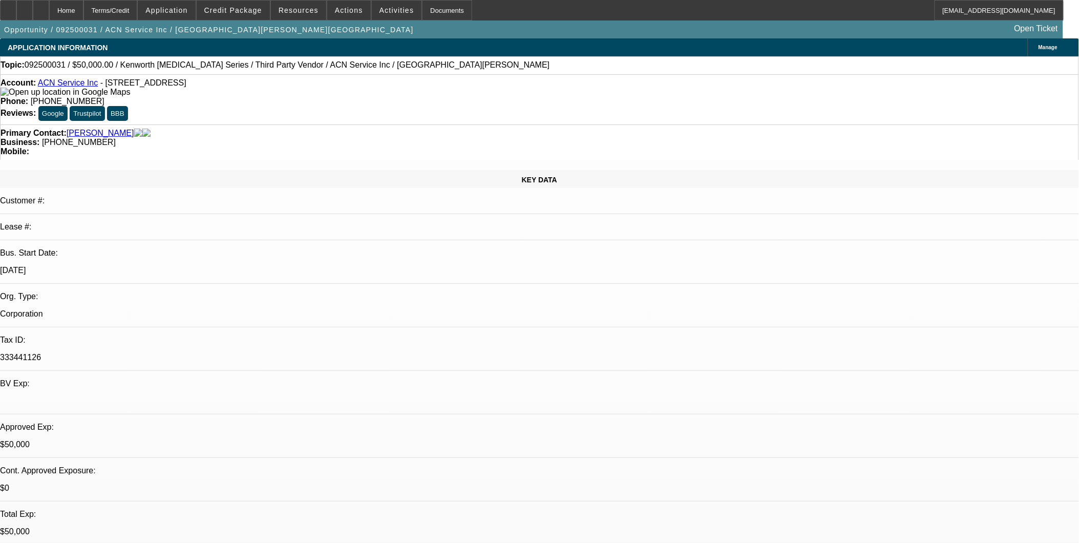
select select "0"
select select "0.1"
select select "1"
select select "2"
select select "4"
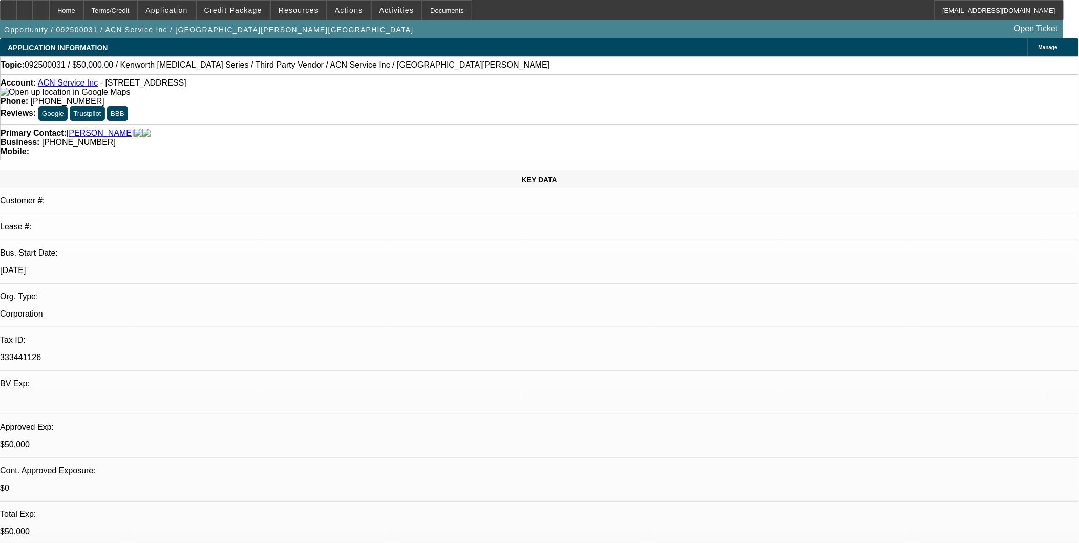
select select "1"
select select "2"
select select "4"
select select "1"
select select "2"
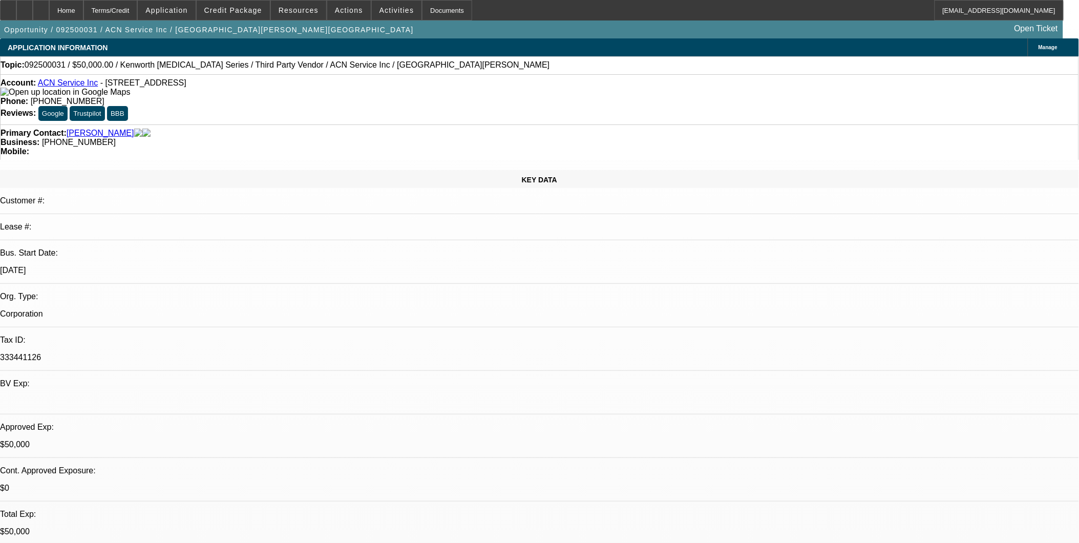
select select "4"
select select "1"
select select "4"
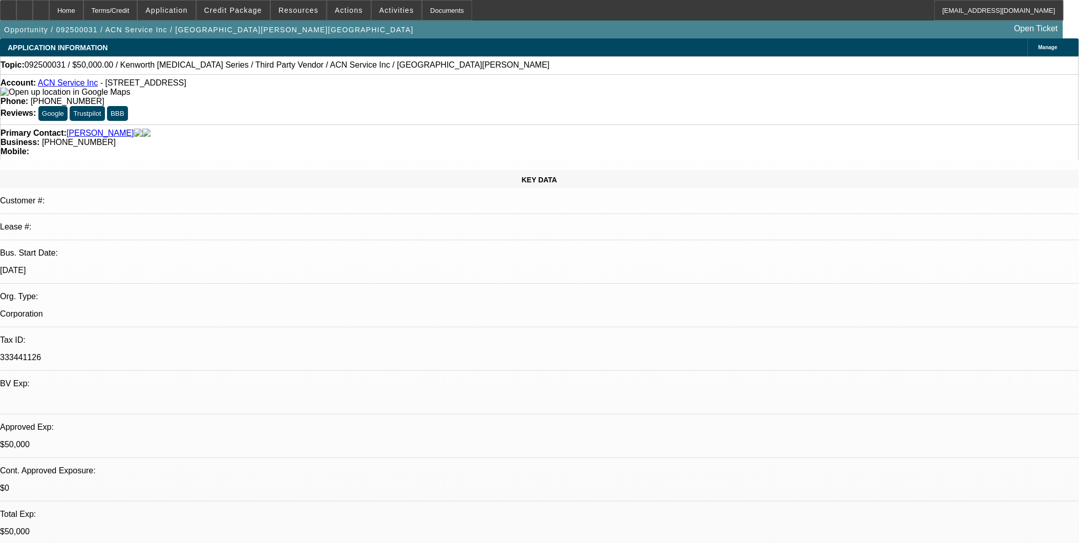
click at [83, 86] on link "ACN Service Inc" at bounding box center [68, 82] width 60 height 9
